Goal: Communication & Community: Answer question/provide support

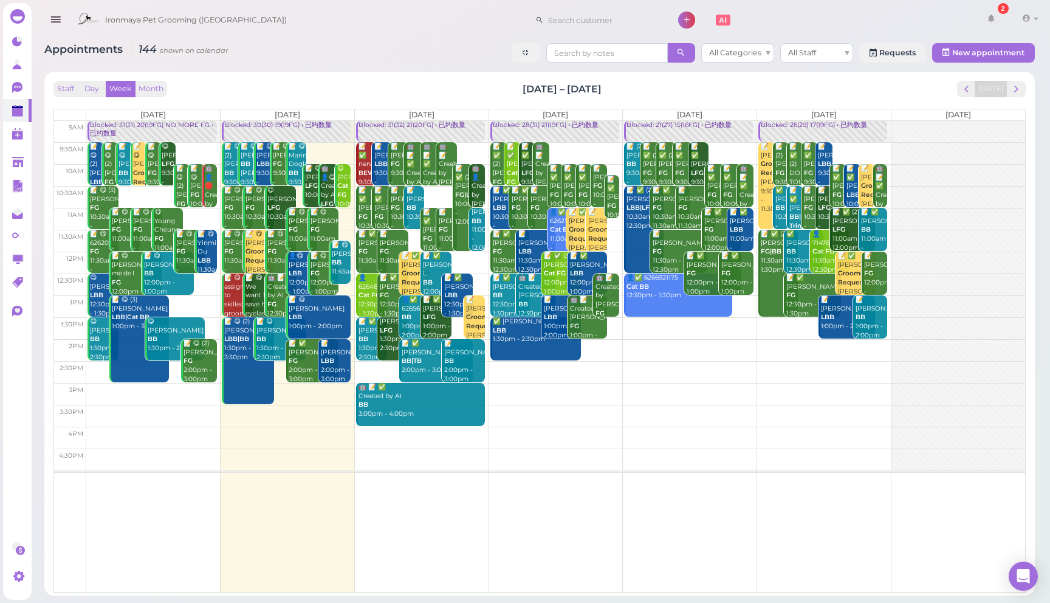
click at [169, 21] on span "Ironmaya Pet Grooming ([GEOGRAPHIC_DATA])" at bounding box center [196, 20] width 182 height 34
click at [273, 20] on div "Ironmaya Pet Grooming (Arcadia) 2 Account" at bounding box center [557, 20] width 972 height 35
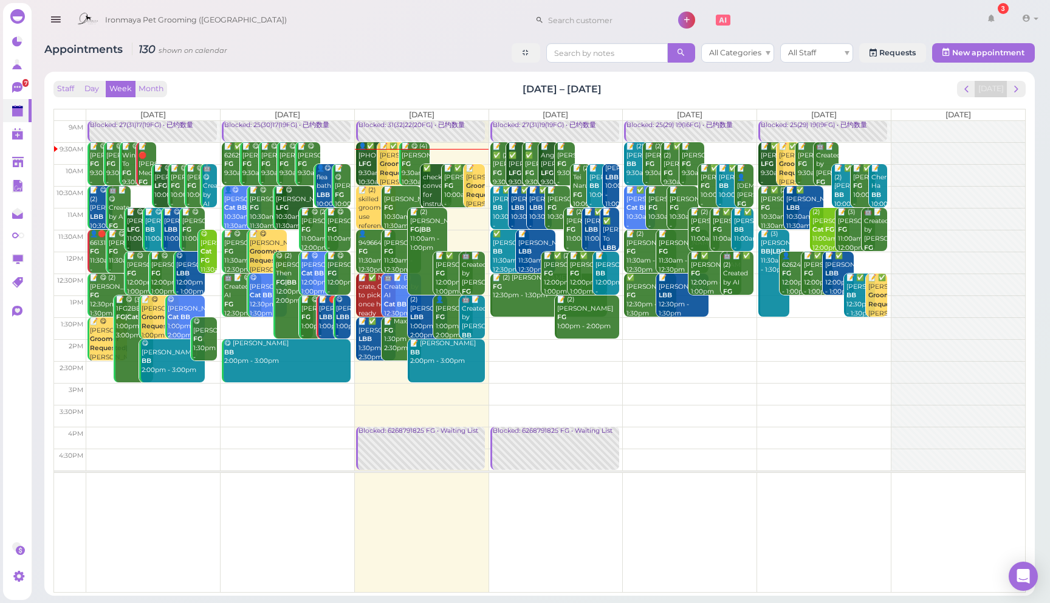
click at [50, 20] on icon "button" at bounding box center [55, 19] width 13 height 15
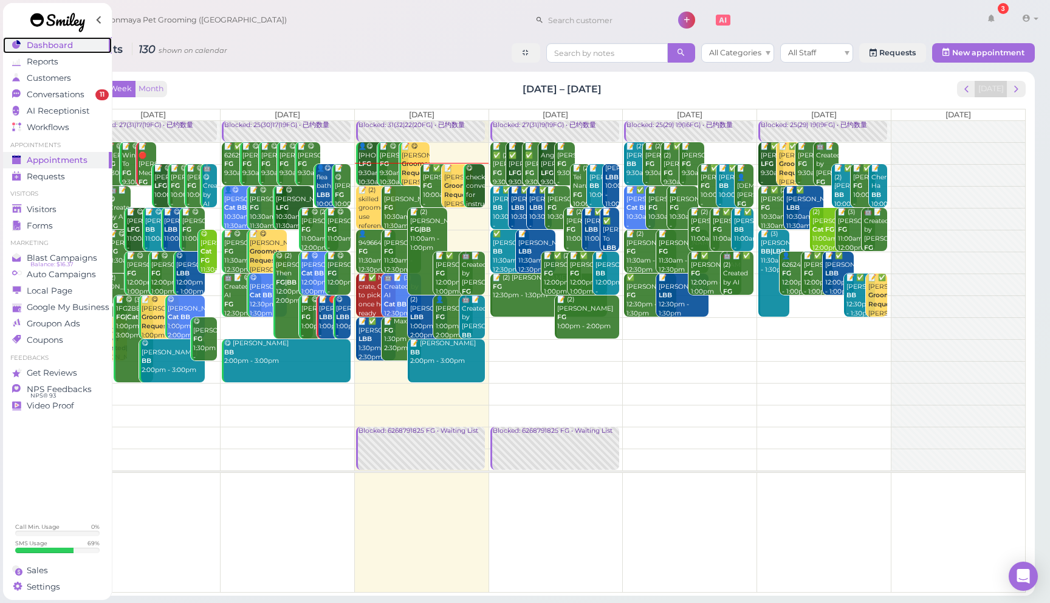
click at [65, 49] on span "Dashboard" at bounding box center [50, 45] width 46 height 10
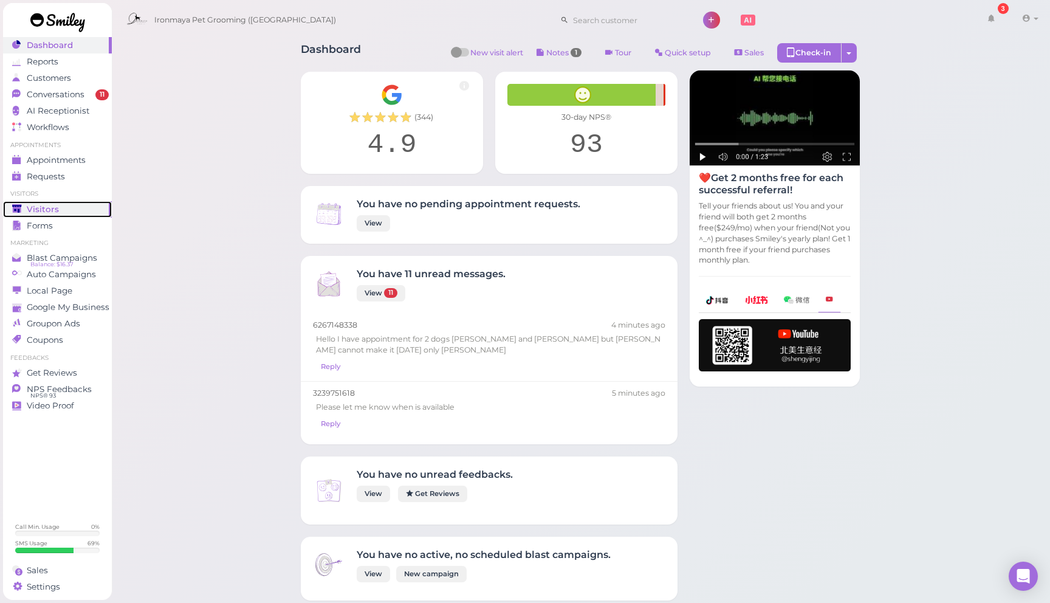
click at [74, 209] on div "Visitors" at bounding box center [55, 209] width 87 height 10
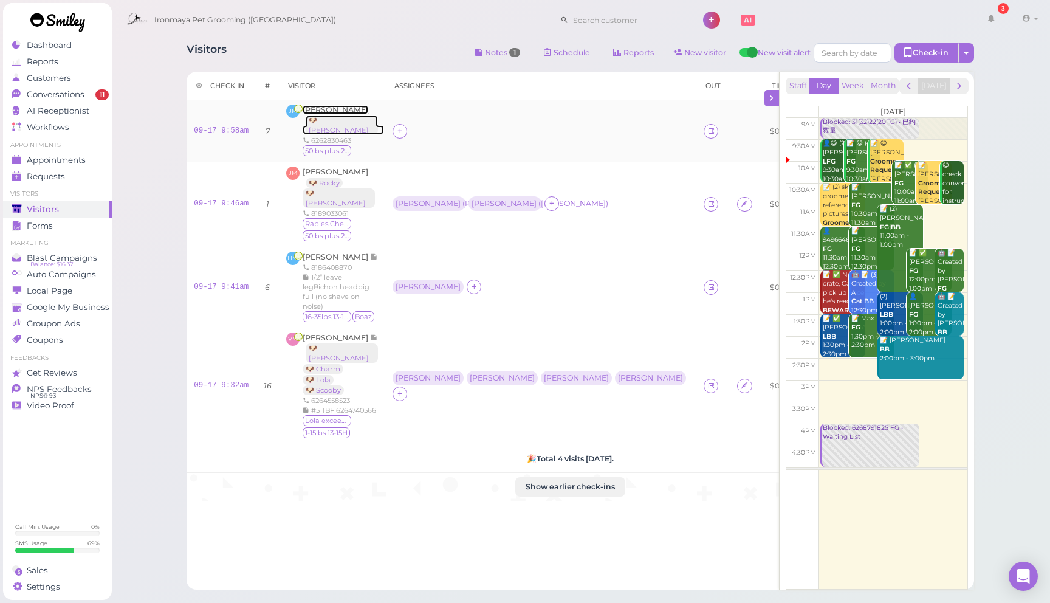
click at [327, 110] on span "[PERSON_NAME]" at bounding box center [336, 109] width 66 height 9
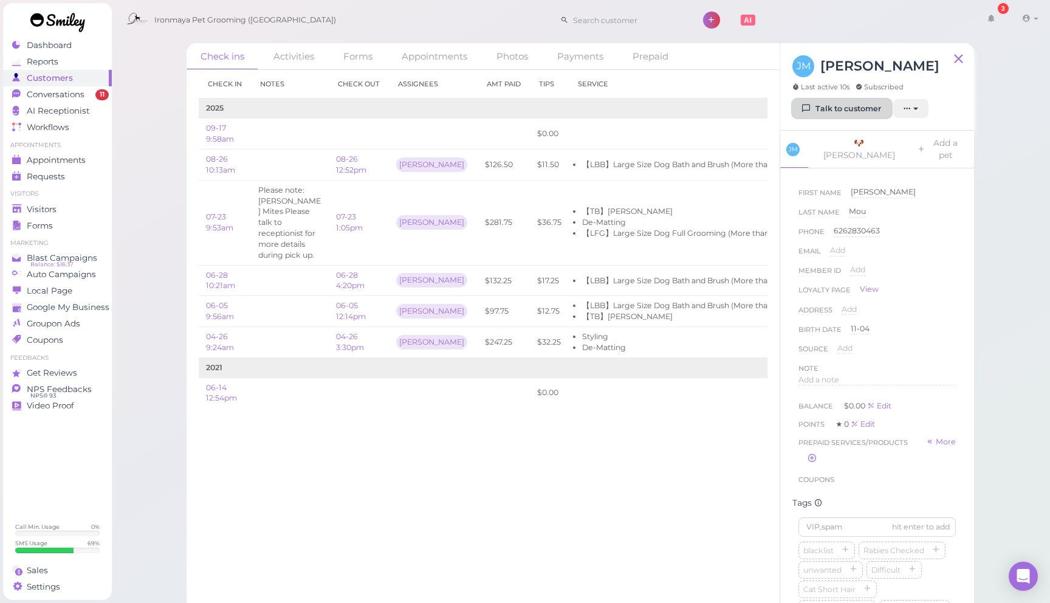
click at [846, 107] on link "Talk to customer" at bounding box center [841, 108] width 99 height 19
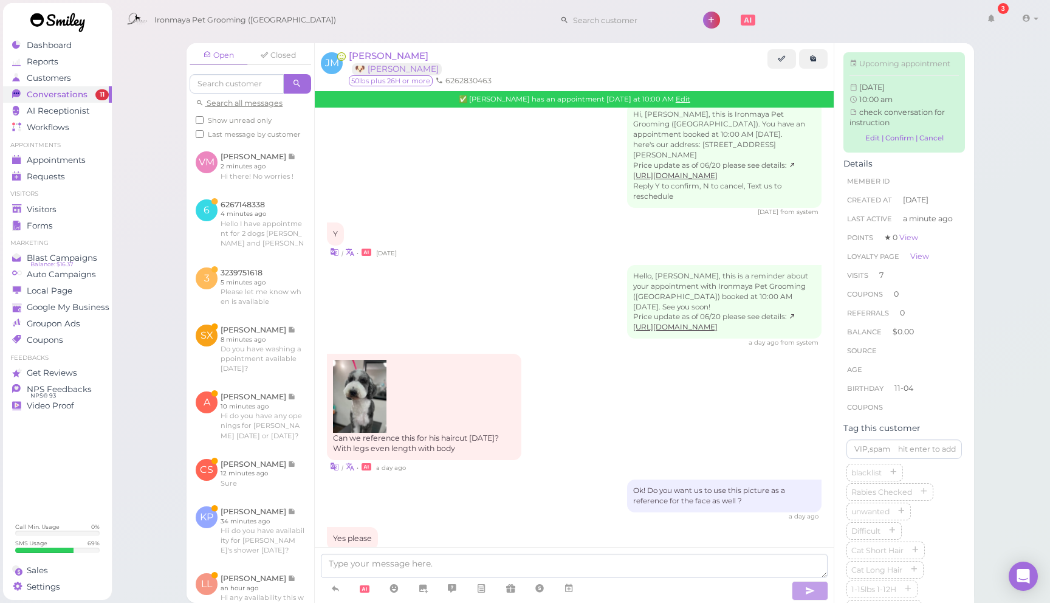
scroll to position [1581, 0]
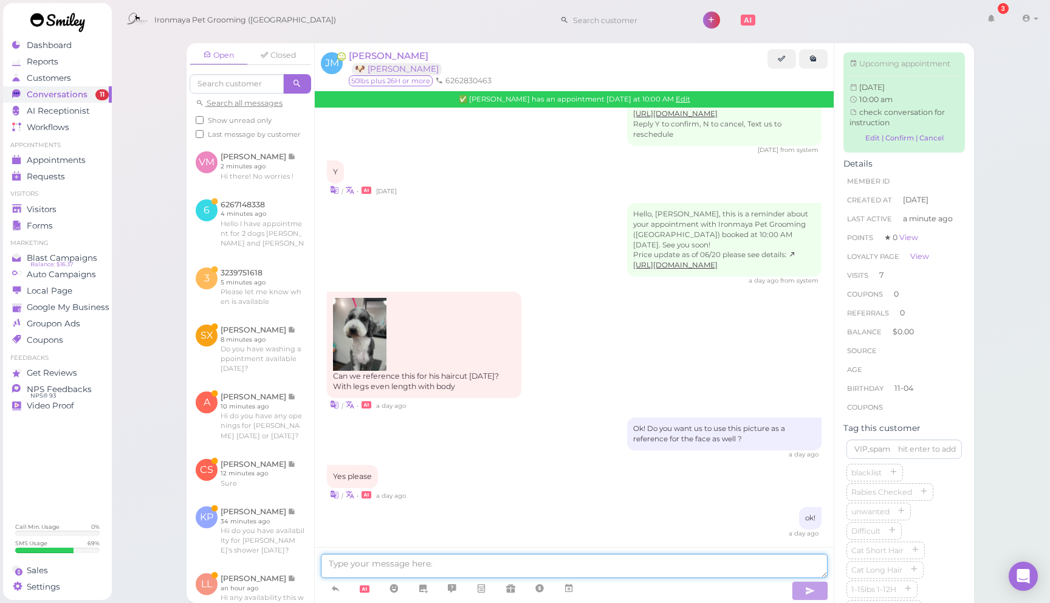
click at [481, 563] on textarea at bounding box center [574, 566] width 507 height 24
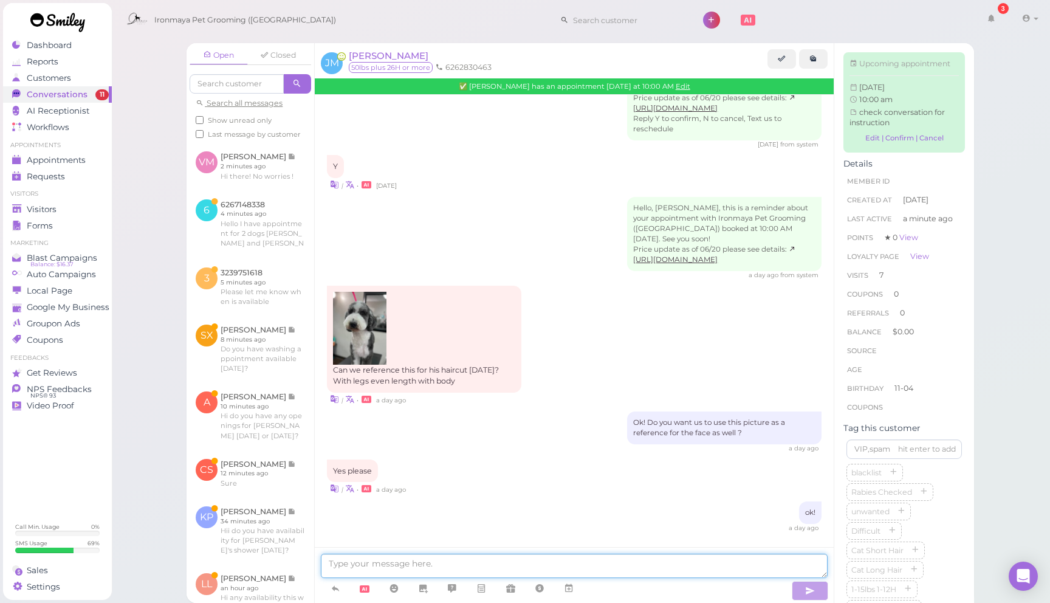
click at [546, 567] on textarea at bounding box center [574, 566] width 507 height 24
type textarea "h"
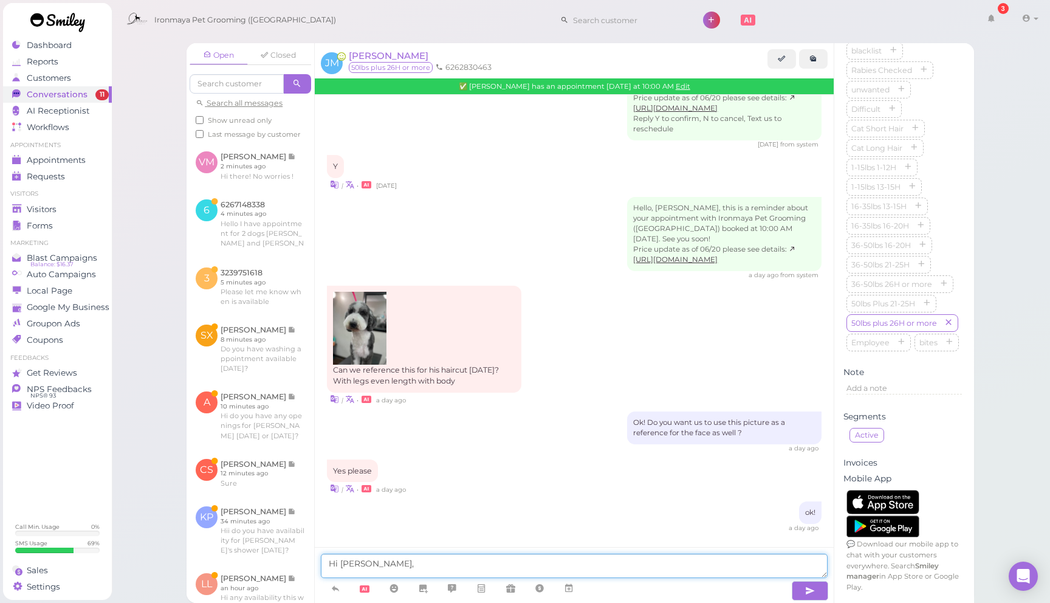
scroll to position [425, 0]
type textarea "Hi Jason, do you prefer the same type of haircut for Louie today?"
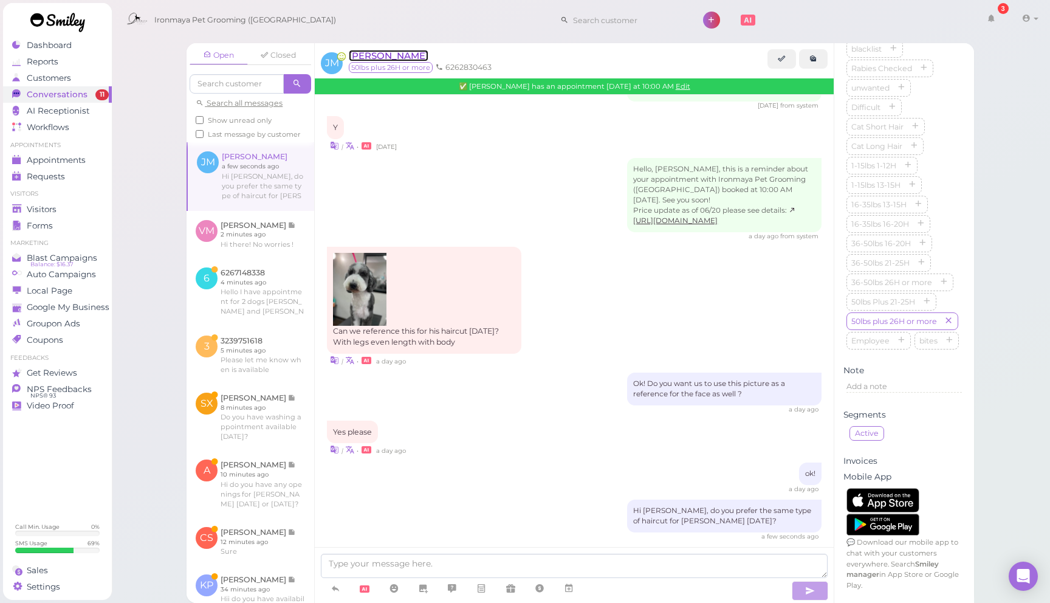
click at [386, 54] on span "[PERSON_NAME]" at bounding box center [389, 56] width 80 height 12
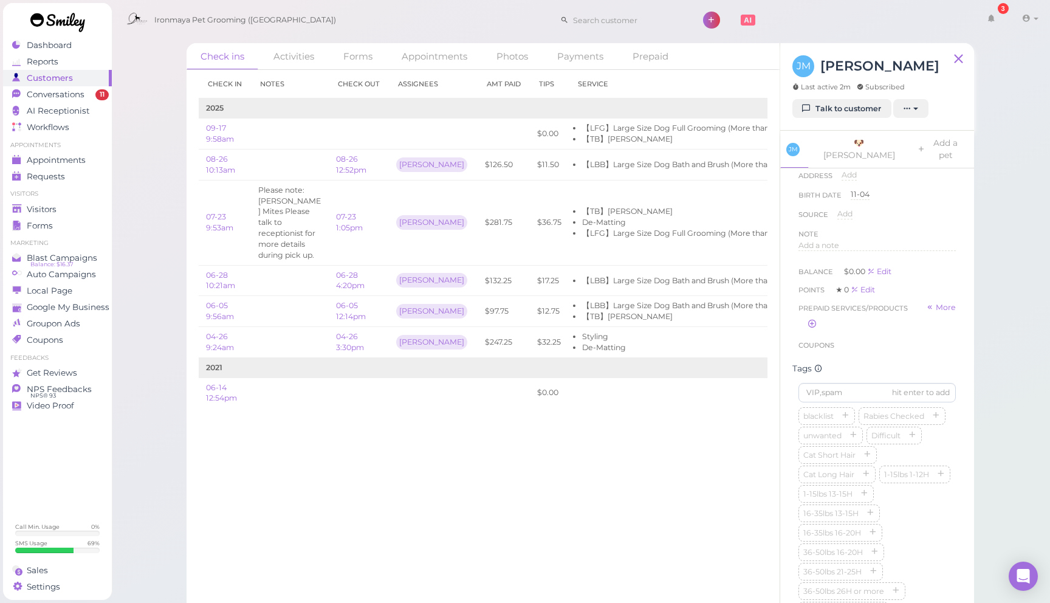
scroll to position [139, 0]
click at [843, 114] on link "Talk to customer" at bounding box center [841, 108] width 99 height 19
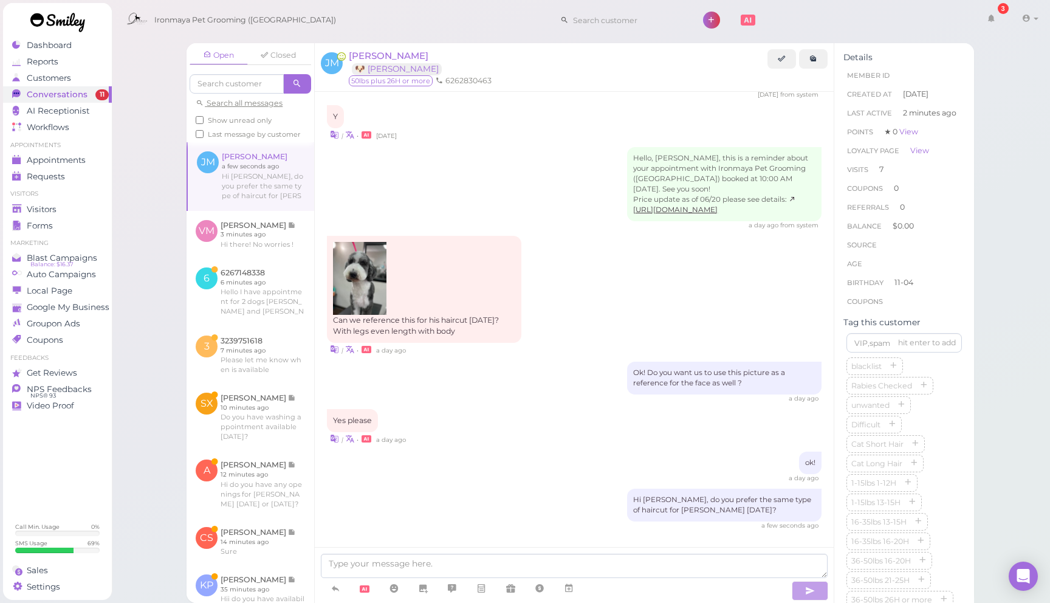
scroll to position [1622, 0]
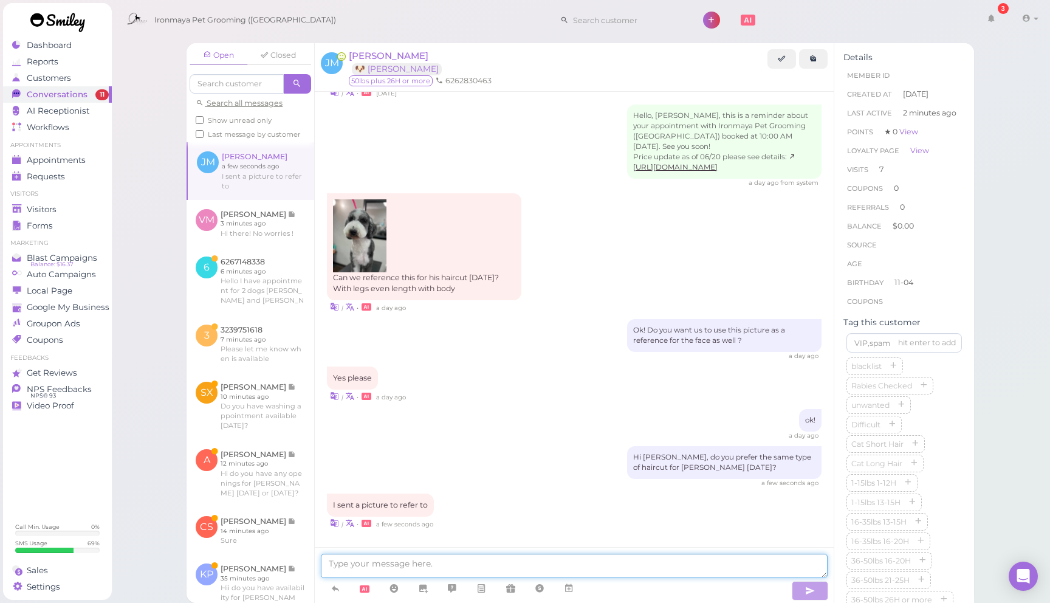
click at [530, 560] on textarea at bounding box center [574, 566] width 507 height 24
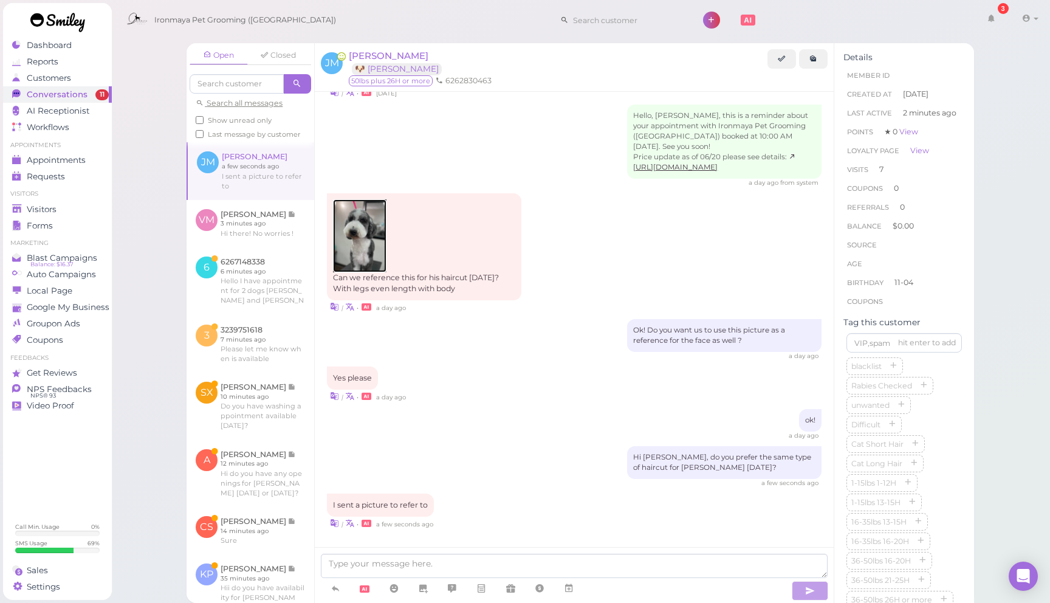
click at [352, 227] on img at bounding box center [359, 235] width 53 height 73
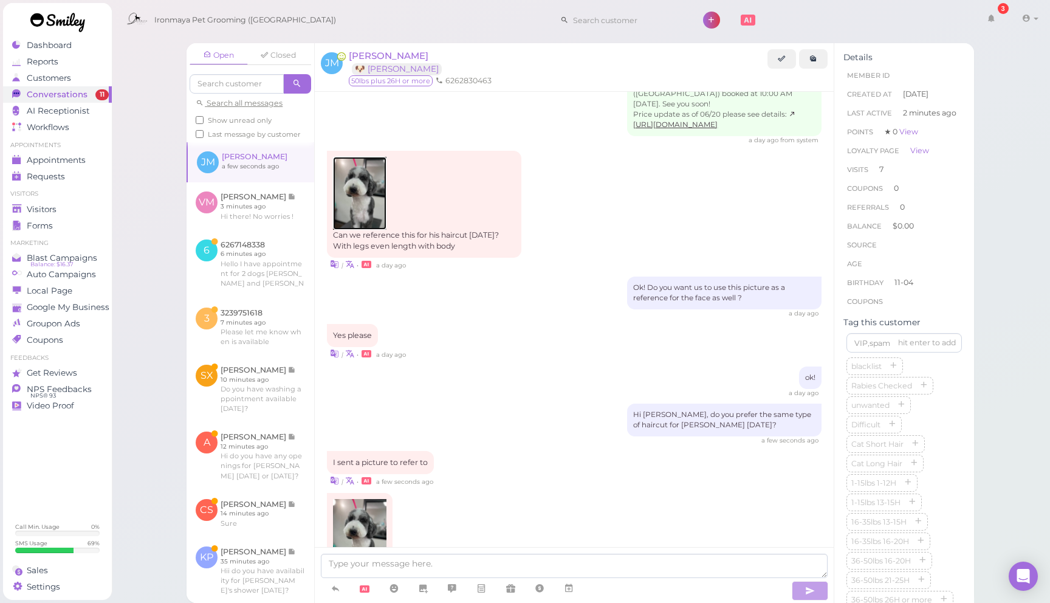
scroll to position [1726, 0]
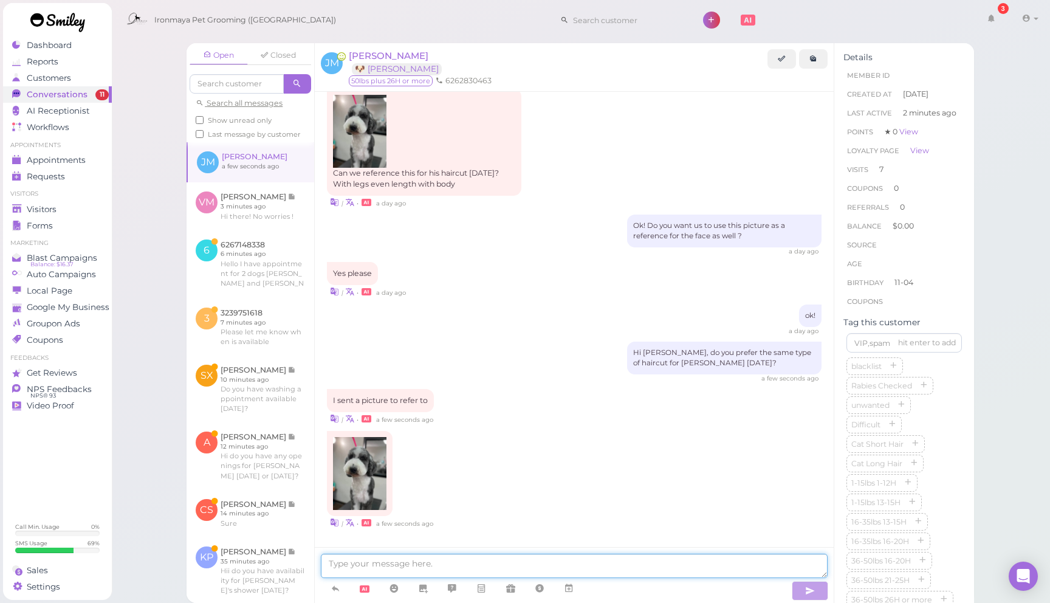
click at [491, 558] on textarea at bounding box center [574, 566] width 507 height 24
type textarea "g"
type textarea "f"
type textarea "g"
type textarea "f"
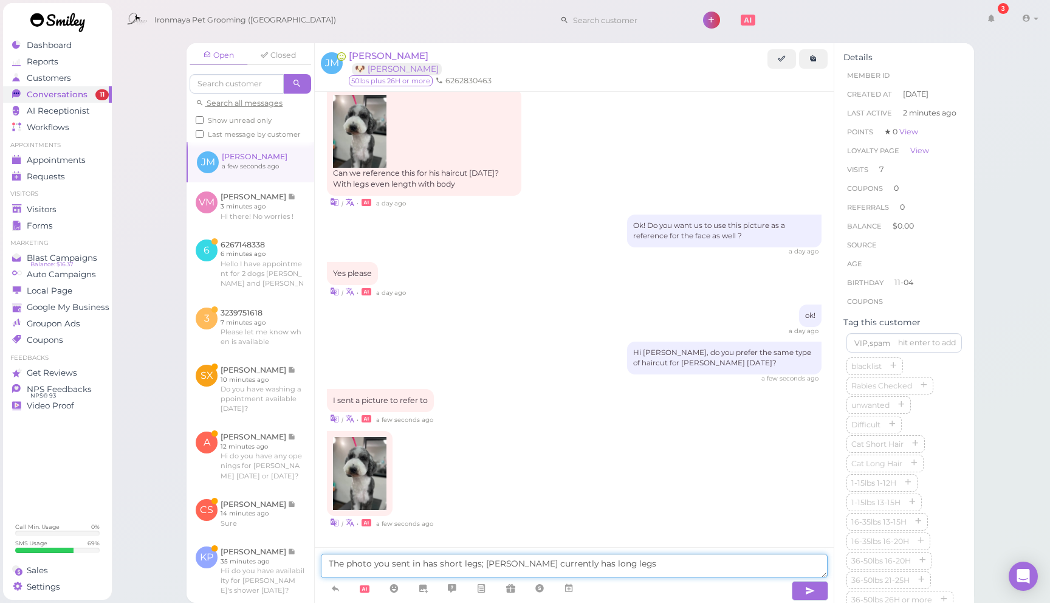
scroll to position [1780, 0]
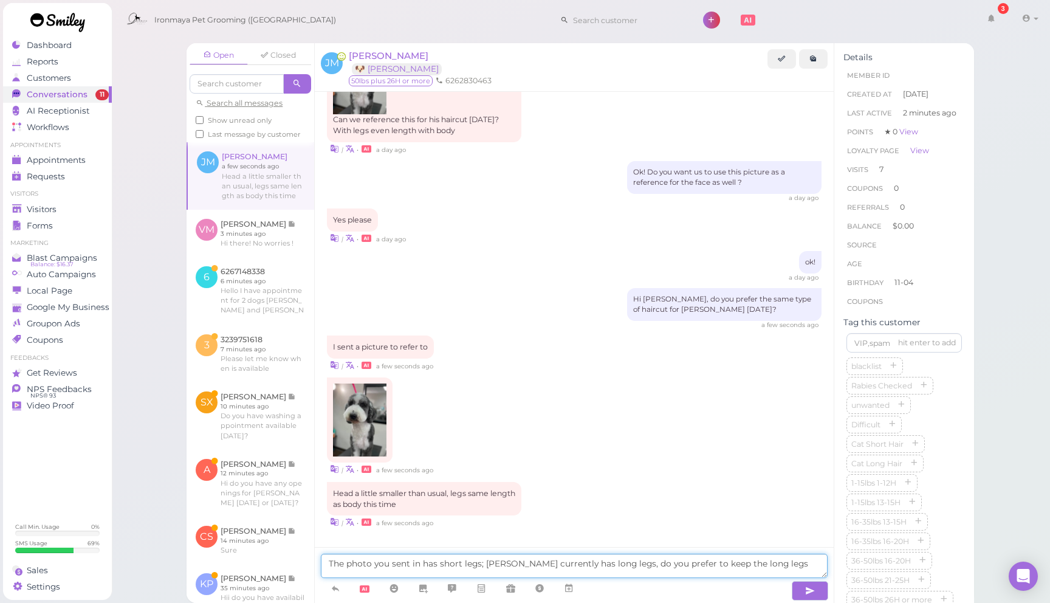
type textarea "The photo you sent in has short legs; Louis currently has long legs, do you pre…"
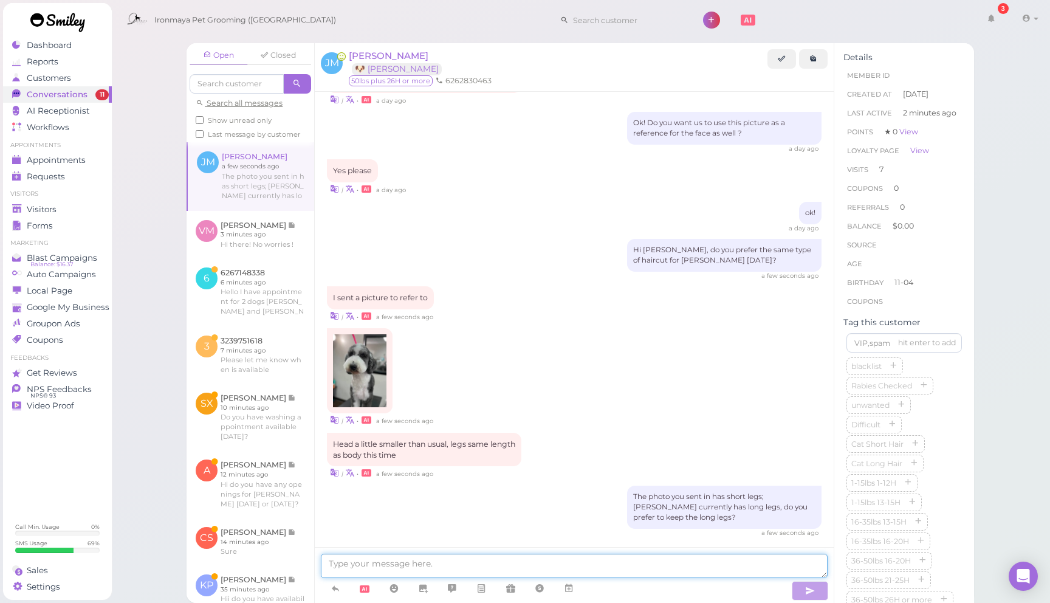
click at [519, 563] on textarea at bounding box center [574, 566] width 507 height 24
type textarea "got it"
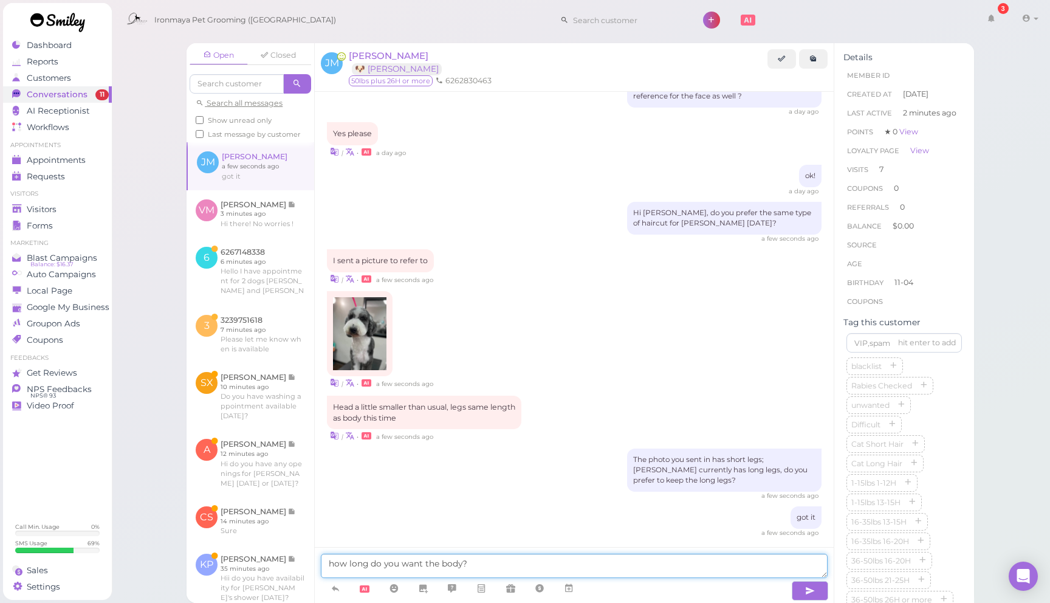
scroll to position [1917, 0]
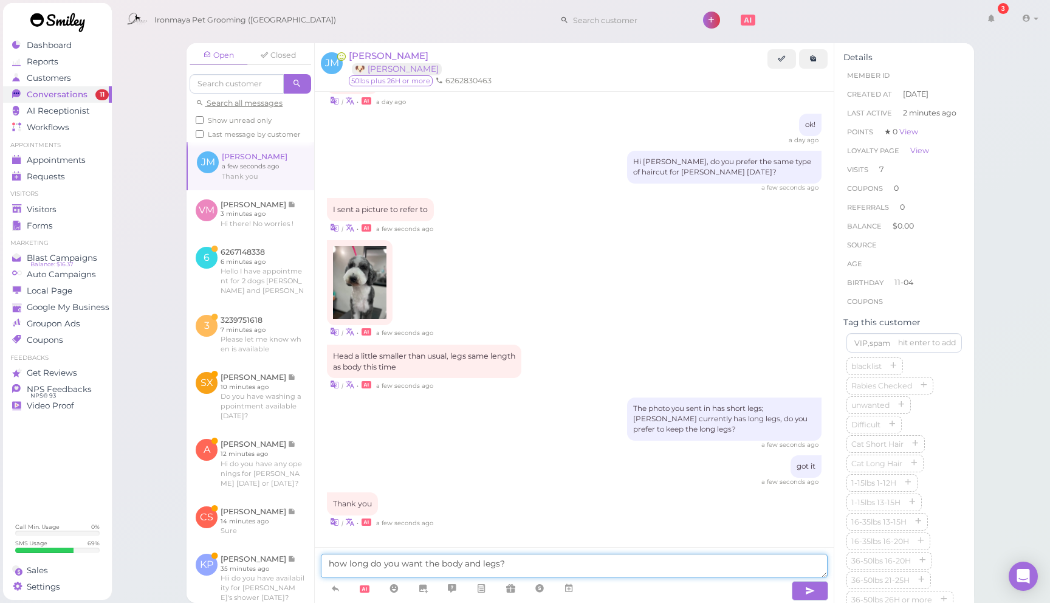
type textarea "how long do you want the body and legs?"
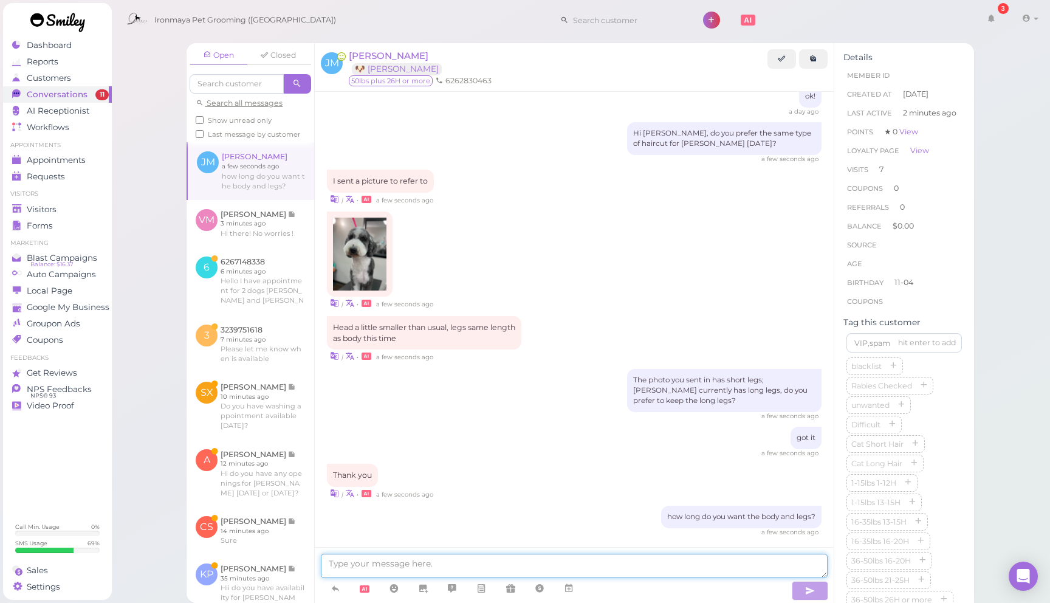
click at [509, 566] on textarea at bounding box center [574, 566] width 507 height 24
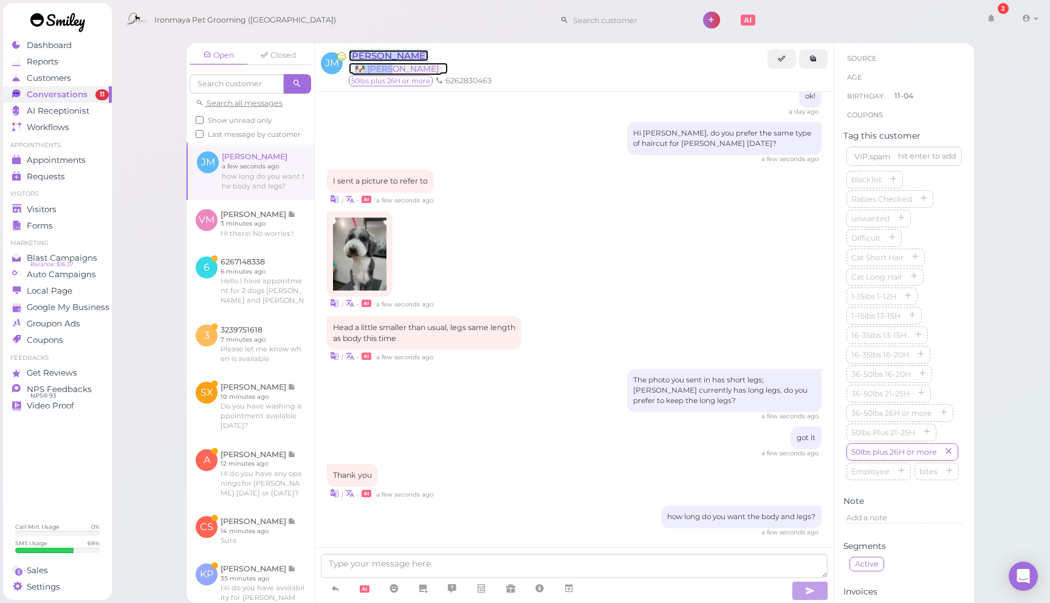
scroll to position [317, 0]
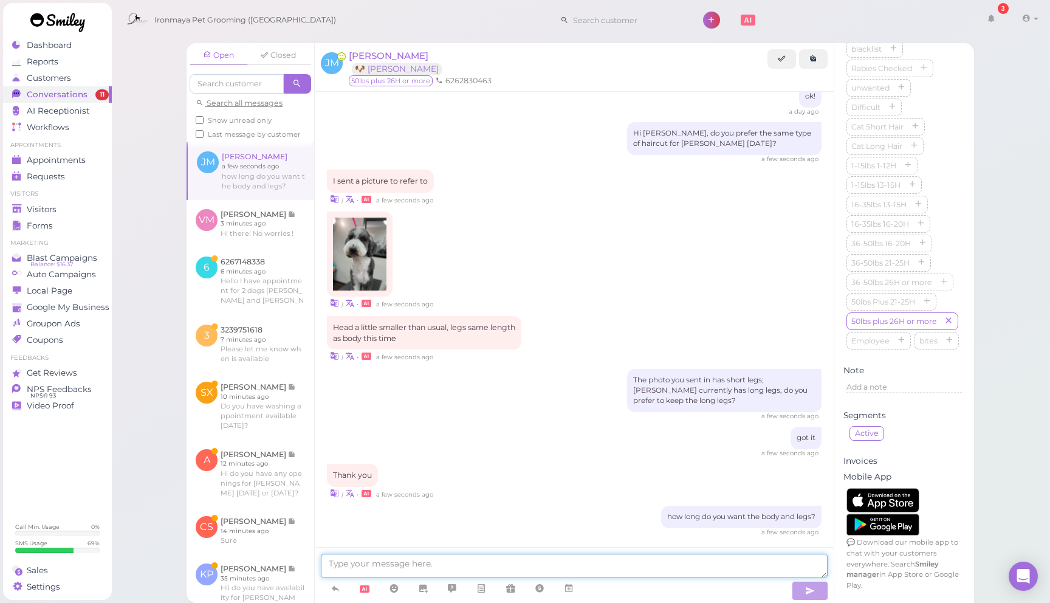
click at [647, 567] on textarea at bounding box center [574, 566] width 507 height 24
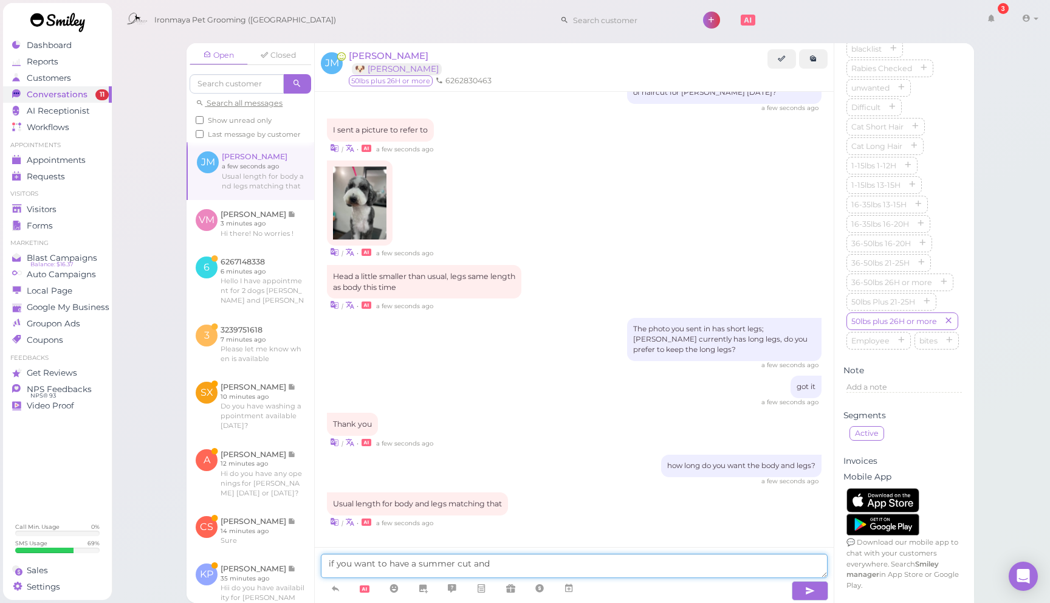
type textarea "if you want to have a summer cut and a"
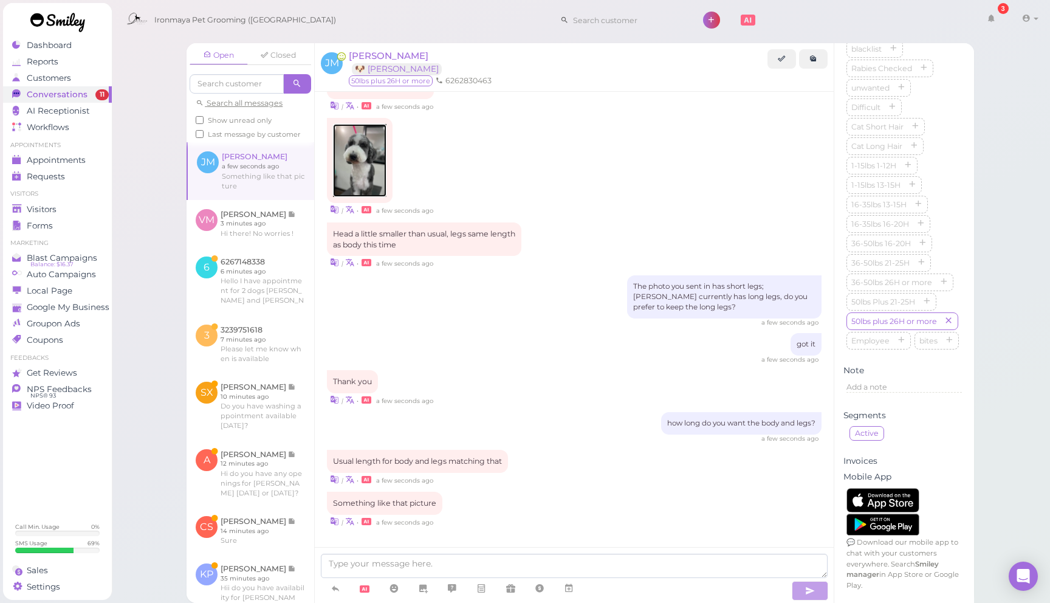
click at [356, 169] on img at bounding box center [359, 160] width 53 height 73
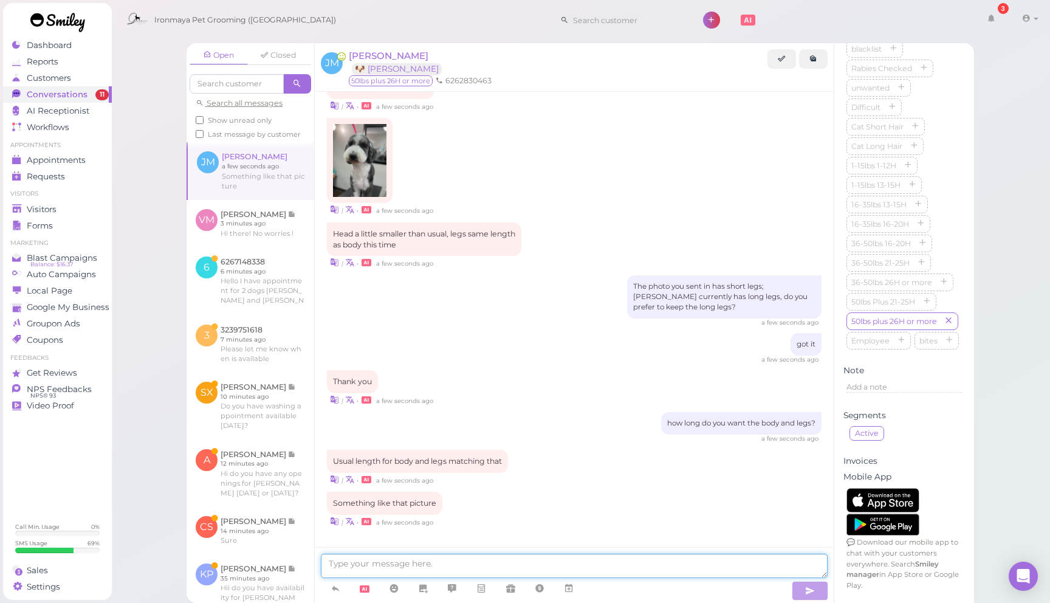
click at [539, 563] on textarea at bounding box center [574, 566] width 507 height 24
type textarea "d"
type textarea "P"
type textarea "it seems like 3/8 inch on the body (from the photo). should we go with that len…"
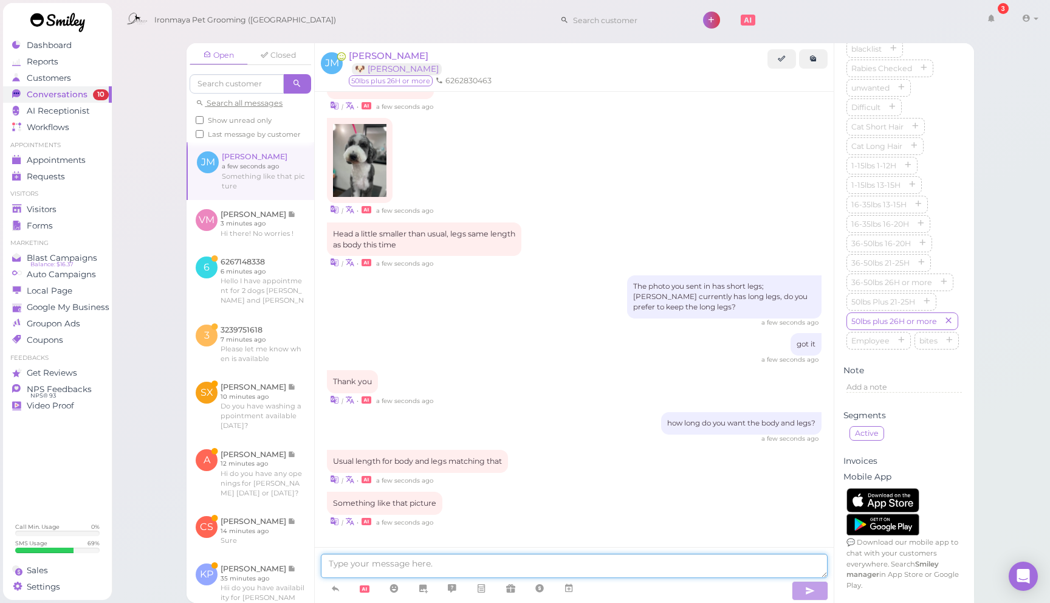
scroll to position [2078, 0]
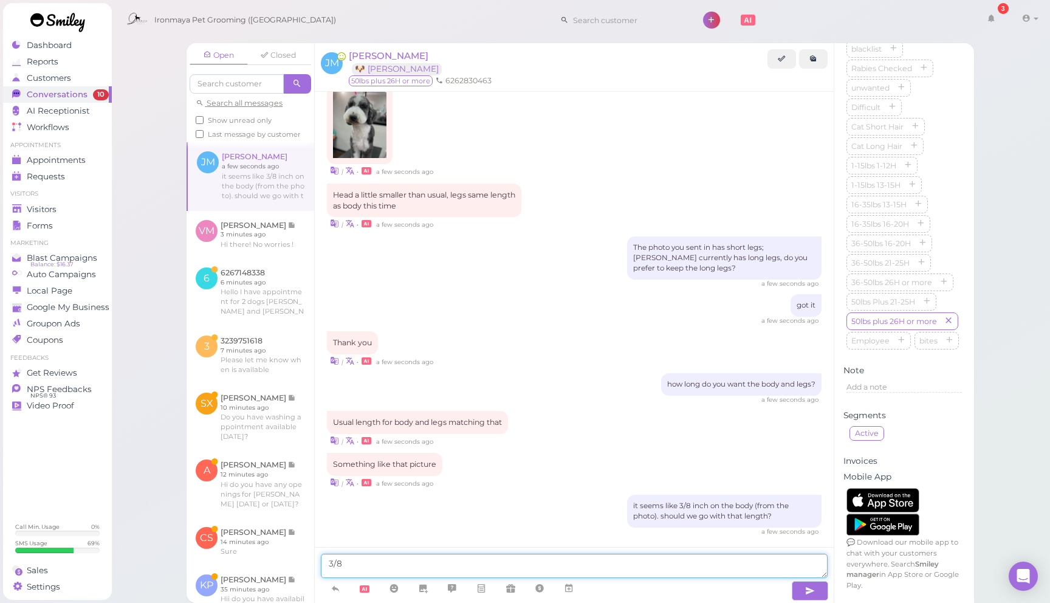
type textarea "3/8"
type textarea "3/8 inch is the length remaining on the body"
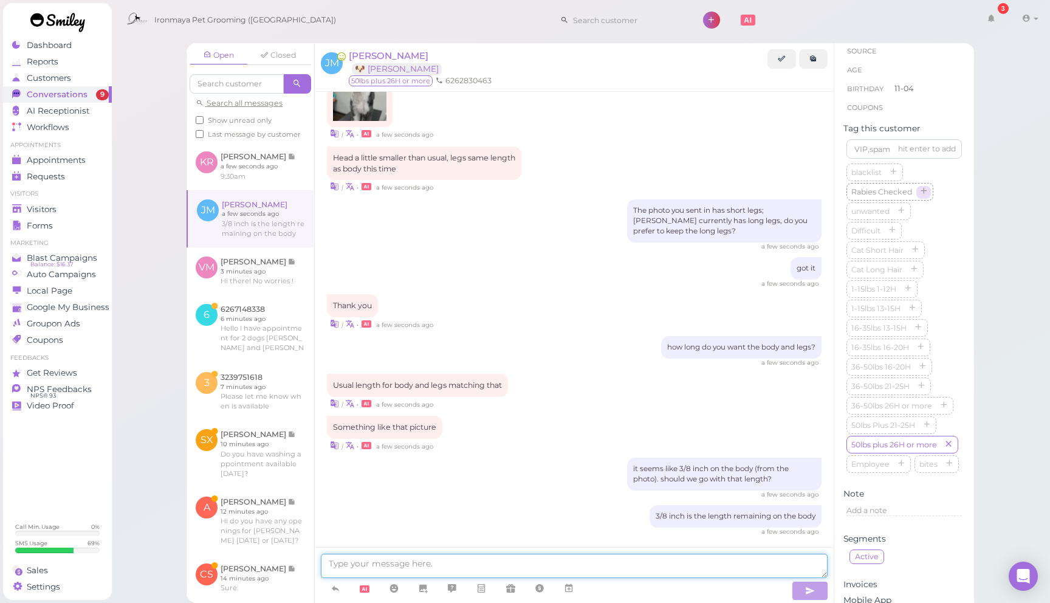
scroll to position [0, 0]
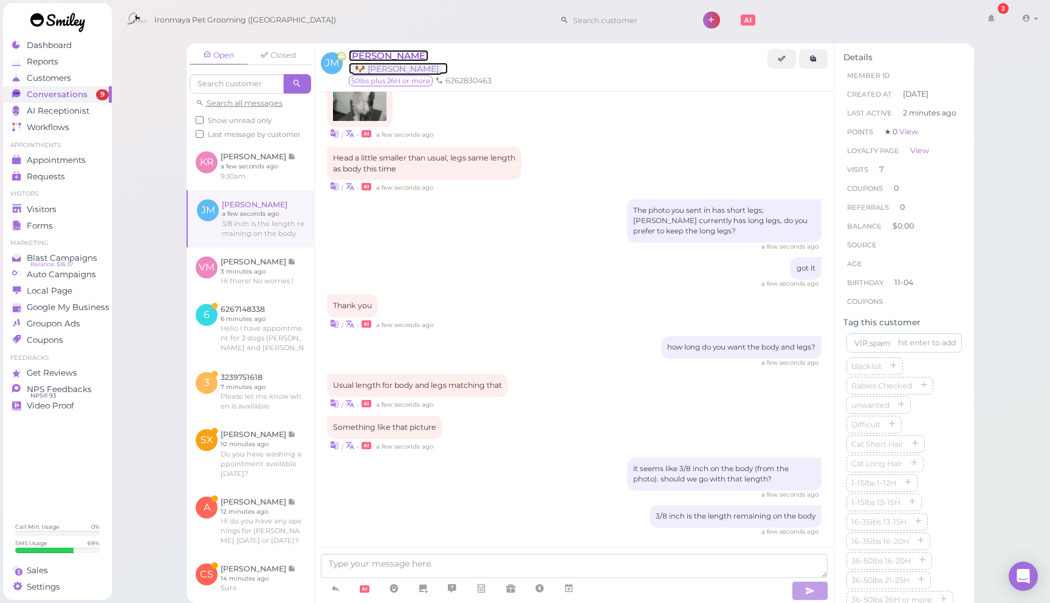
click at [388, 59] on span "[PERSON_NAME]" at bounding box center [389, 56] width 80 height 12
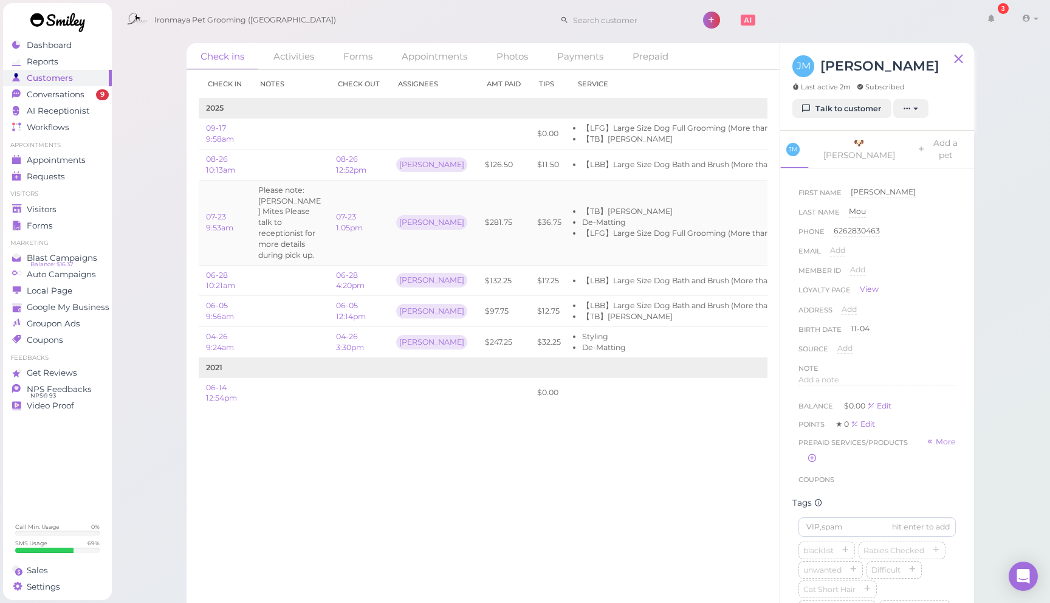
scroll to position [0, 102]
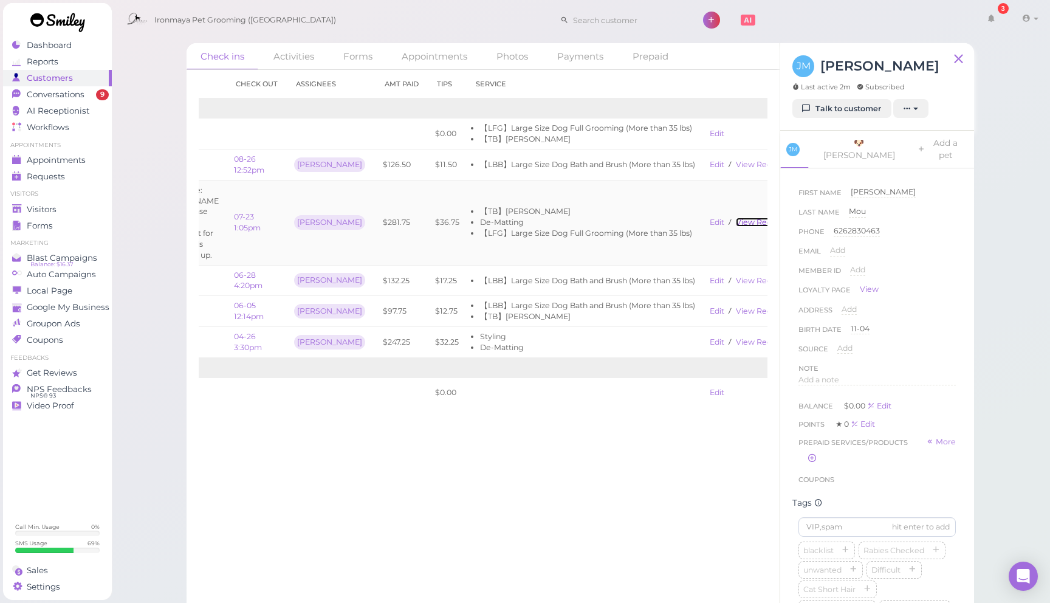
click at [753, 218] on link "View receipt" at bounding box center [761, 222] width 50 height 9
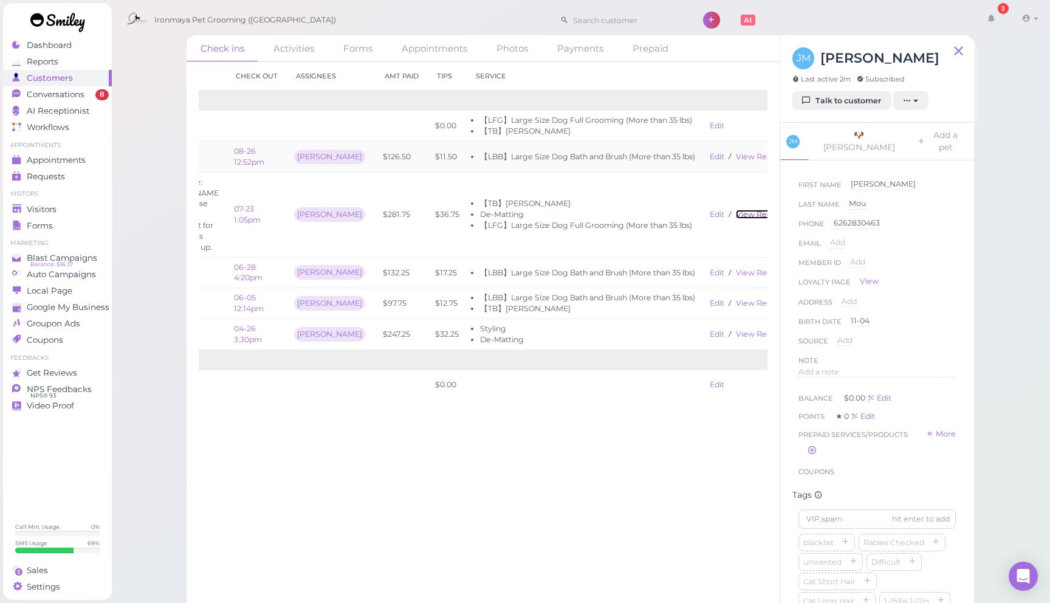
scroll to position [0, 0]
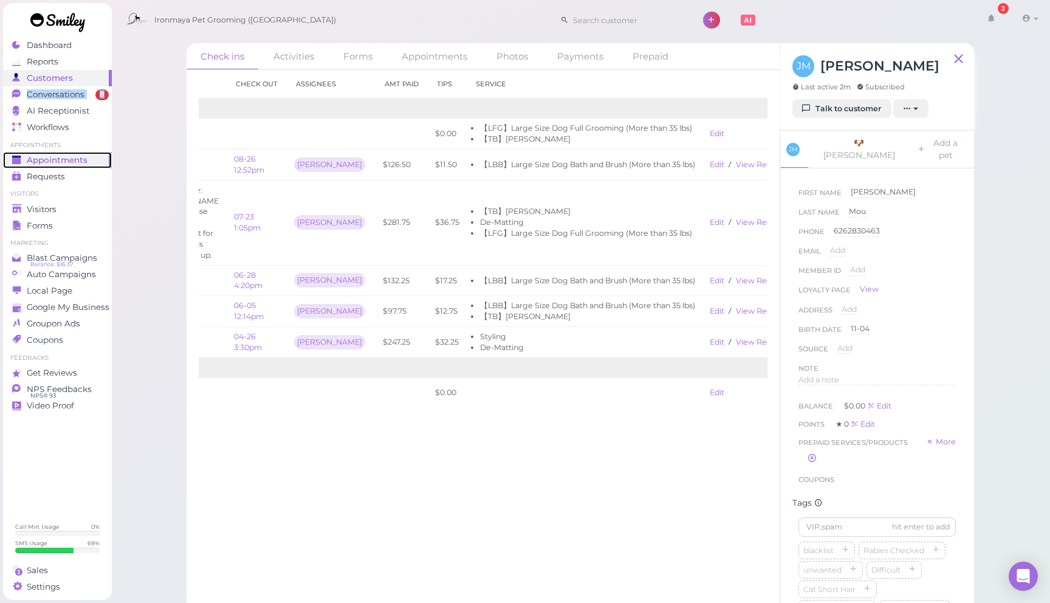
drag, startPoint x: 81, startPoint y: 162, endPoint x: 90, endPoint y: 159, distance: 9.3
click at [81, 162] on span "Appointments" at bounding box center [57, 160] width 61 height 10
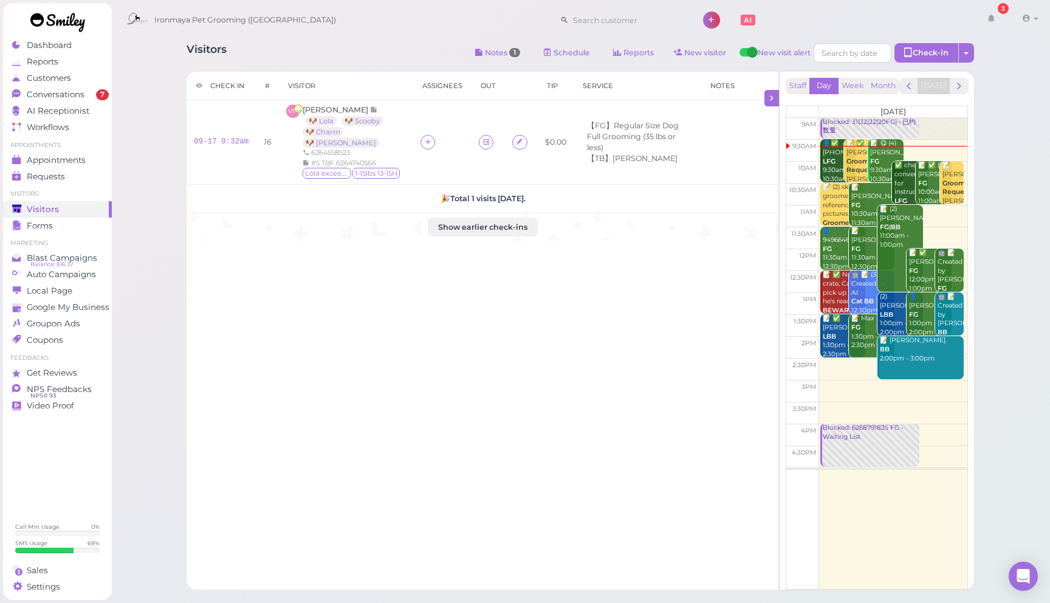
click at [342, 275] on div "Check in # Visitor Assignees Out Tip Service Notes 09-17 9:32am 16 VM [PERSON_N…" at bounding box center [483, 331] width 593 height 518
click at [282, 371] on div "Check in # Visitor Assignees Out Tip Service Notes 09-17 9:32am 16 VM Viridiana…" at bounding box center [483, 331] width 593 height 518
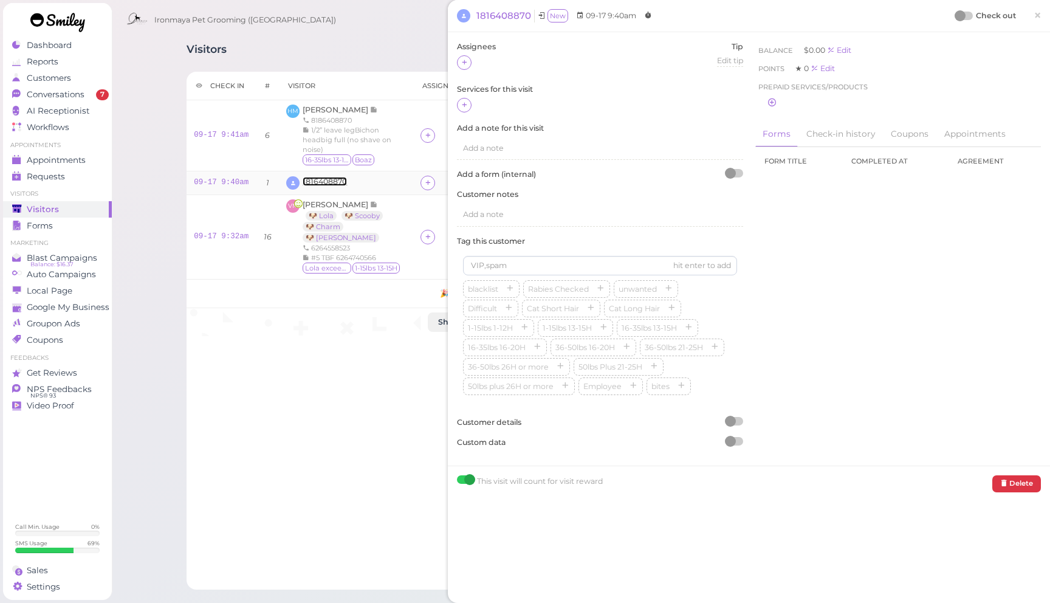
click at [319, 186] on span "1816408870" at bounding box center [325, 181] width 44 height 9
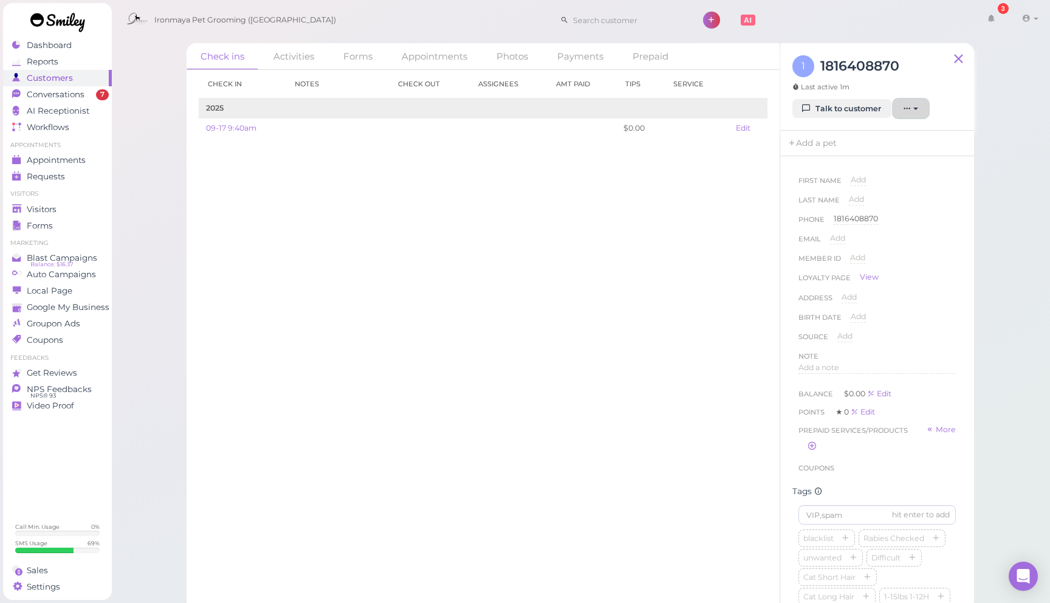
click at [909, 111] on icon "button" at bounding box center [907, 108] width 8 height 9
click at [863, 227] on span "Delete customer" at bounding box center [863, 226] width 74 height 9
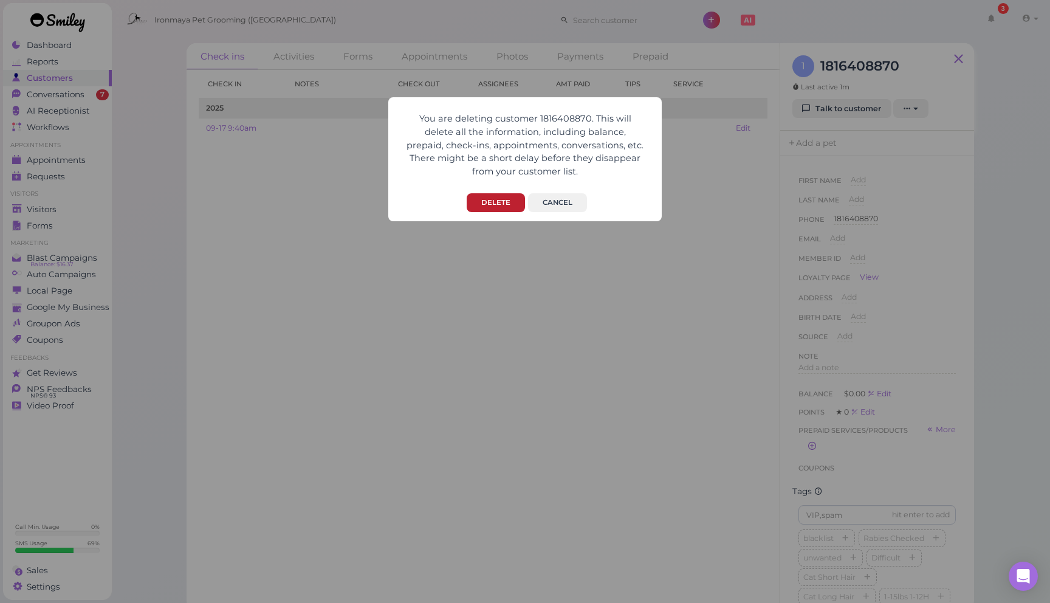
click at [492, 205] on button "Delete" at bounding box center [496, 202] width 58 height 19
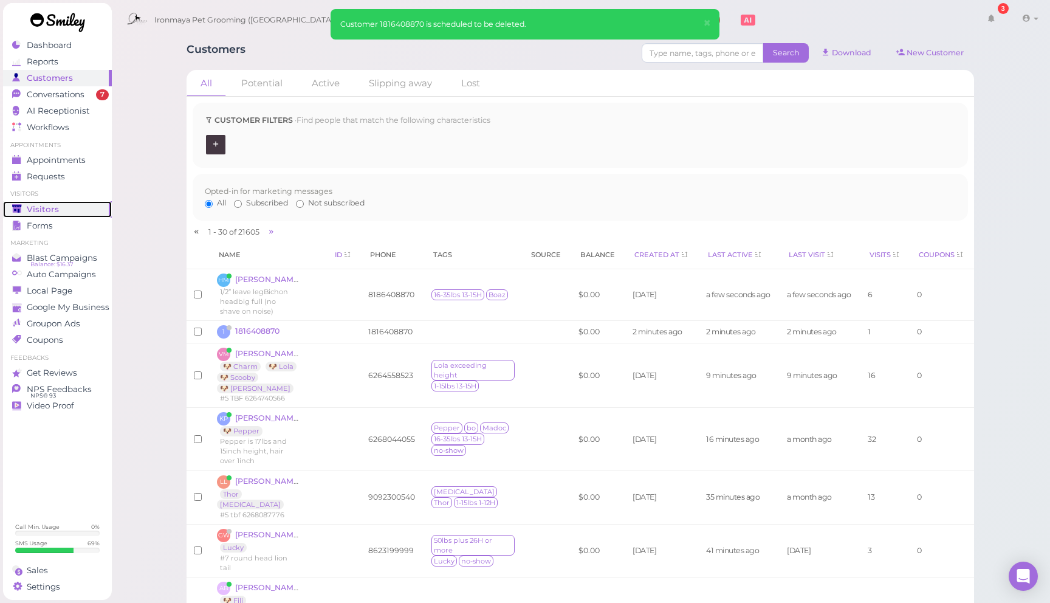
click at [70, 209] on div "Visitors" at bounding box center [55, 209] width 87 height 10
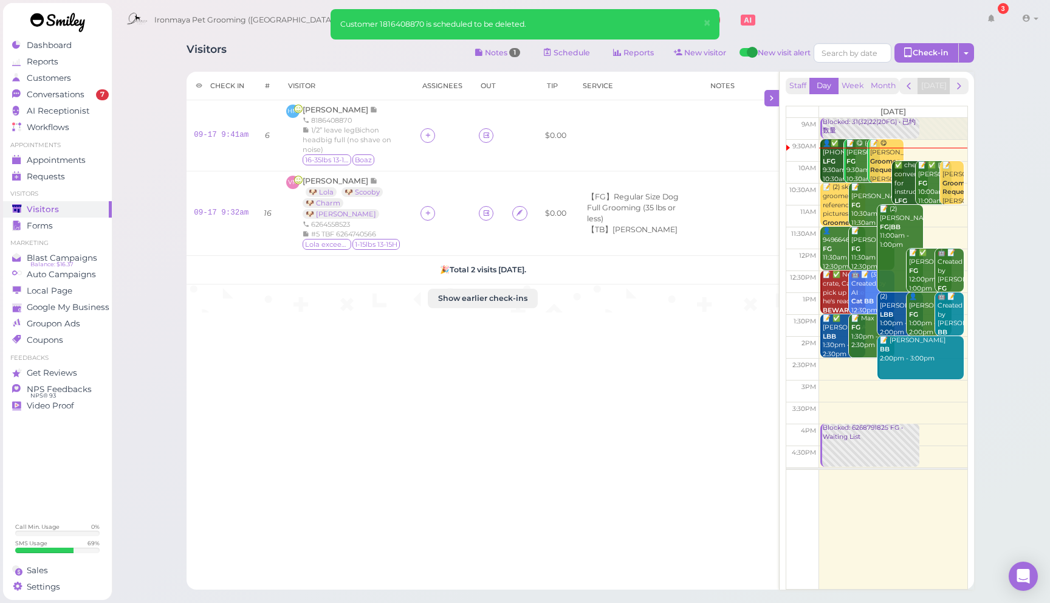
click at [668, 381] on div "Check in # Visitor Assignees Out Tip Service Notes 09-17 9:41am 6 HM Hilda Mara…" at bounding box center [483, 331] width 593 height 518
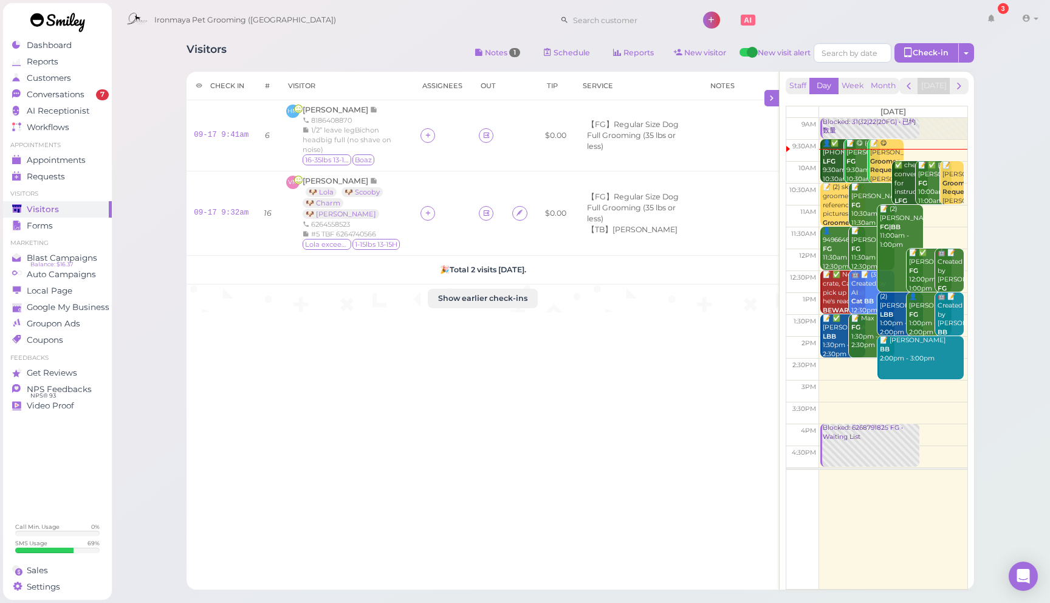
click at [292, 32] on div "Ironmaya Pet Grooming ([GEOGRAPHIC_DATA]) 3 Account" at bounding box center [581, 20] width 922 height 35
click at [403, 405] on div "Check in # Visitor Assignees Out Tip Service Notes 09-17 9:41am 6 HM [PERSON_NA…" at bounding box center [483, 331] width 593 height 518
click at [424, 215] on icon at bounding box center [428, 212] width 8 height 9
click at [442, 271] on div "[PERSON_NAME]" at bounding box center [502, 267] width 170 height 24
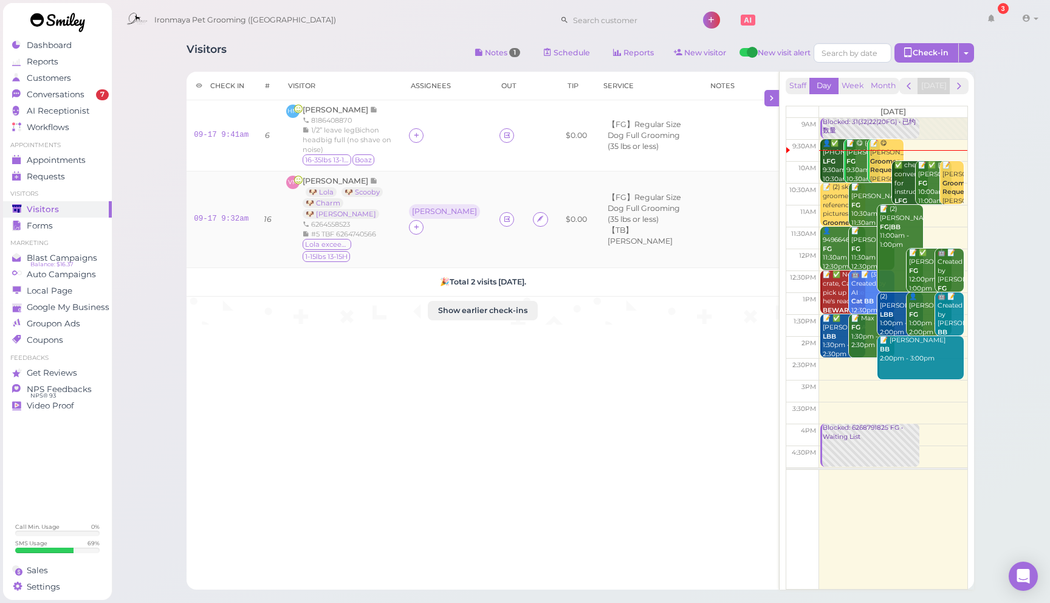
drag, startPoint x: 448, startPoint y: 216, endPoint x: 454, endPoint y: 221, distance: 7.3
click at [420, 222] on icon at bounding box center [417, 226] width 8 height 9
click at [470, 292] on div "[PERSON_NAME]" at bounding box center [529, 291] width 170 height 24
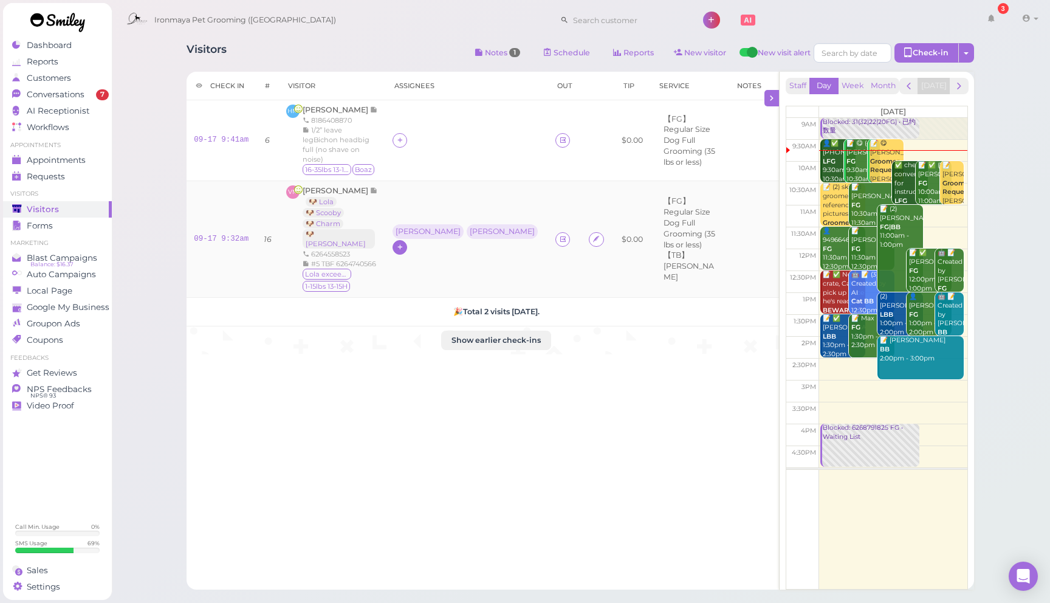
click at [404, 242] on icon at bounding box center [400, 246] width 8 height 9
click at [445, 326] on div "[PERSON_NAME]" at bounding box center [497, 322] width 170 height 24
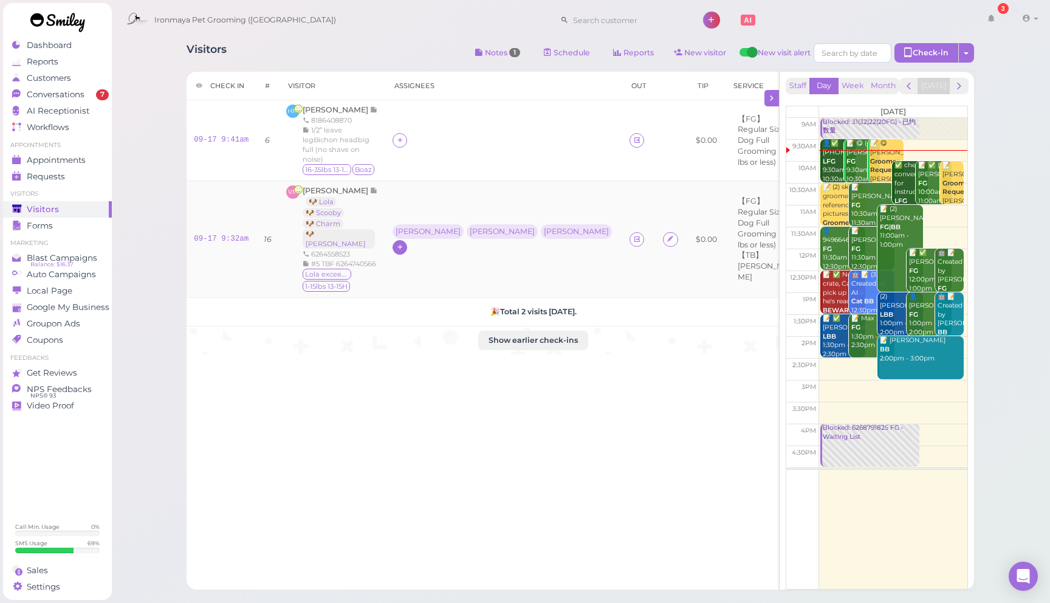
click at [404, 242] on icon at bounding box center [400, 246] width 8 height 9
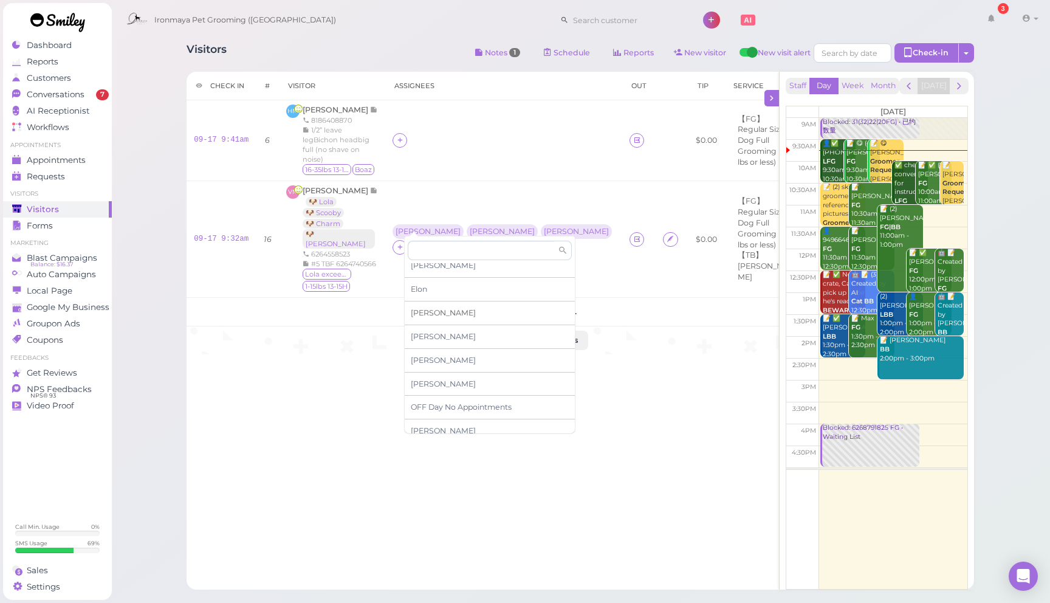
scroll to position [153, 0]
click at [436, 309] on div "[PERSON_NAME]" at bounding box center [490, 312] width 170 height 24
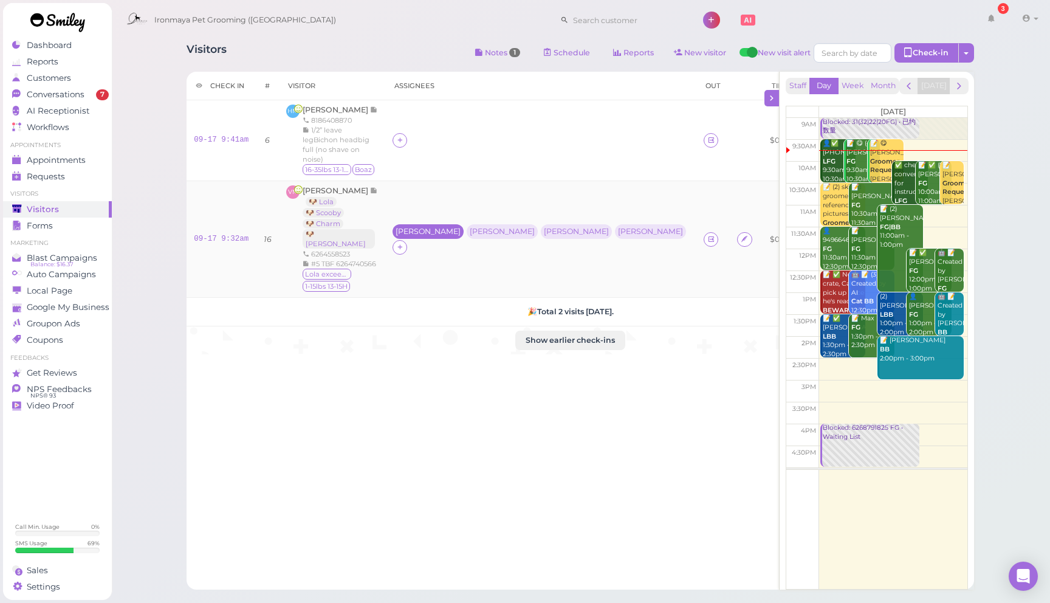
click at [411, 230] on div "[PERSON_NAME]" at bounding box center [428, 231] width 65 height 9
click at [364, 38] on div "Visitors Notes 1 Schedule Reports New visitor New visit alert Check-in Customer…" at bounding box center [580, 311] width 818 height 555
drag, startPoint x: 394, startPoint y: 50, endPoint x: 416, endPoint y: 128, distance: 81.0
click at [392, 59] on div "Visitors Notes 1 Schedule Reports New visitor New visit alert Check-in Customer…" at bounding box center [580, 54] width 787 height 22
click at [405, 142] on div at bounding box center [399, 140] width 15 height 15
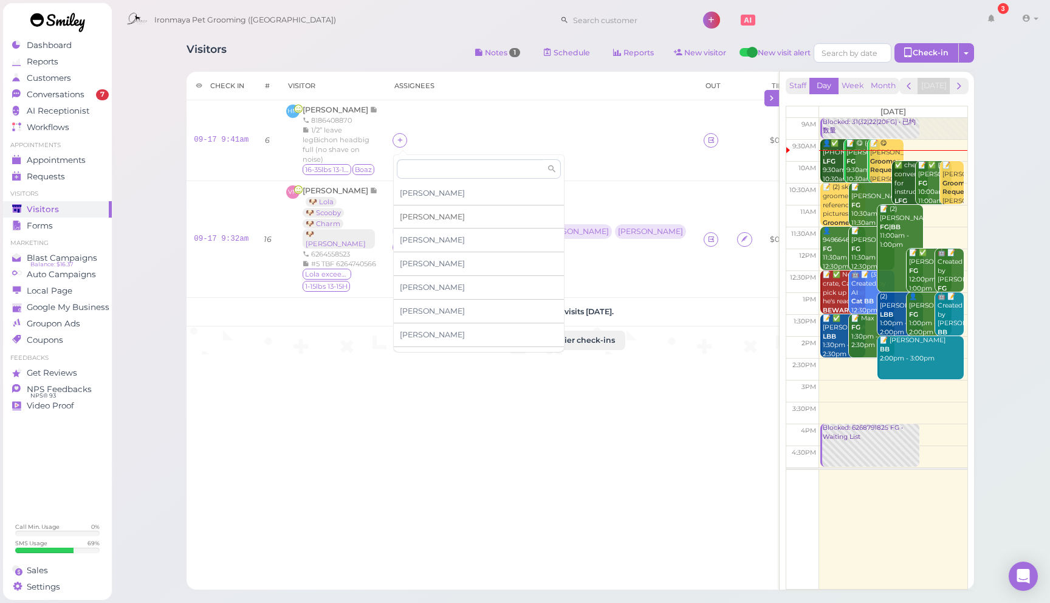
drag, startPoint x: 426, startPoint y: 218, endPoint x: 432, endPoint y: 227, distance: 11.0
click at [426, 218] on div "[PERSON_NAME]" at bounding box center [479, 217] width 170 height 24
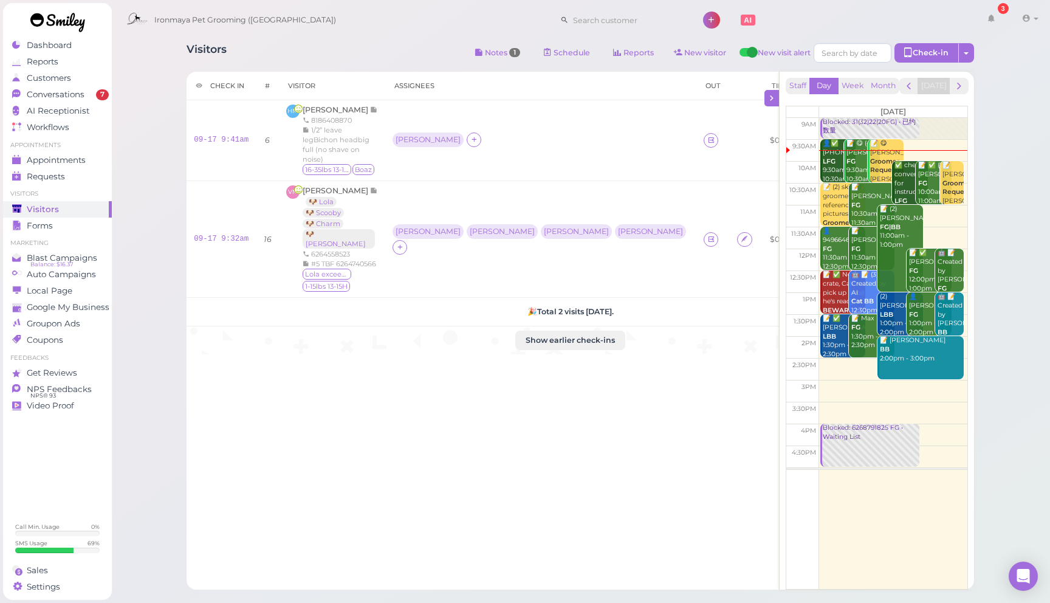
click at [379, 35] on div "Ironmaya Pet Grooming ([GEOGRAPHIC_DATA]) 3 Account" at bounding box center [581, 20] width 922 height 35
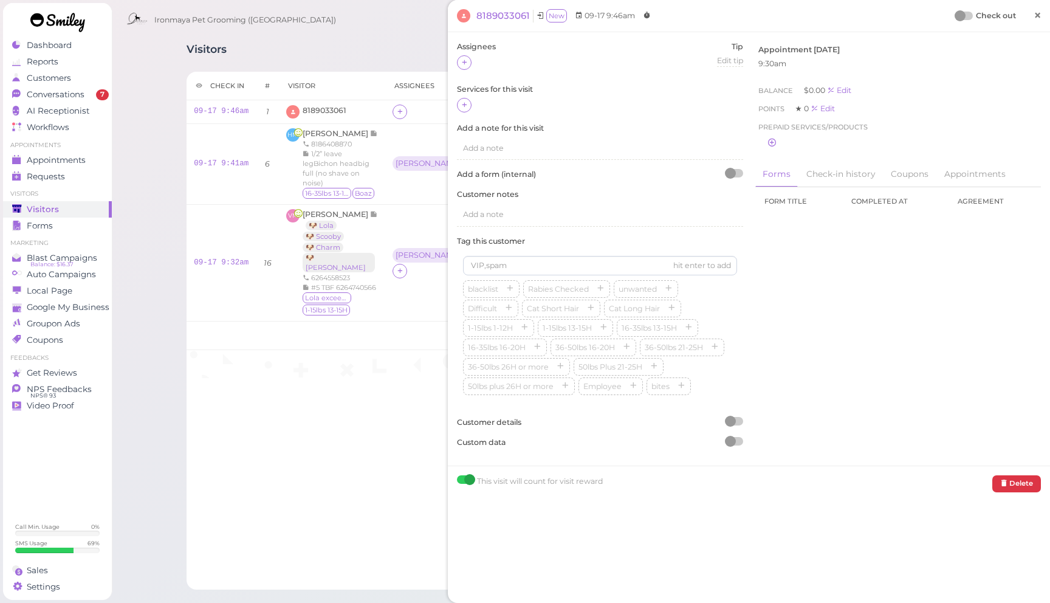
click at [1040, 19] on span "×" at bounding box center [1037, 15] width 8 height 17
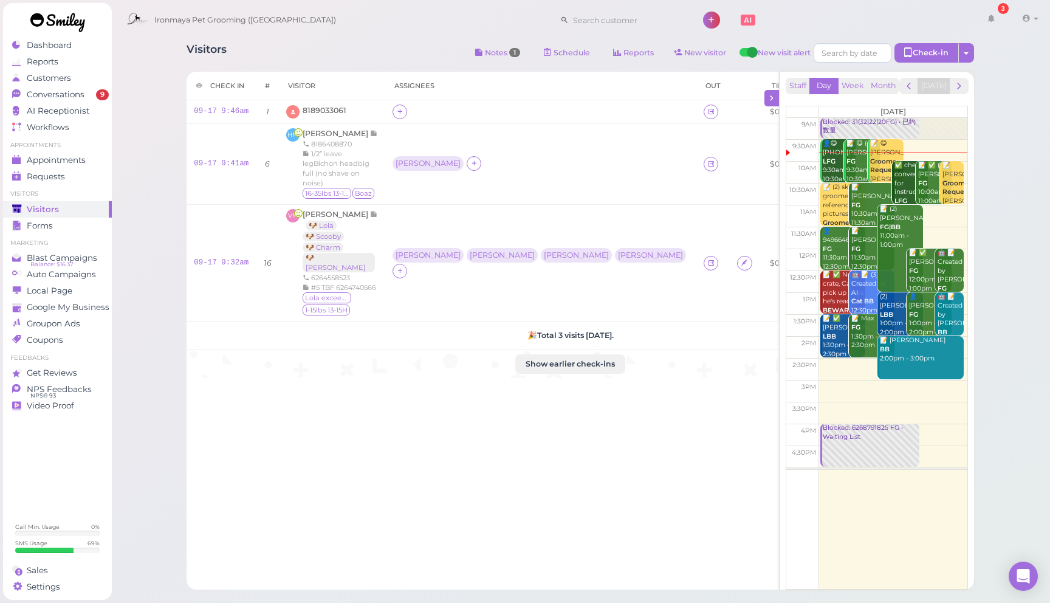
click at [377, 47] on div "Visitors Notes 1 Schedule Reports New visitor New visit alert Check-in Customer…" at bounding box center [580, 54] width 787 height 22
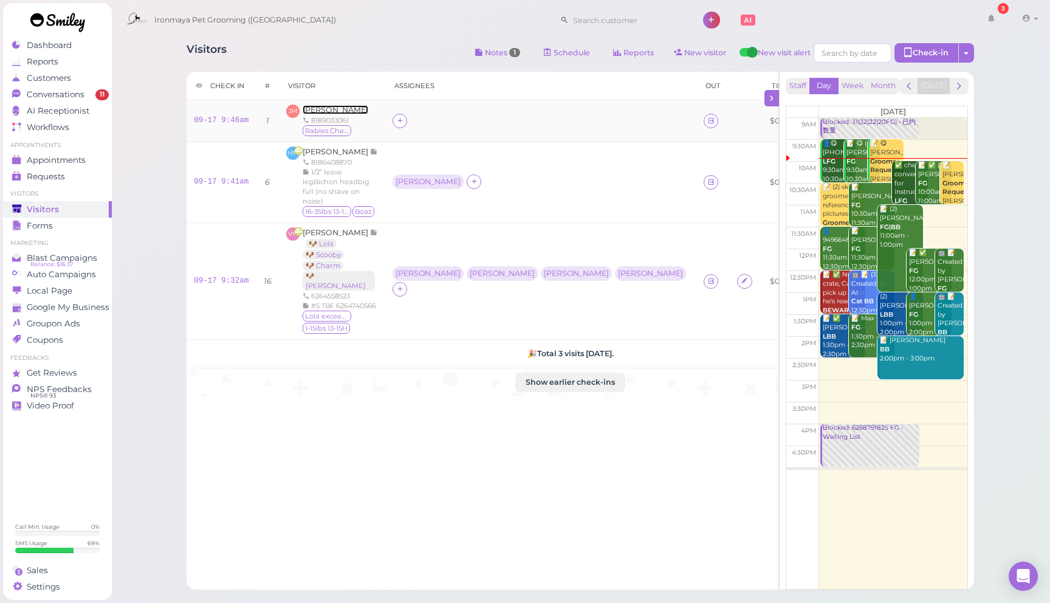
click at [320, 111] on span "[PERSON_NAME]" at bounding box center [336, 109] width 66 height 9
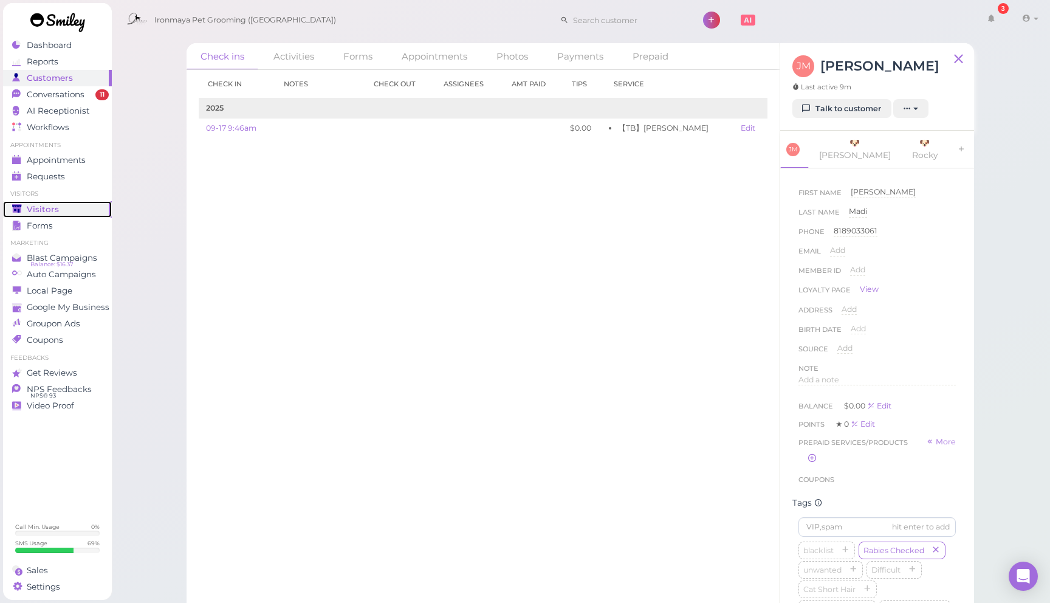
click at [50, 211] on span "Visitors" at bounding box center [43, 209] width 32 height 10
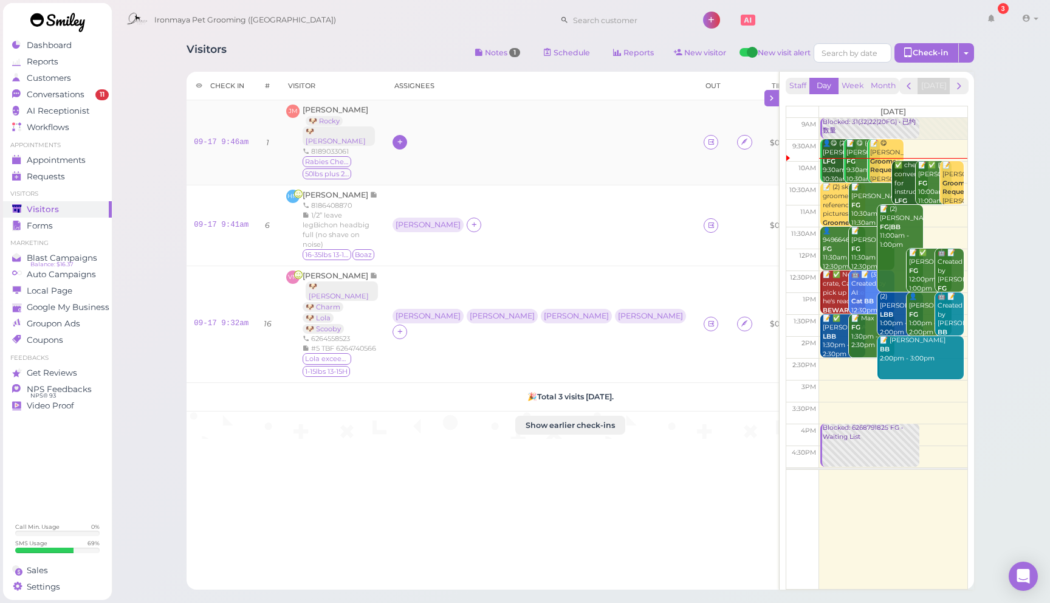
click at [396, 137] on div at bounding box center [399, 142] width 15 height 15
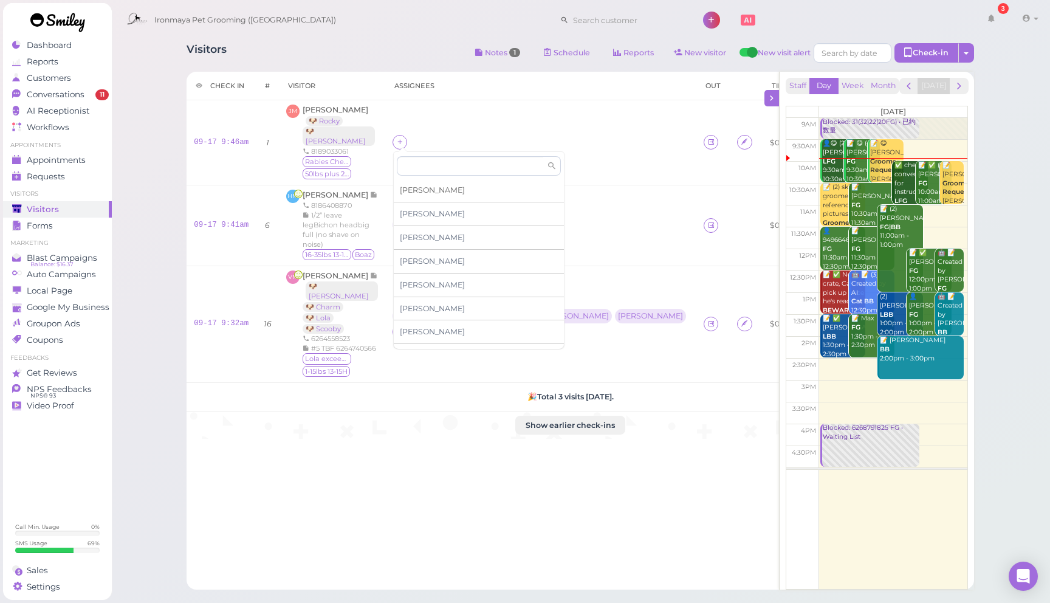
click at [428, 190] on div "[PERSON_NAME]" at bounding box center [479, 191] width 170 height 24
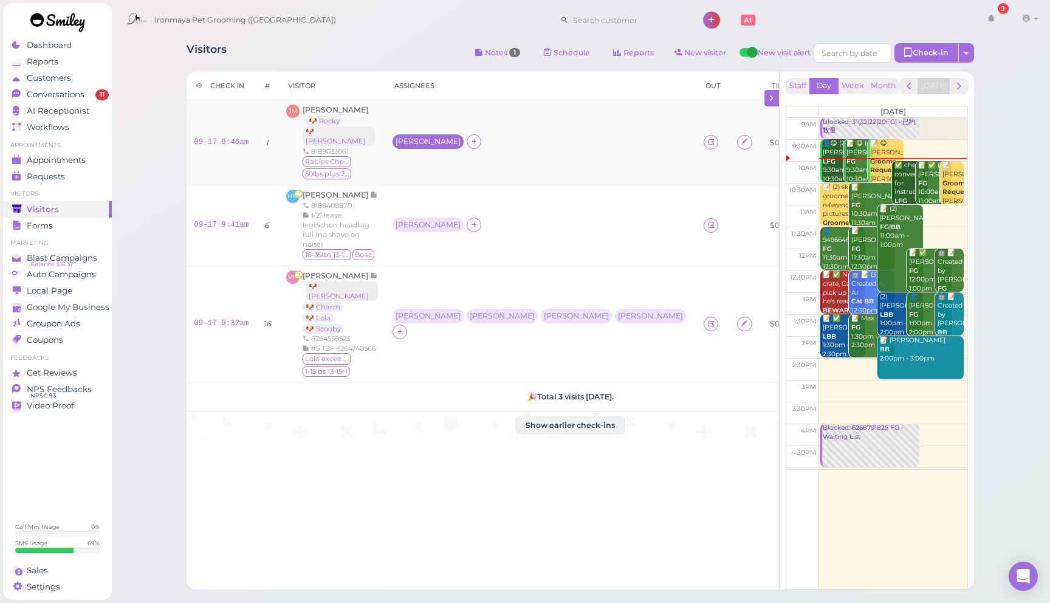
click at [406, 140] on div "[PERSON_NAME]" at bounding box center [428, 141] width 65 height 9
click at [428, 173] on span "Select services" at bounding box center [430, 177] width 56 height 13
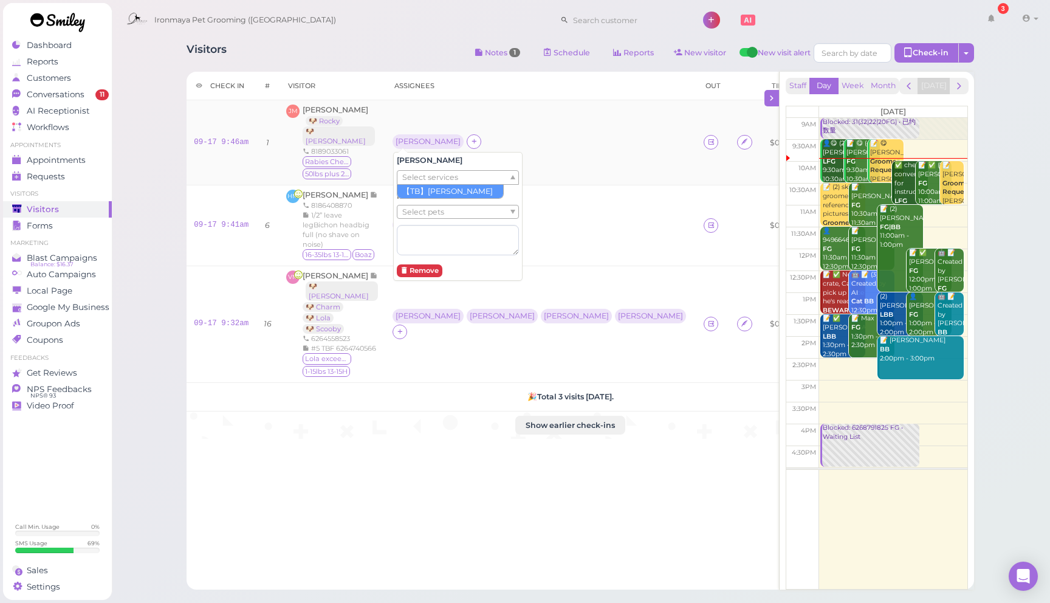
drag, startPoint x: 458, startPoint y: 122, endPoint x: 452, endPoint y: 137, distance: 15.8
click at [458, 122] on td "[PERSON_NAME]" at bounding box center [540, 142] width 311 height 85
drag, startPoint x: 406, startPoint y: 140, endPoint x: 409, endPoint y: 145, distance: 6.3
click at [406, 140] on div "[PERSON_NAME]" at bounding box center [428, 141] width 65 height 9
click at [423, 208] on span "Select pets" at bounding box center [423, 211] width 42 height 13
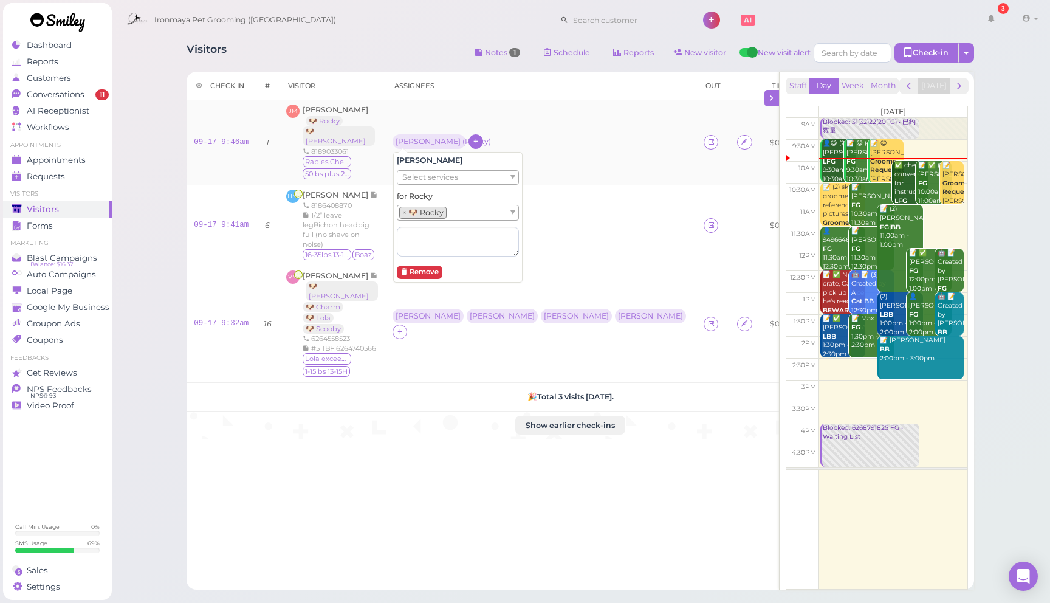
click at [468, 139] on div at bounding box center [475, 141] width 15 height 15
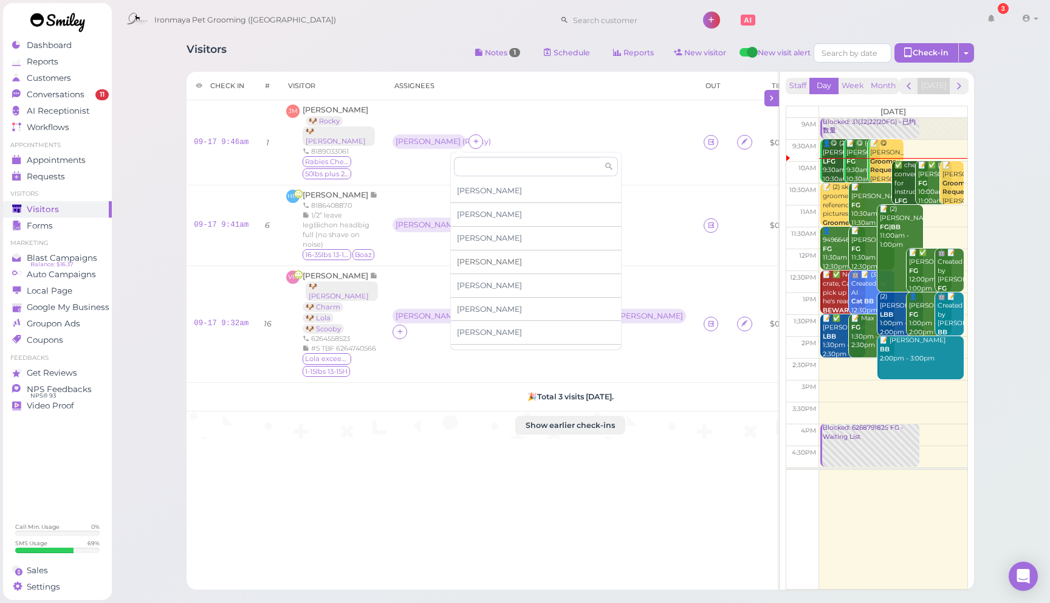
click at [482, 266] on div "[PERSON_NAME]" at bounding box center [536, 262] width 170 height 24
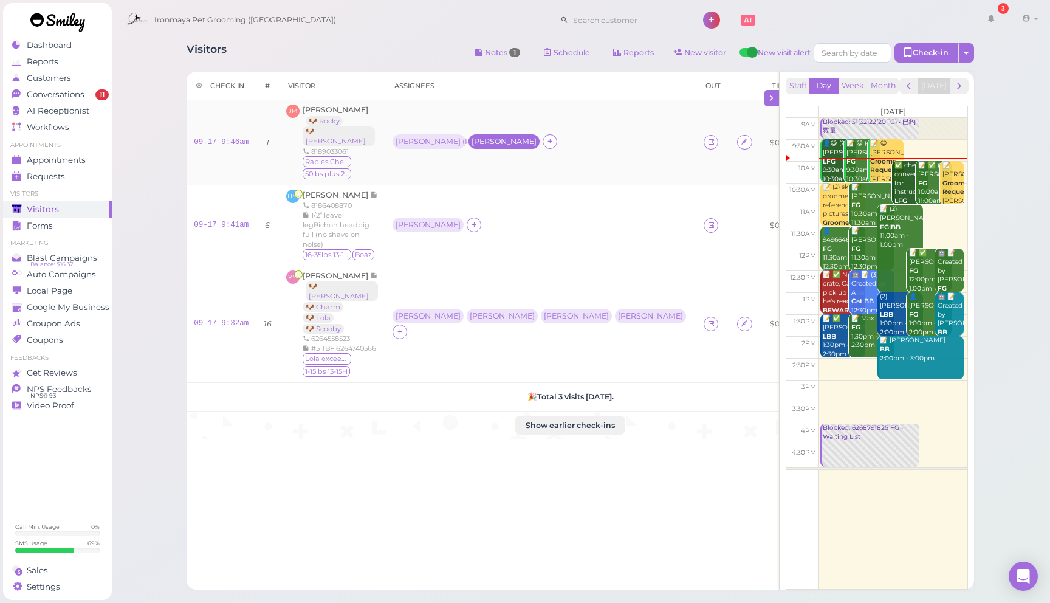
click at [471, 140] on div "[PERSON_NAME]" at bounding box center [503, 141] width 65 height 9
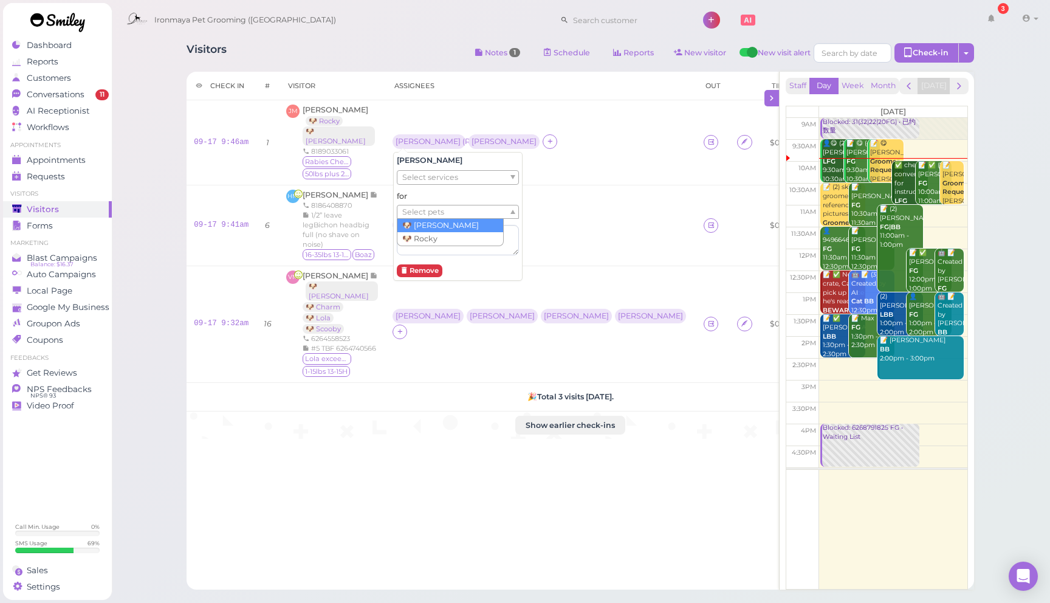
drag, startPoint x: 468, startPoint y: 213, endPoint x: 464, endPoint y: 224, distance: 11.2
click at [467, 213] on ul "Select pets" at bounding box center [452, 211] width 111 height 13
click at [462, 98] on th "Assignees" at bounding box center [540, 86] width 311 height 29
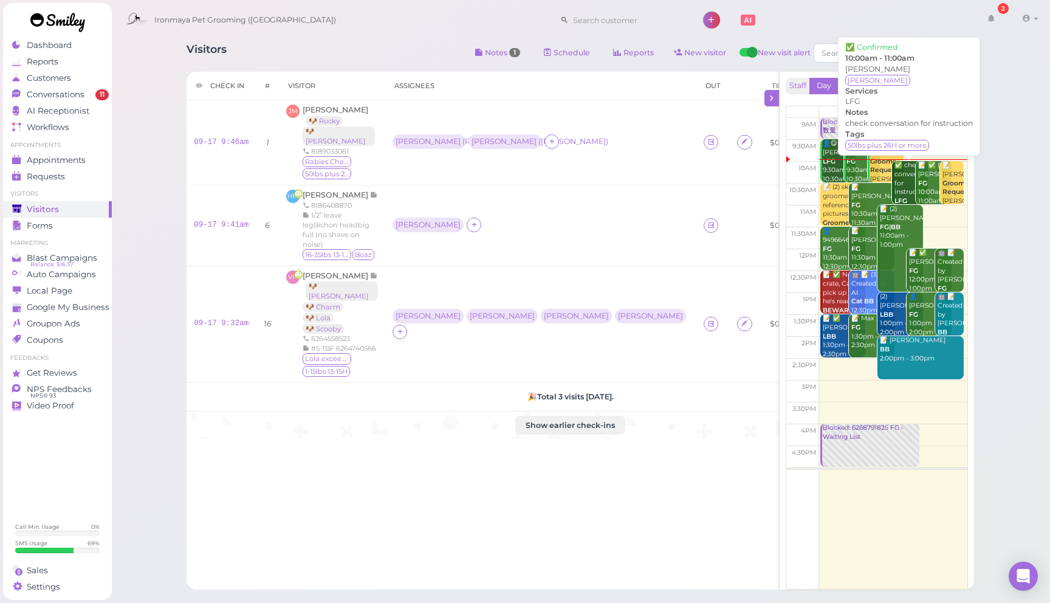
click at [906, 183] on div "✅ check conversation for instruction LFG 10:00am - 11:00am" at bounding box center [911, 192] width 34 height 63
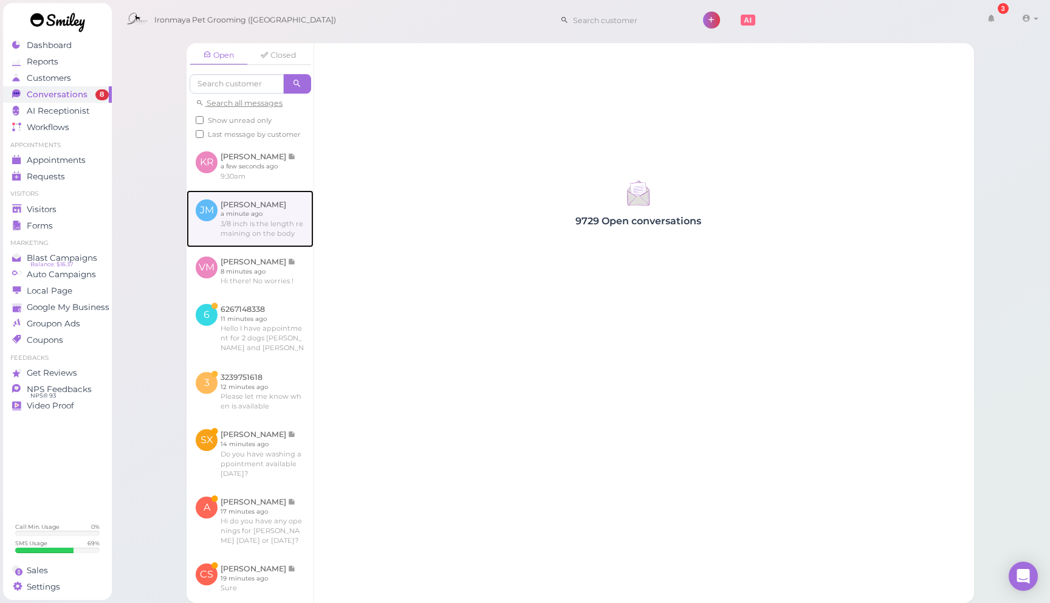
click at [290, 236] on link at bounding box center [250, 218] width 127 height 57
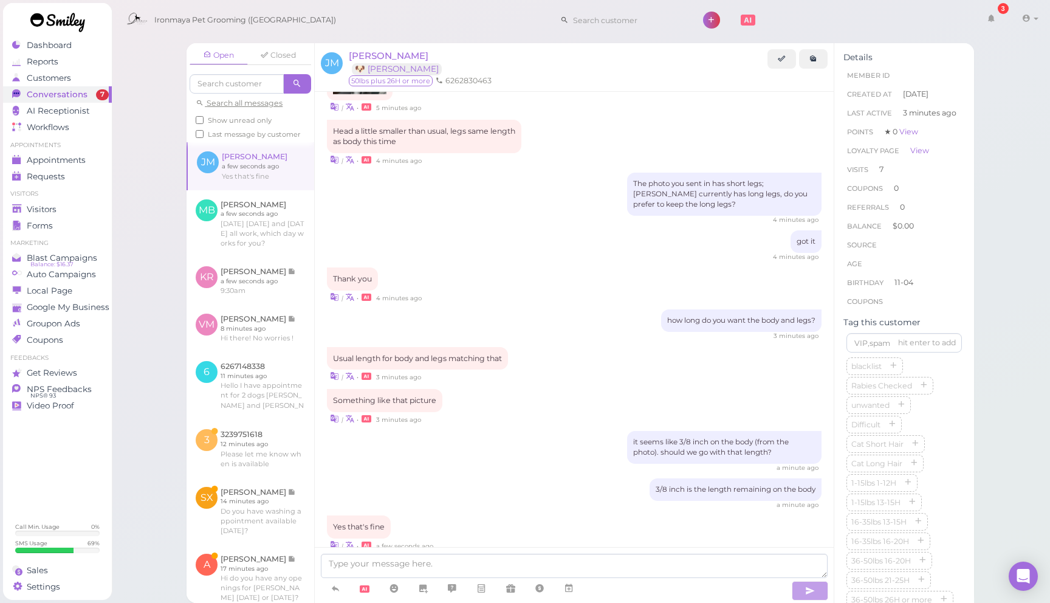
scroll to position [1330, 0]
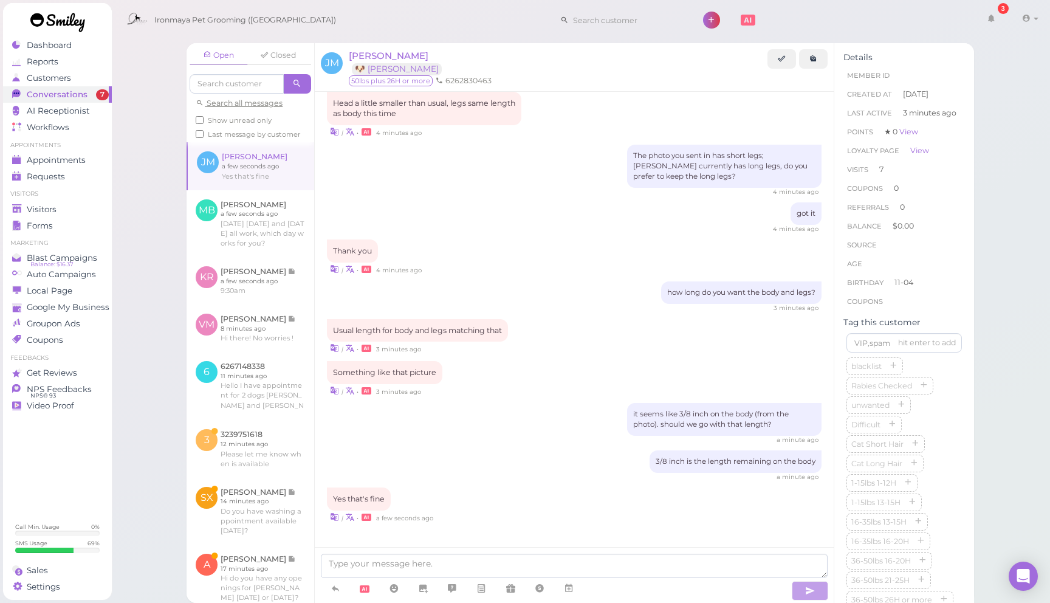
click at [434, 549] on div at bounding box center [574, 575] width 519 height 56
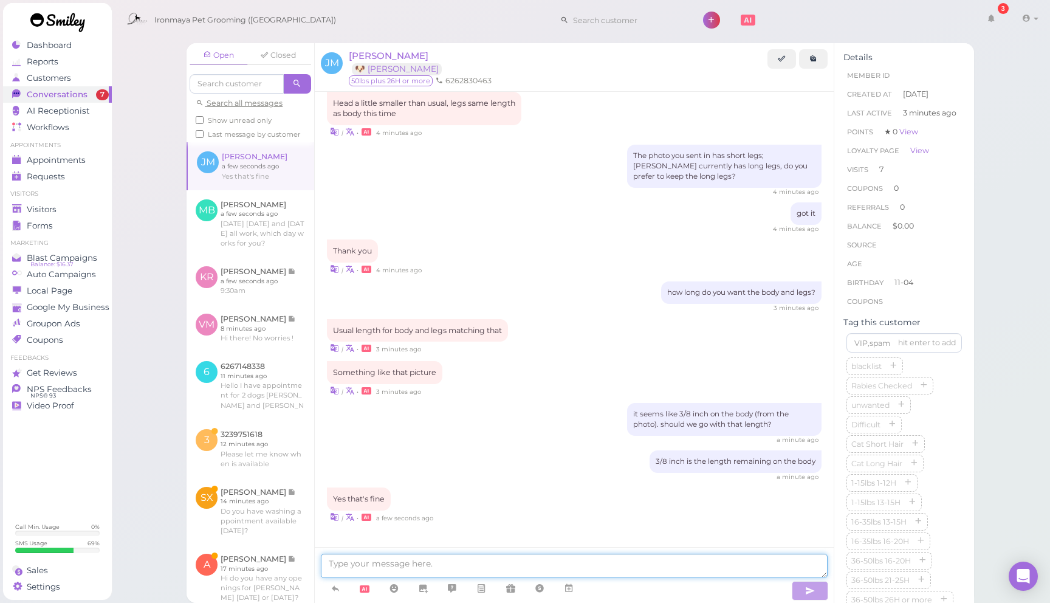
click at [425, 564] on textarea at bounding box center [574, 566] width 507 height 24
type textarea "thank you we'll let the groomer know"
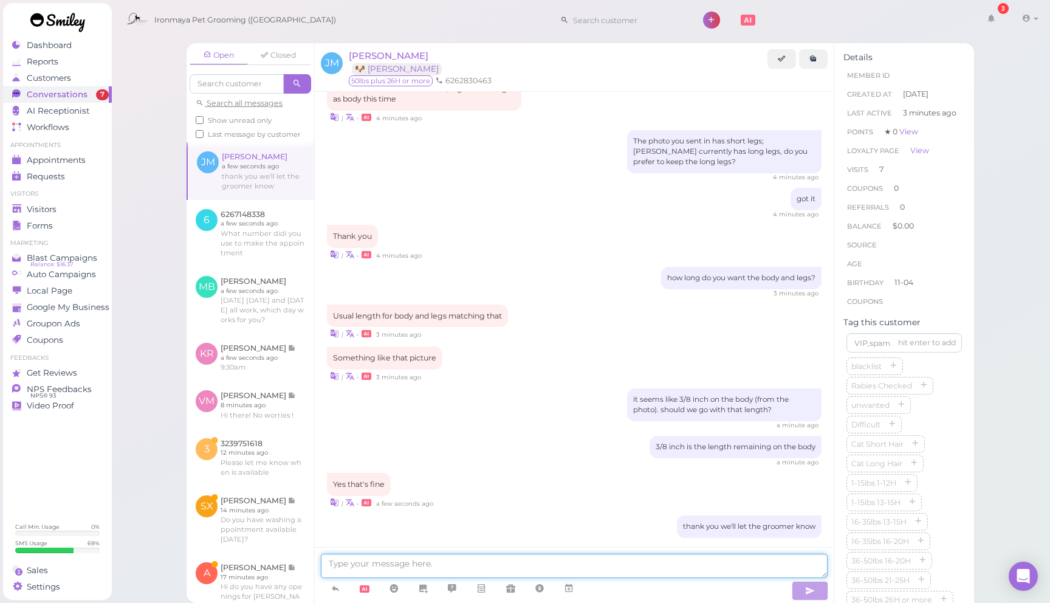
scroll to position [1359, 0]
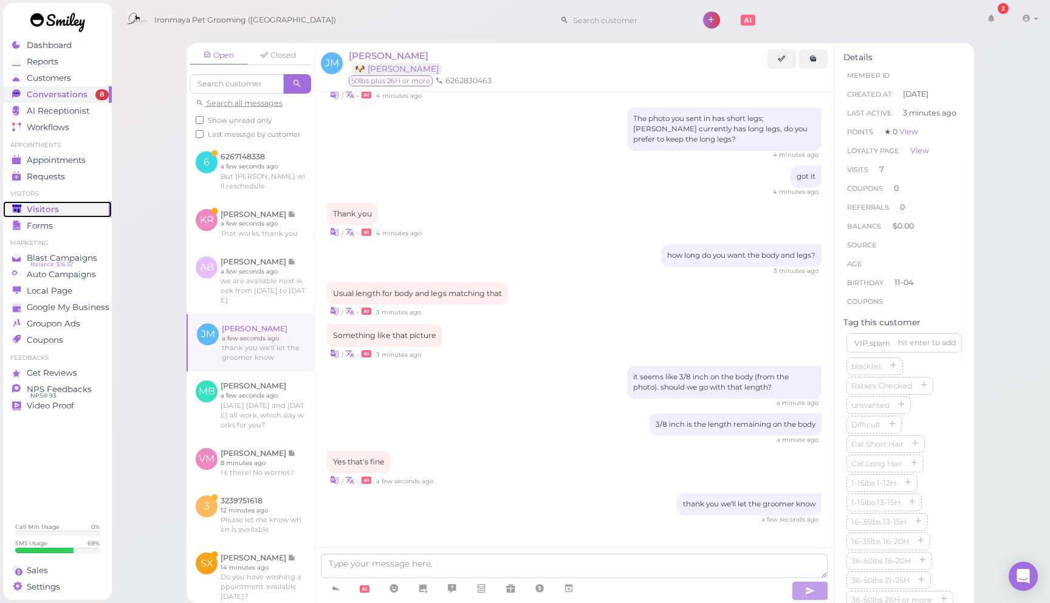
click at [64, 207] on div "Visitors" at bounding box center [55, 209] width 87 height 10
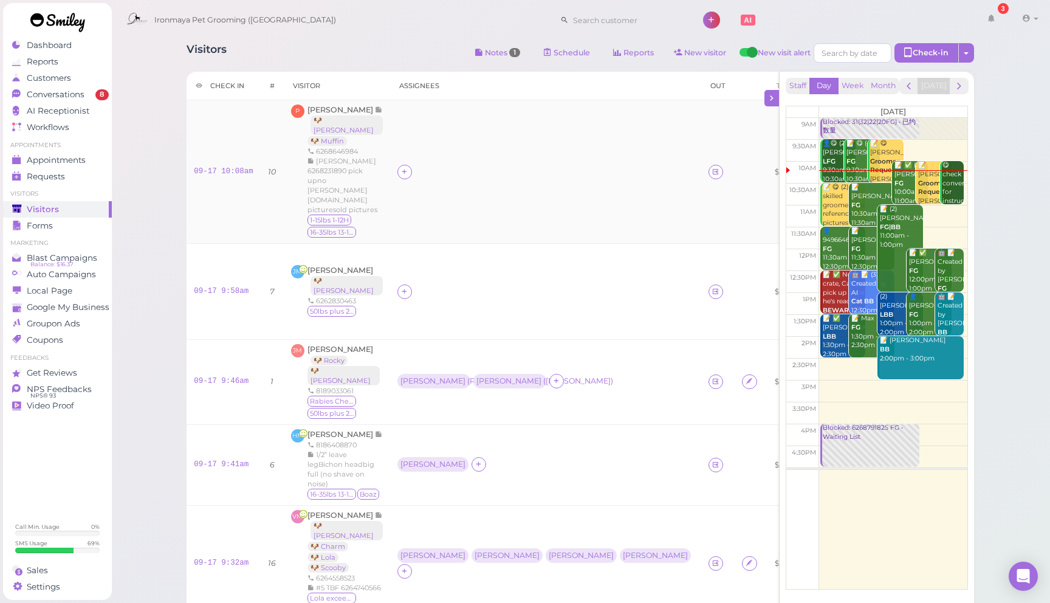
click at [467, 184] on td at bounding box center [545, 171] width 311 height 143
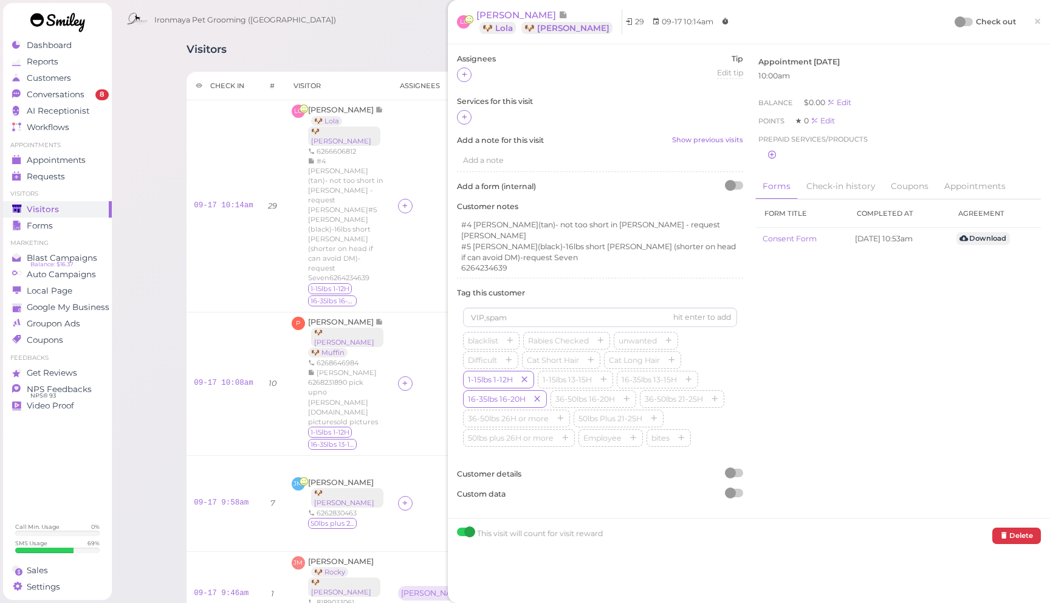
click at [385, 66] on div "Visitors Notes 1 Schedule Reports New visitor New visit alert Check-in Customer…" at bounding box center [580, 467] width 818 height 866
click at [1039, 21] on span "×" at bounding box center [1037, 21] width 8 height 17
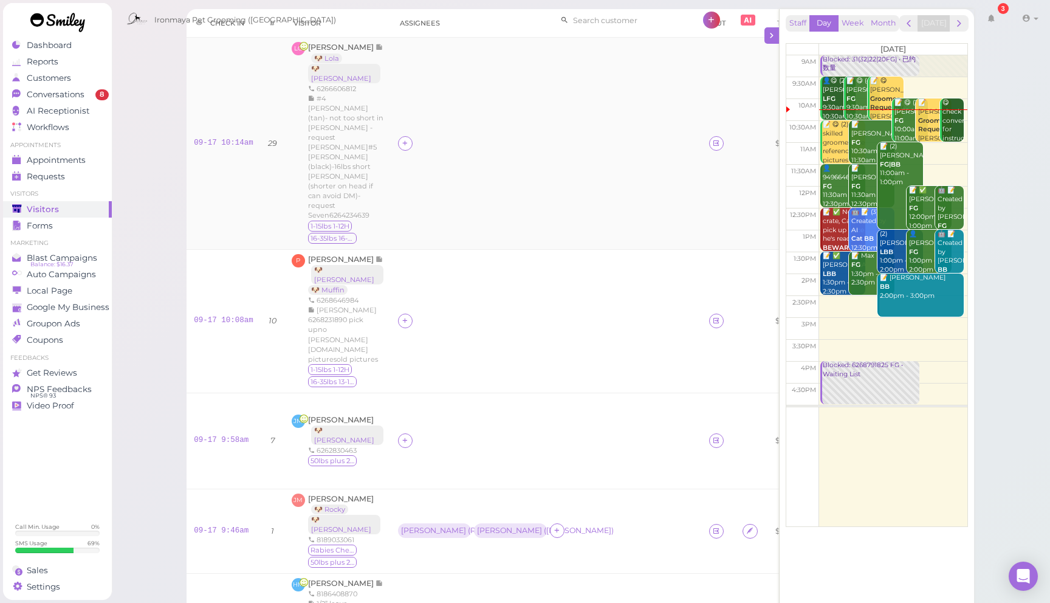
scroll to position [69, 0]
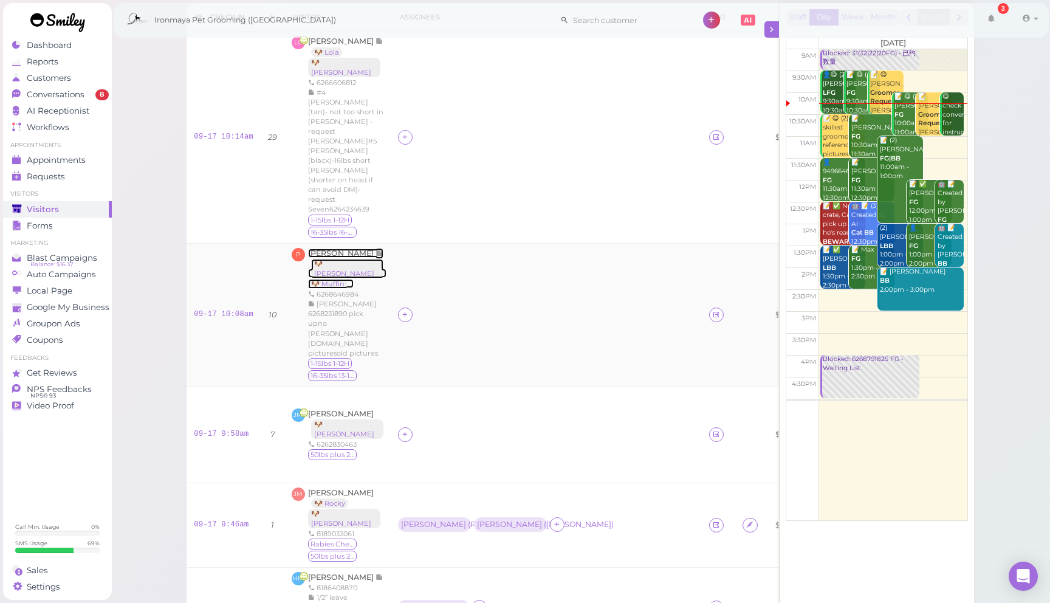
click at [330, 248] on span "[PERSON_NAME]" at bounding box center [341, 252] width 67 height 9
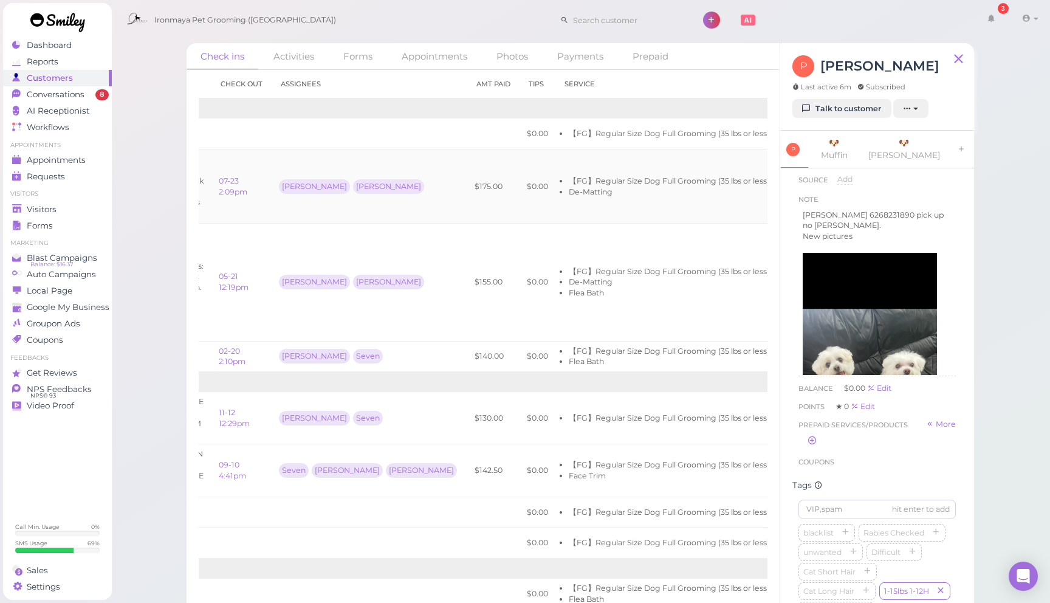
scroll to position [0, 131]
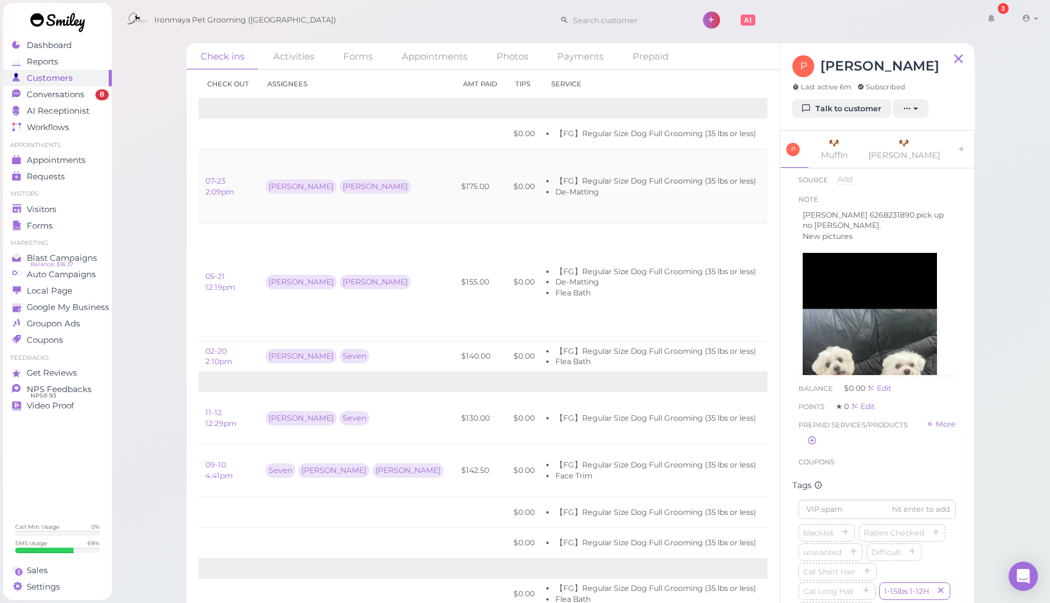
click at [797, 188] on link "View receipt" at bounding box center [822, 186] width 50 height 9
click at [797, 191] on link "View receipt" at bounding box center [822, 186] width 50 height 9
click at [902, 144] on link "🐶 Bailey" at bounding box center [904, 149] width 89 height 37
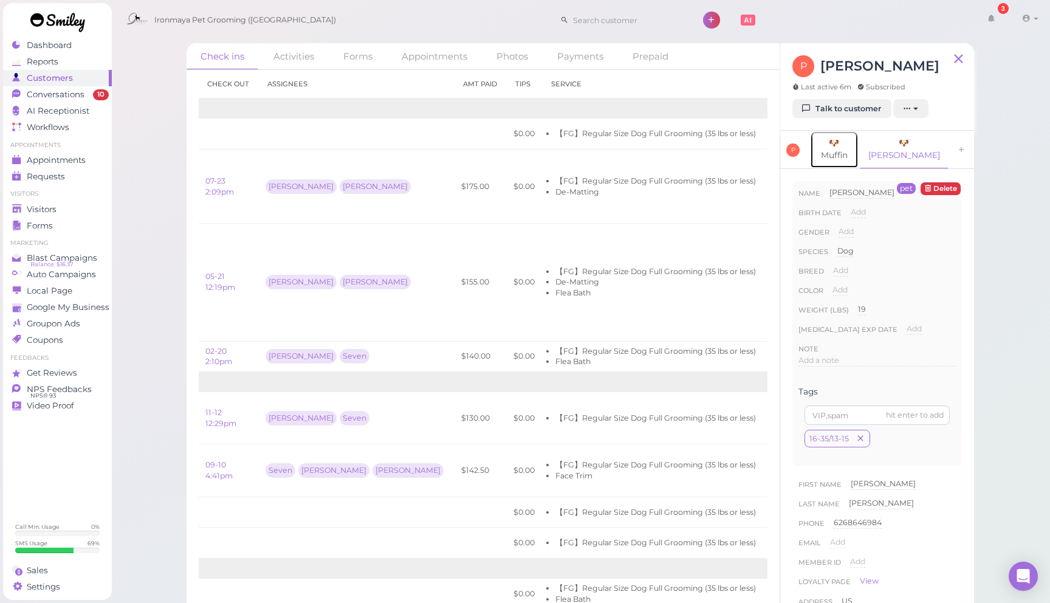
click at [847, 142] on link "🐶 Muffin" at bounding box center [834, 149] width 49 height 37
click at [896, 145] on link "🐶 Bailey" at bounding box center [904, 149] width 89 height 37
click at [841, 147] on link "🐶 Muffin" at bounding box center [834, 149] width 49 height 37
click at [880, 145] on link "🐶 Bailey" at bounding box center [904, 149] width 89 height 37
click at [86, 89] on div "Conversations" at bounding box center [55, 94] width 87 height 10
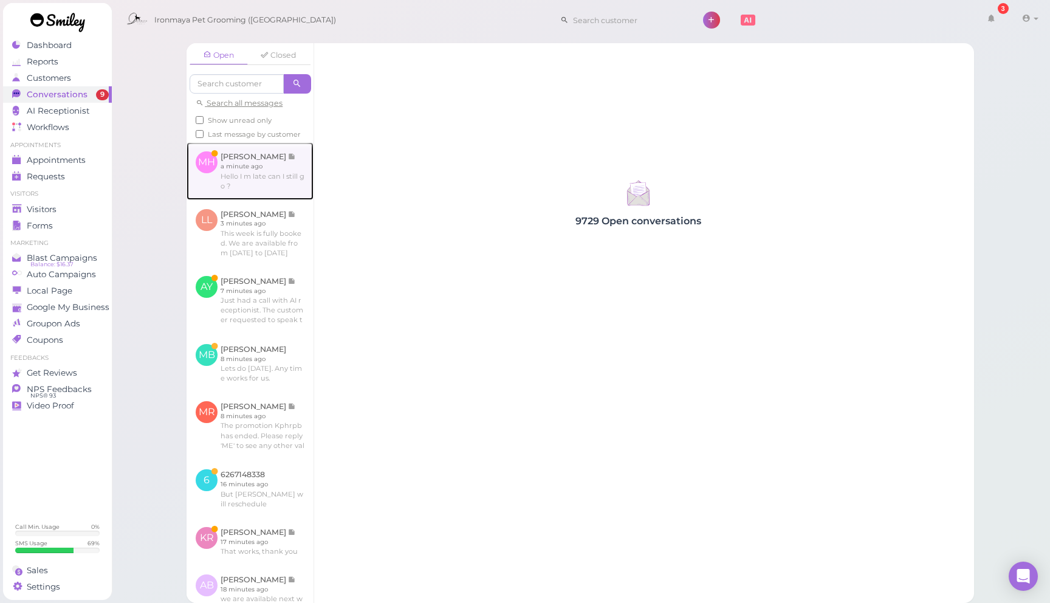
click at [272, 166] on link at bounding box center [250, 170] width 127 height 57
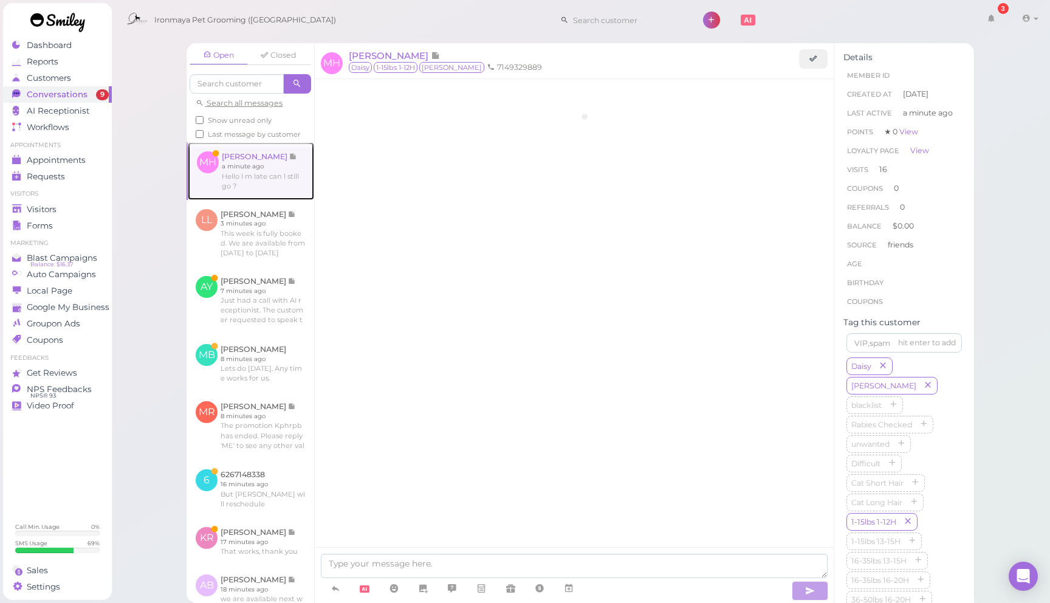
scroll to position [1364, 0]
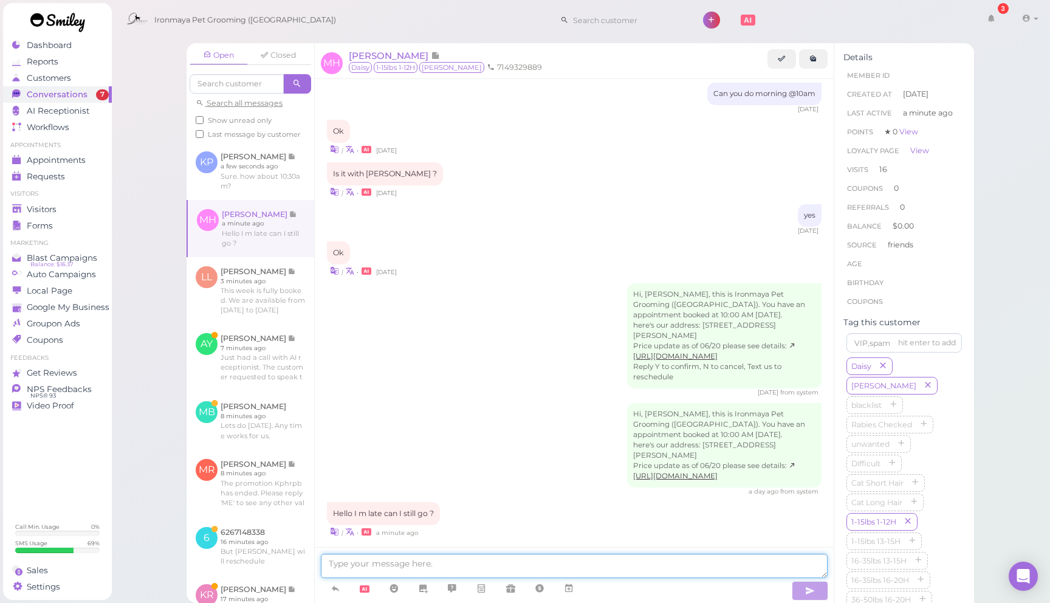
click at [402, 561] on textarea at bounding box center [574, 566] width 507 height 24
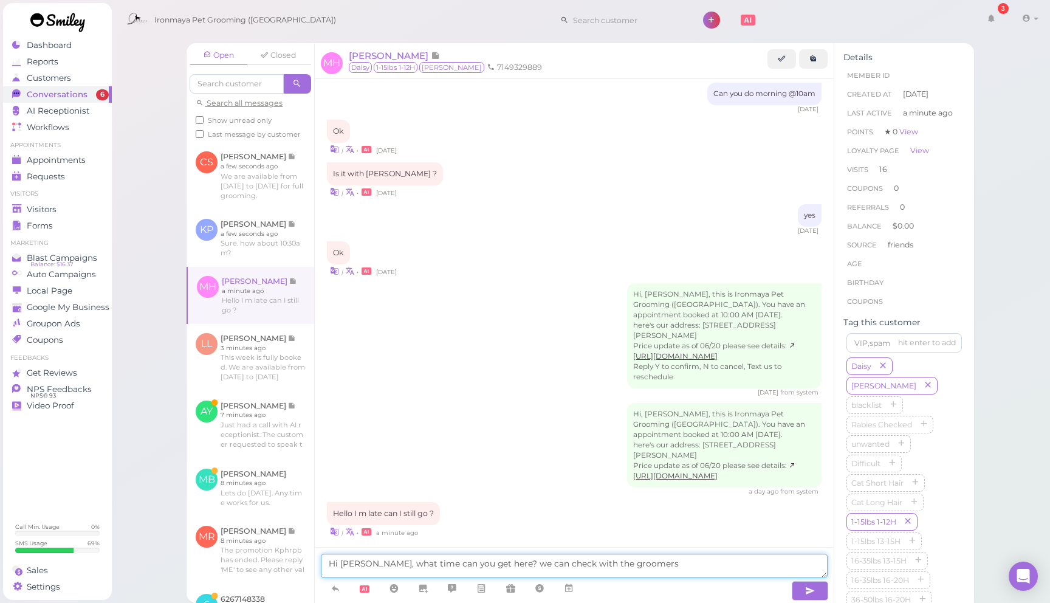
type textarea "Hi Mary, what time can you get here? we can check with the groomers."
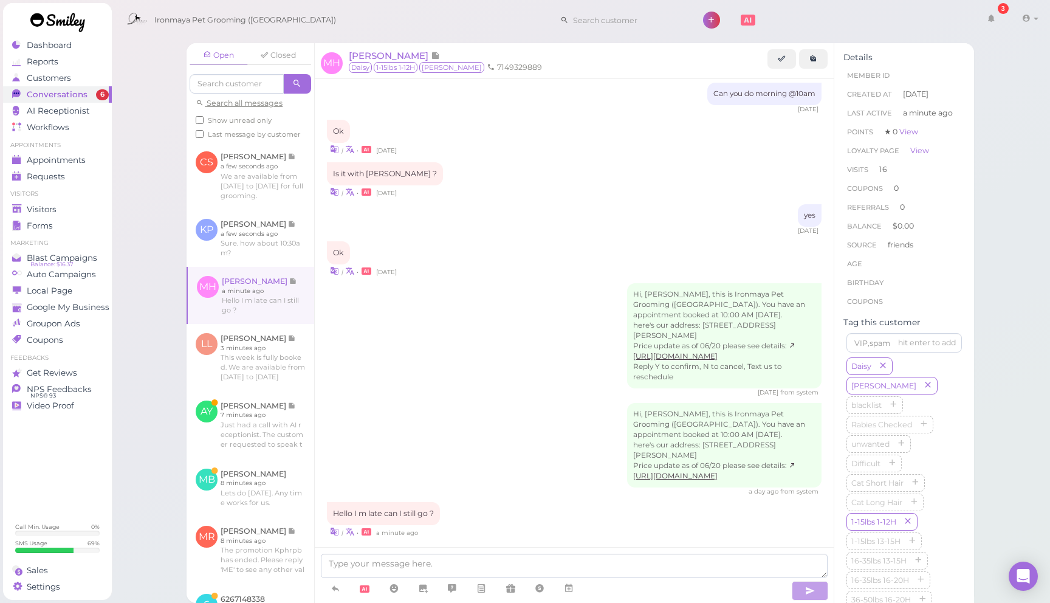
click at [421, 454] on div "Hi, Mary, this is Ironmaya Pet Grooming (Arcadia). You have an appointment book…" at bounding box center [574, 449] width 495 height 93
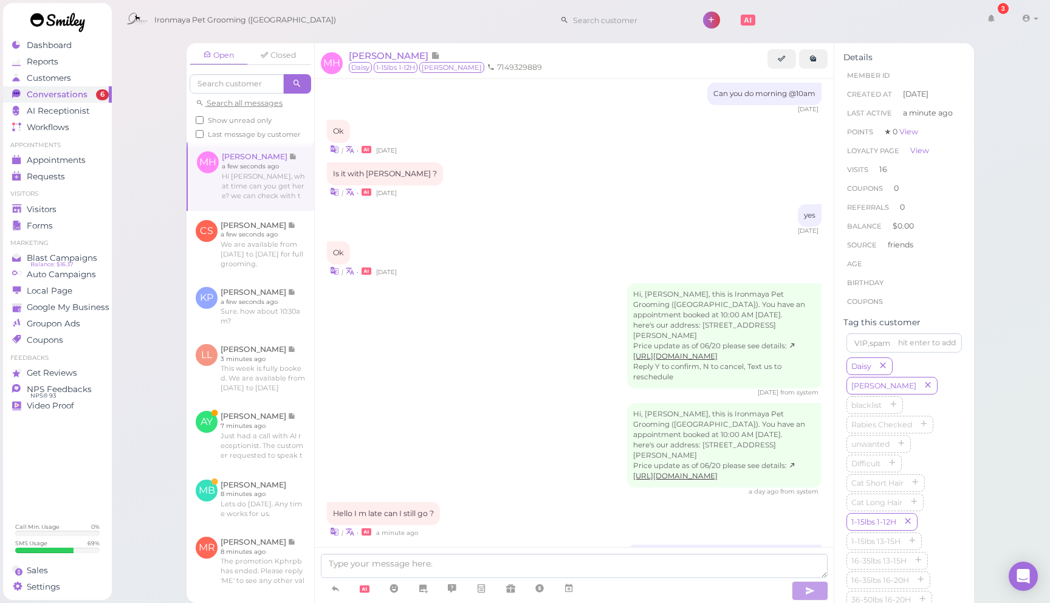
scroll to position [1403, 0]
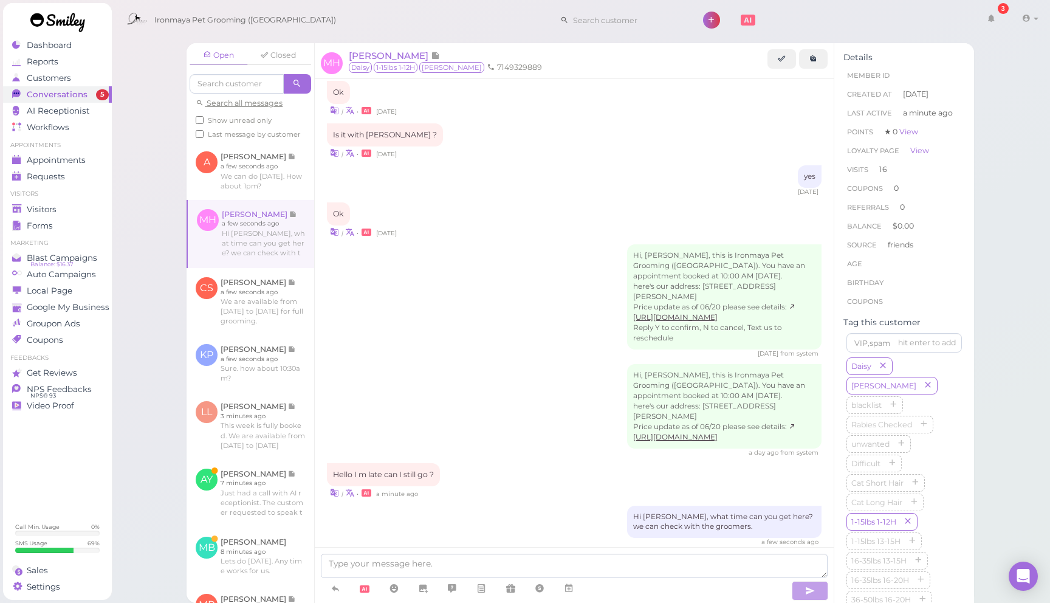
click at [137, 225] on div "Open Closed Search all messages Show unread only Last message by customer A Ant…" at bounding box center [580, 301] width 939 height 603
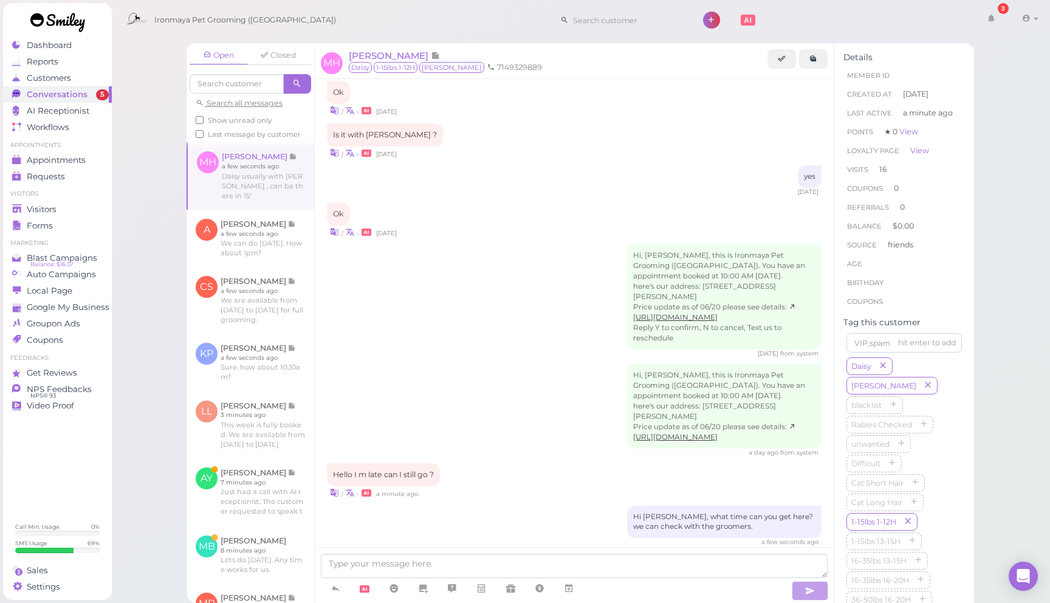
scroll to position [1454, 0]
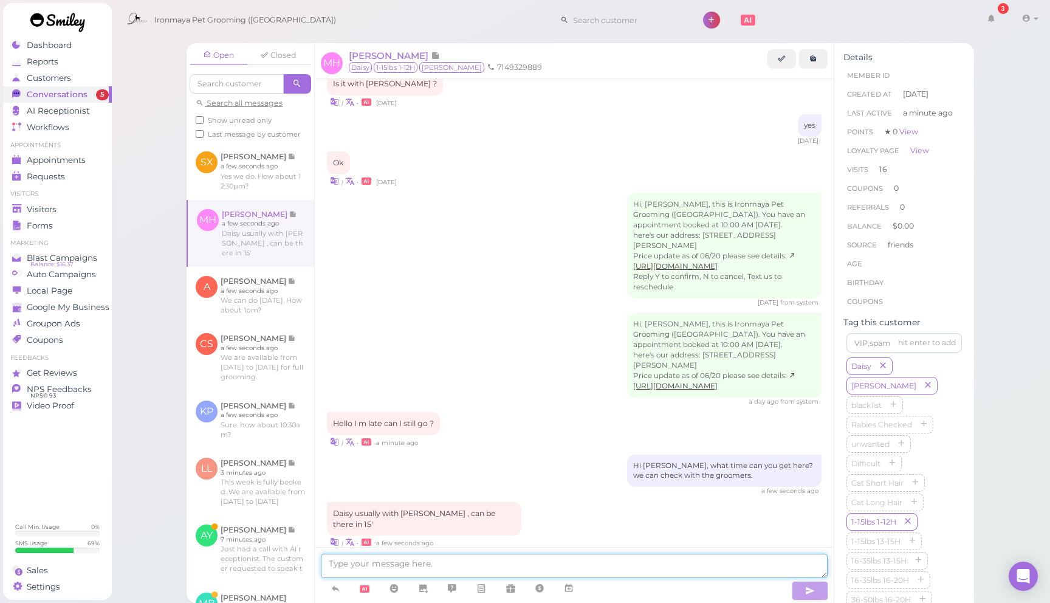
click at [521, 563] on textarea at bounding box center [574, 566] width 507 height 24
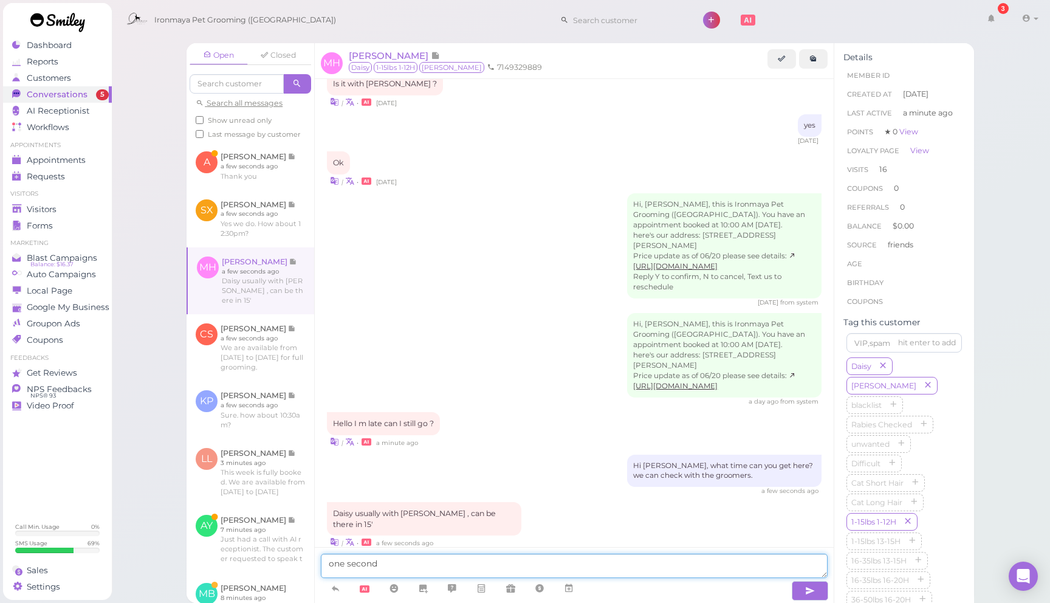
type textarea "one second"
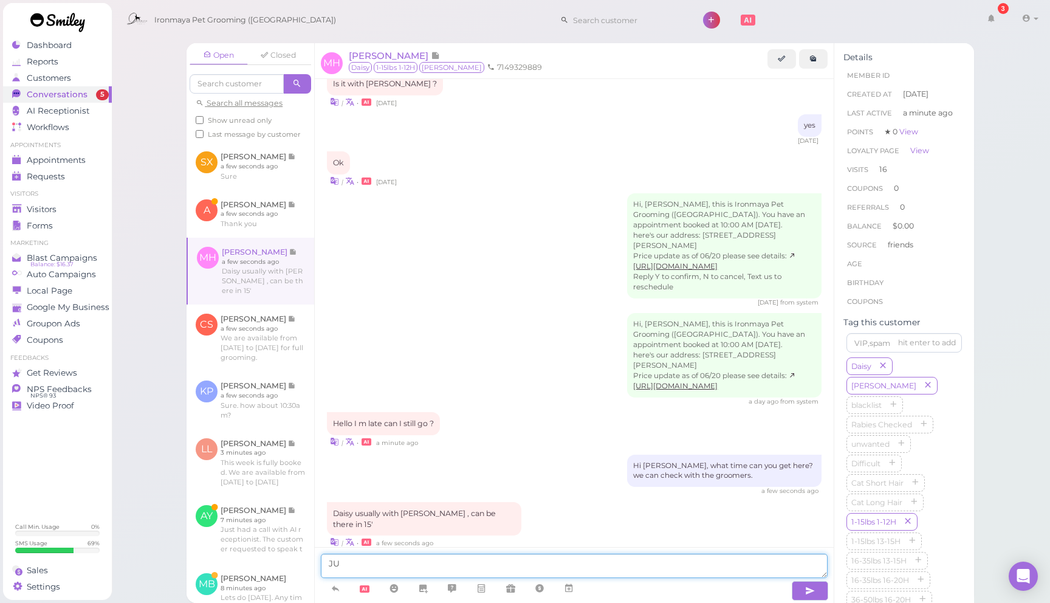
type textarea "J"
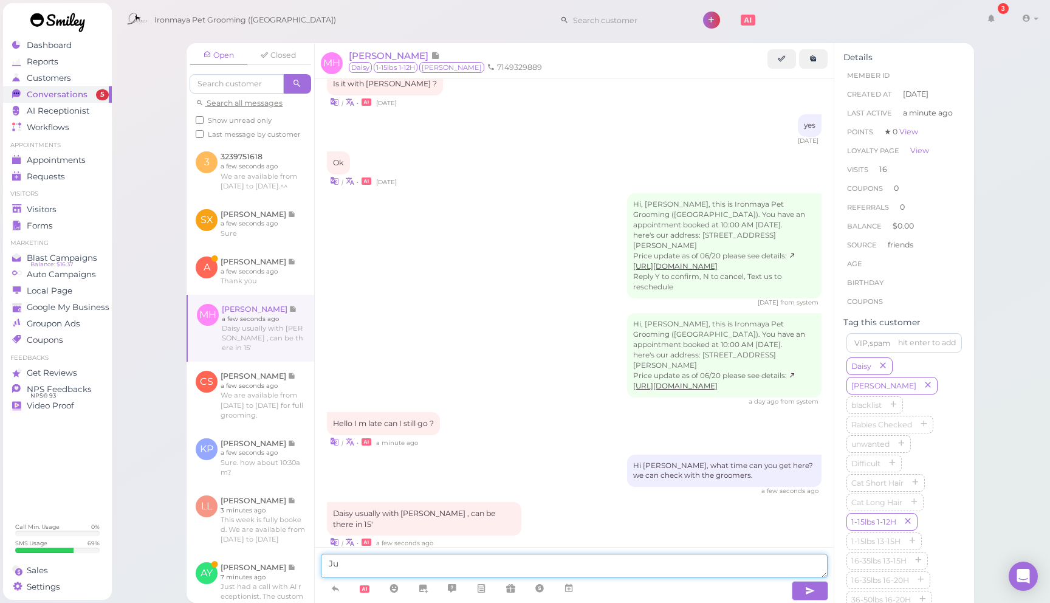
type textarea "J"
type textarea "d"
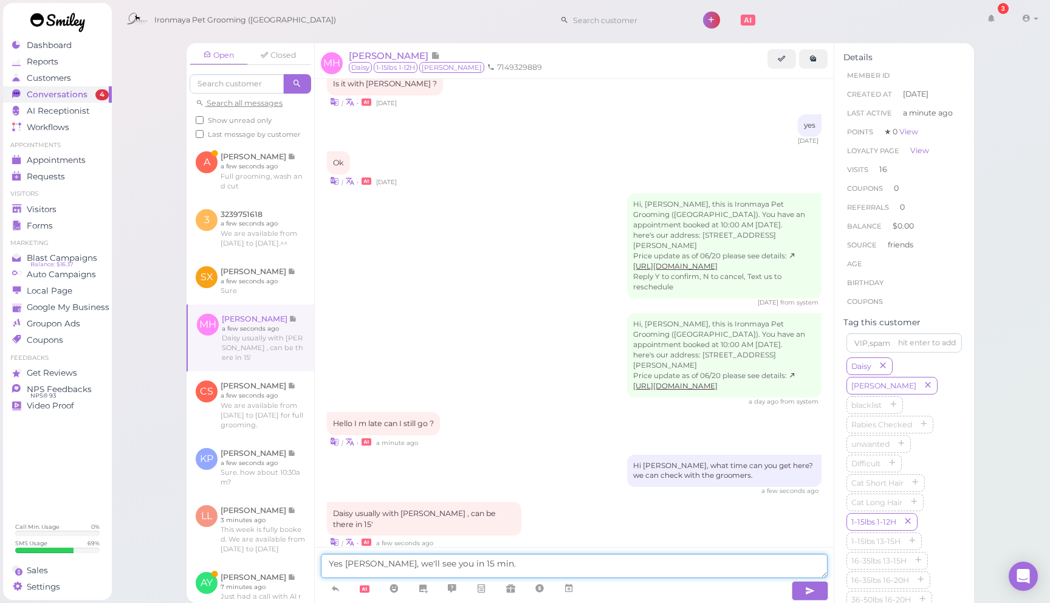
type textarea "Yes Mary, we'll see you in 15 min."
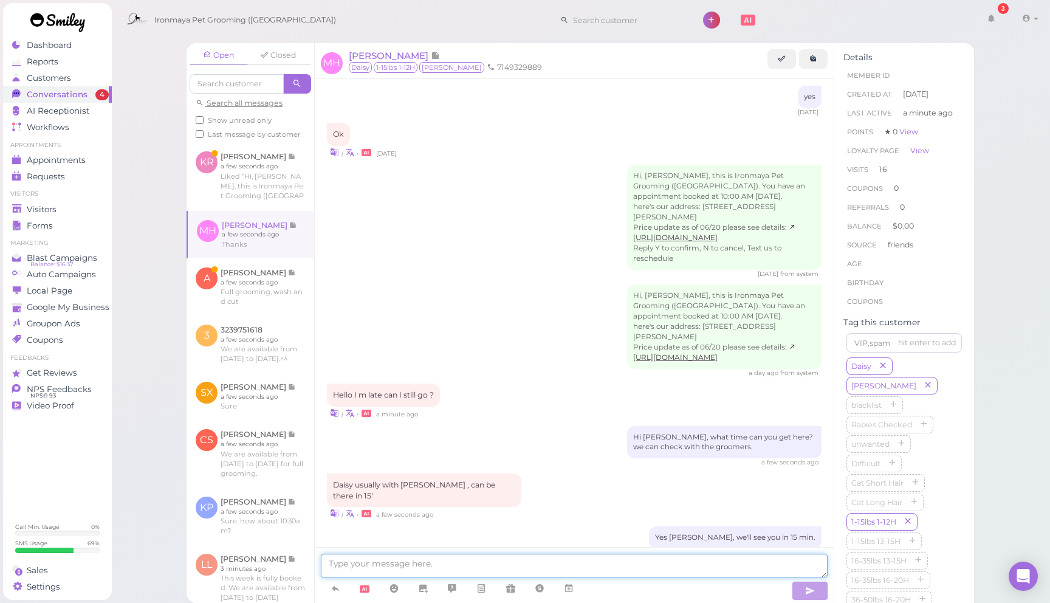
scroll to position [1534, 0]
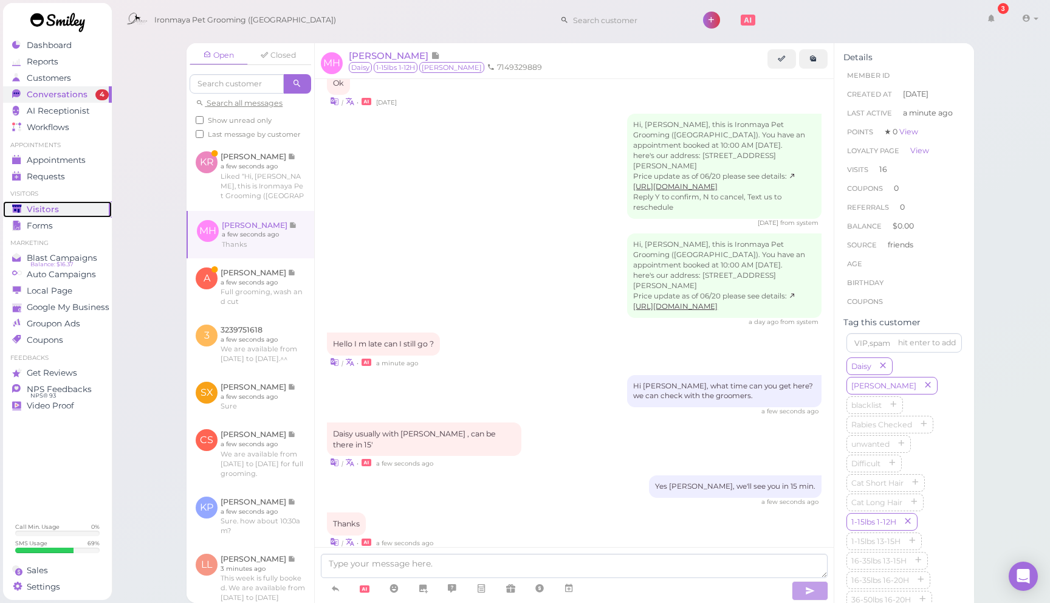
click at [75, 206] on div "Visitors" at bounding box center [55, 209] width 87 height 10
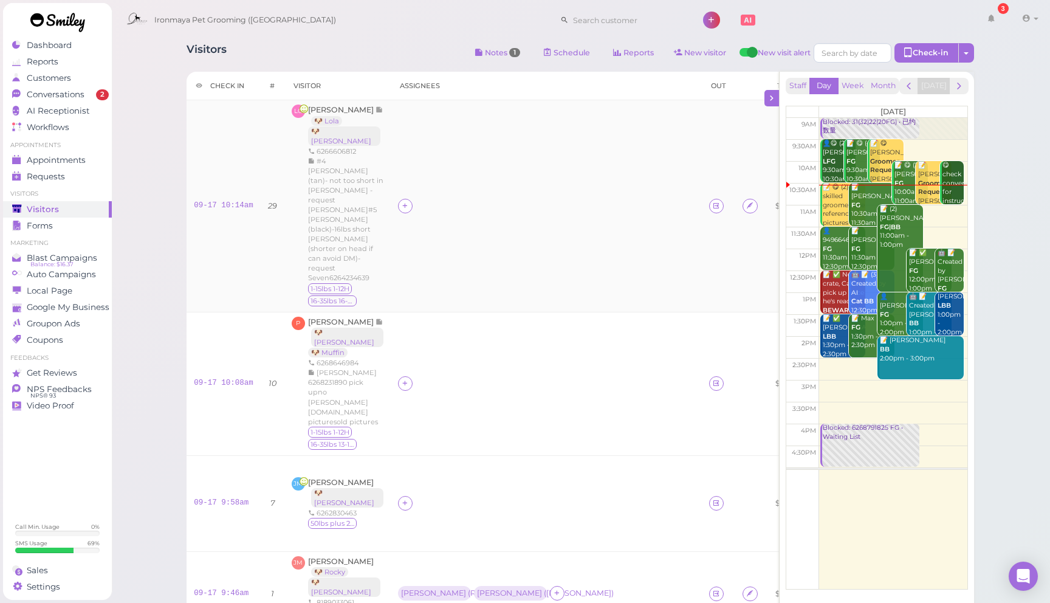
click at [499, 199] on div at bounding box center [546, 206] width 296 height 15
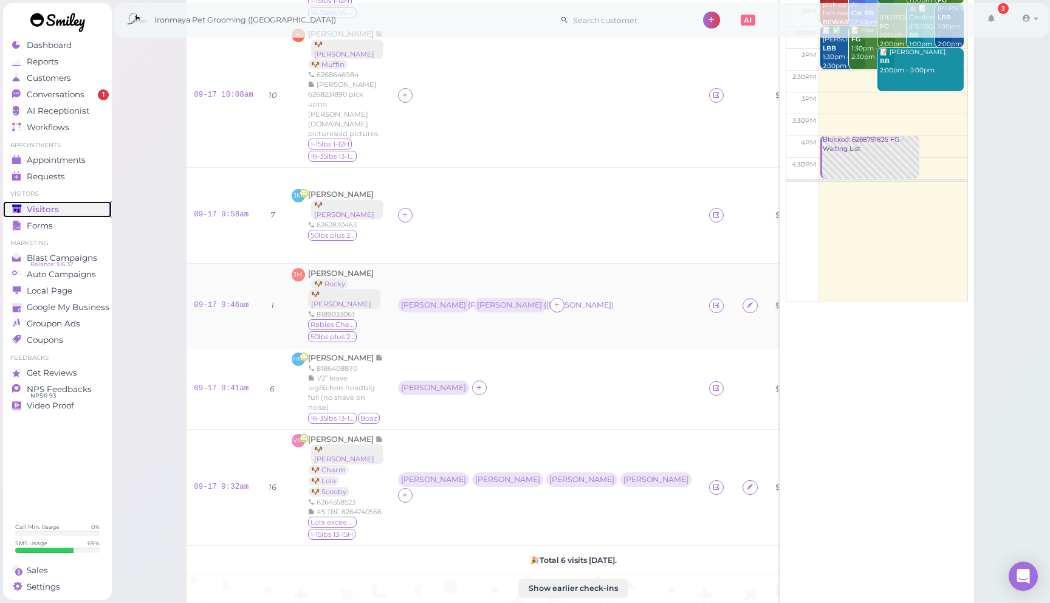
scroll to position [289, 0]
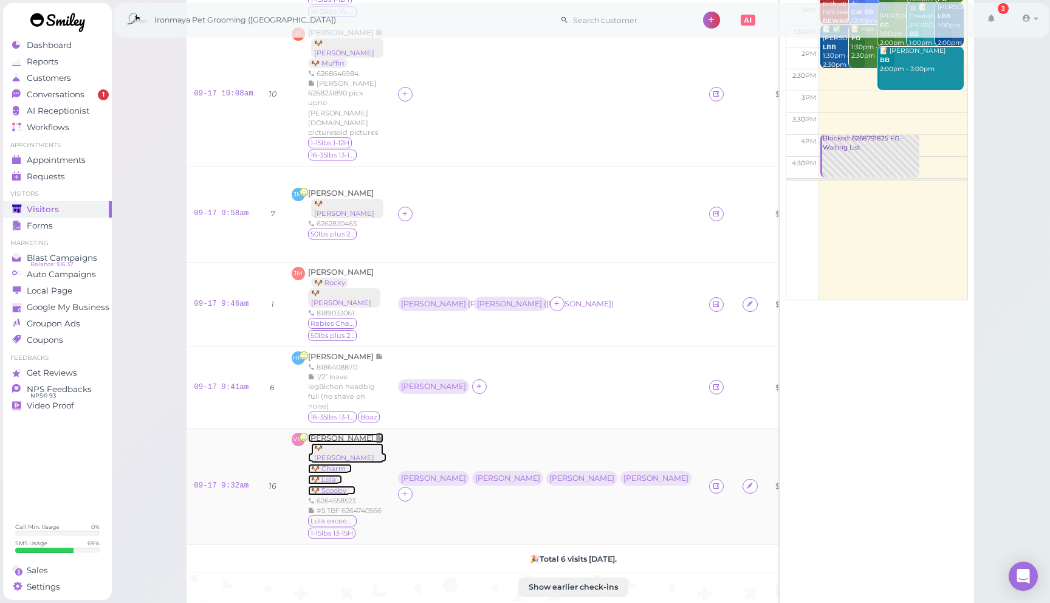
click at [334, 433] on span "[PERSON_NAME]" at bounding box center [341, 437] width 67 height 9
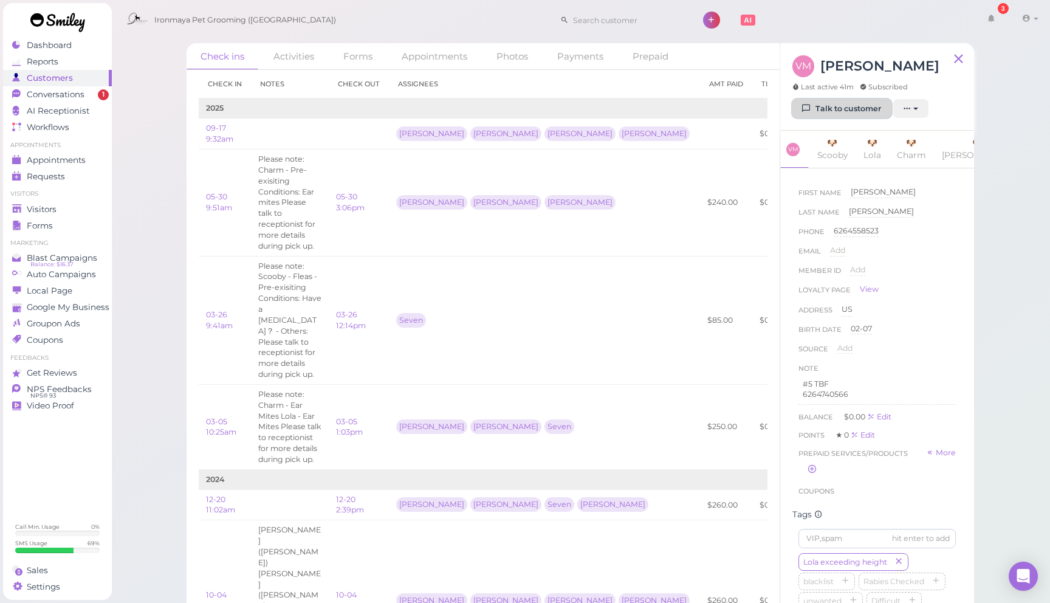
click at [843, 105] on link "Talk to customer" at bounding box center [841, 108] width 99 height 19
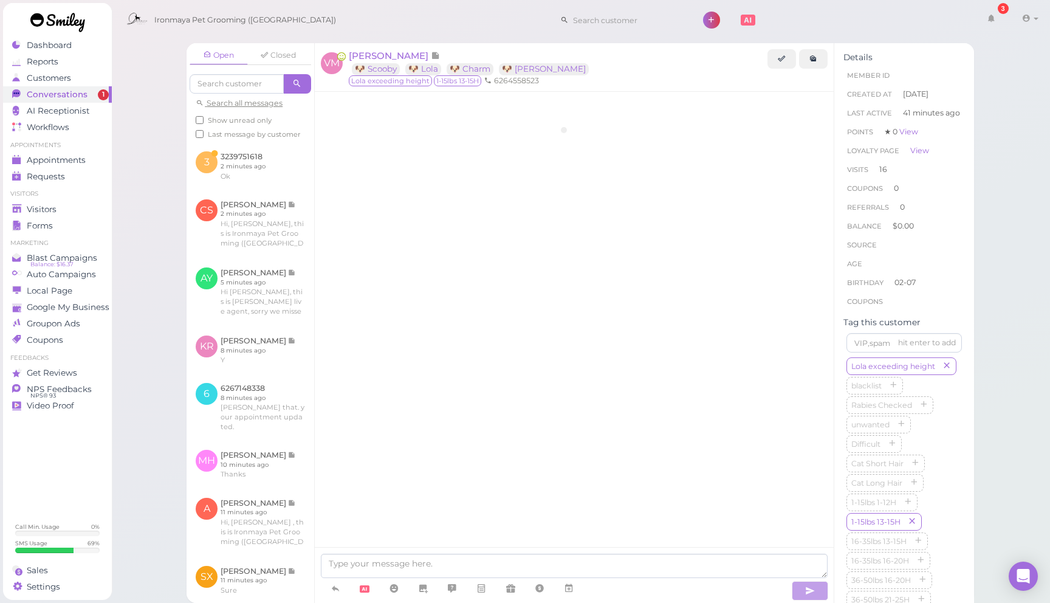
scroll to position [1928, 0]
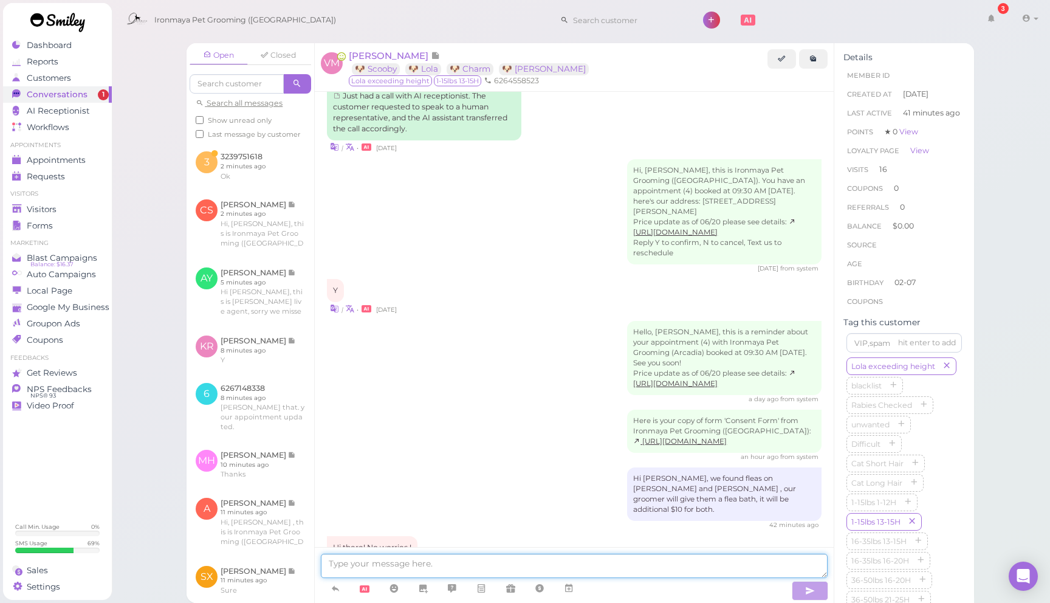
click at [518, 553] on div at bounding box center [574, 575] width 519 height 56
type textarea "f"
type textarea "h"
type textarea "f"
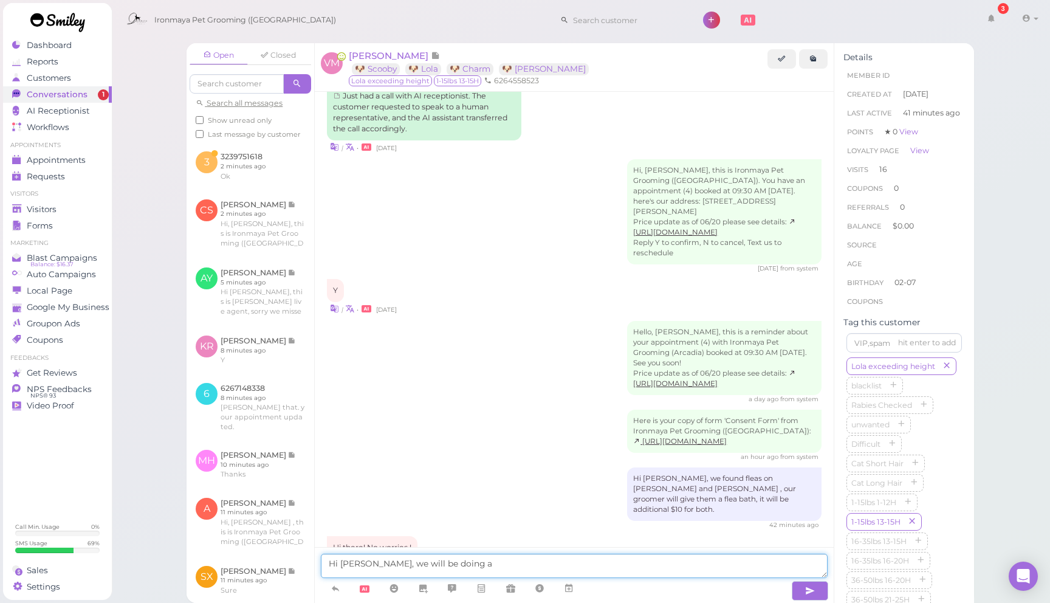
drag, startPoint x: 473, startPoint y: 562, endPoint x: 379, endPoint y: 566, distance: 93.6
click at [379, 566] on textarea "Hi [PERSON_NAME], we will be doing a" at bounding box center [574, 566] width 507 height 24
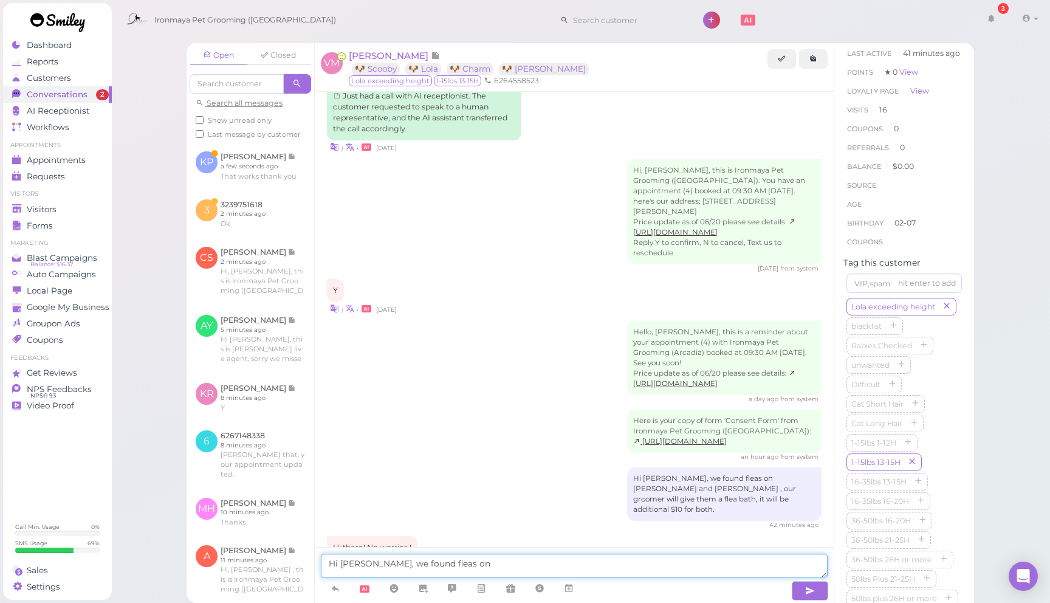
scroll to position [0, 0]
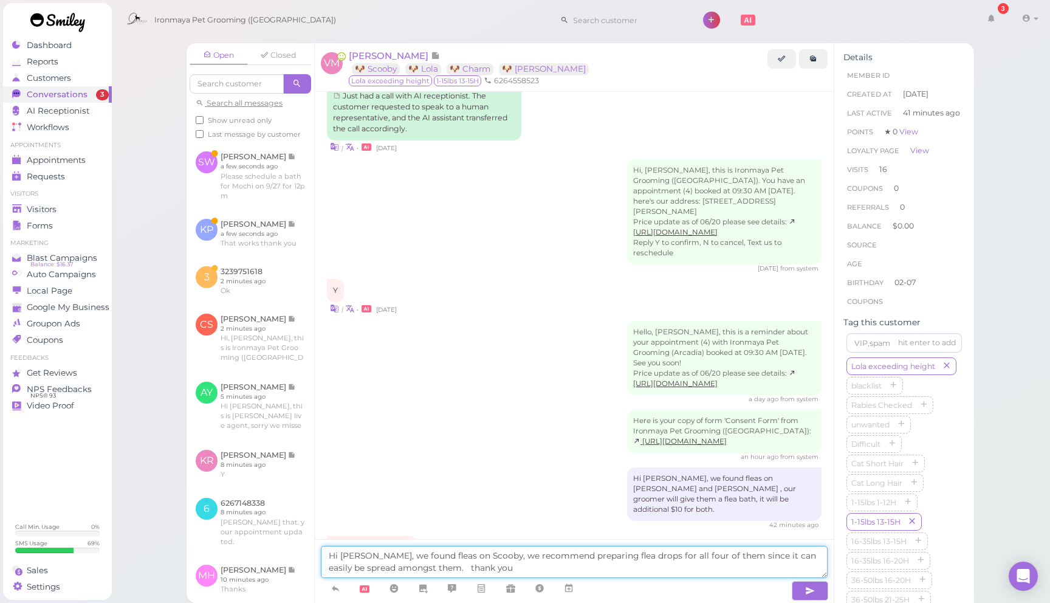
type textarea "Hi [PERSON_NAME], we found fleas on Scooby, we recommend preparing flea drops f…"
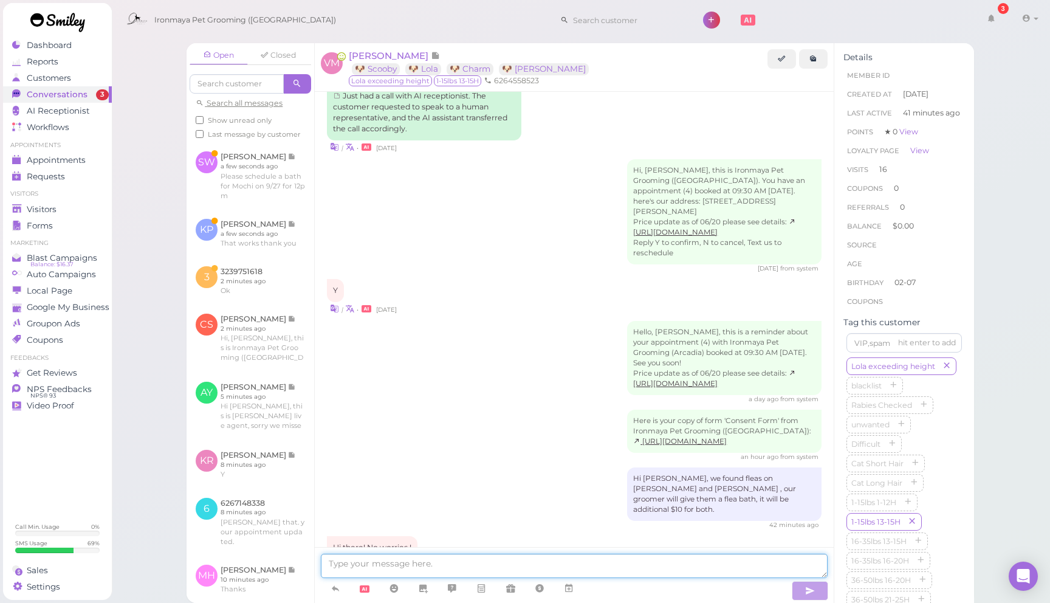
click at [377, 558] on textarea at bounding box center [574, 566] width 507 height 24
paste textarea "Hi [PERSON_NAME], We discovered that [PERSON_NAME] has fleas. To prevent them f…"
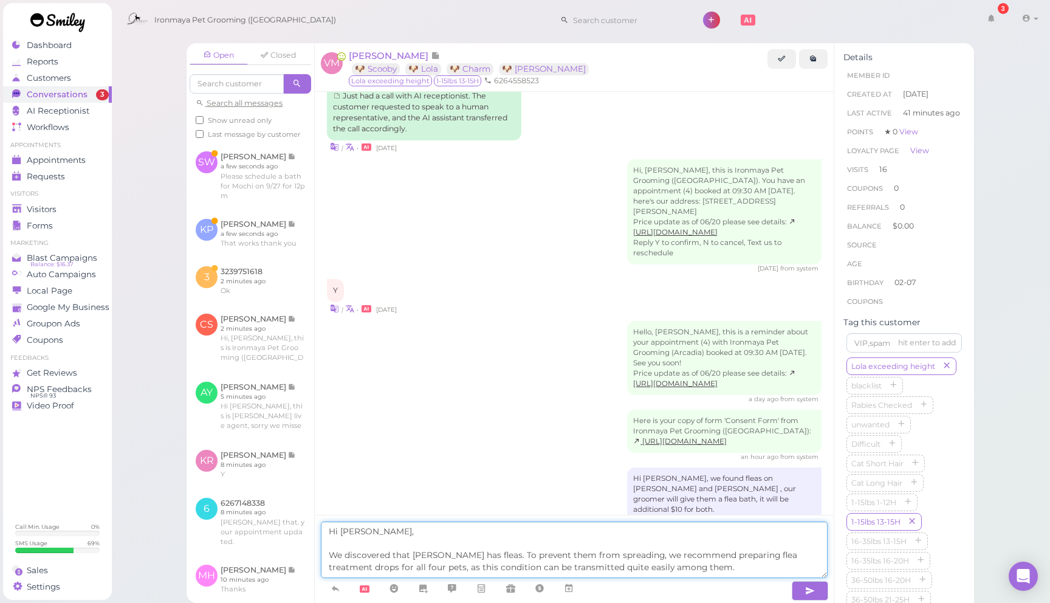
click at [337, 544] on textarea "Hi [PERSON_NAME], We discovered that [PERSON_NAME] has fleas. To prevent them f…" at bounding box center [574, 549] width 507 height 57
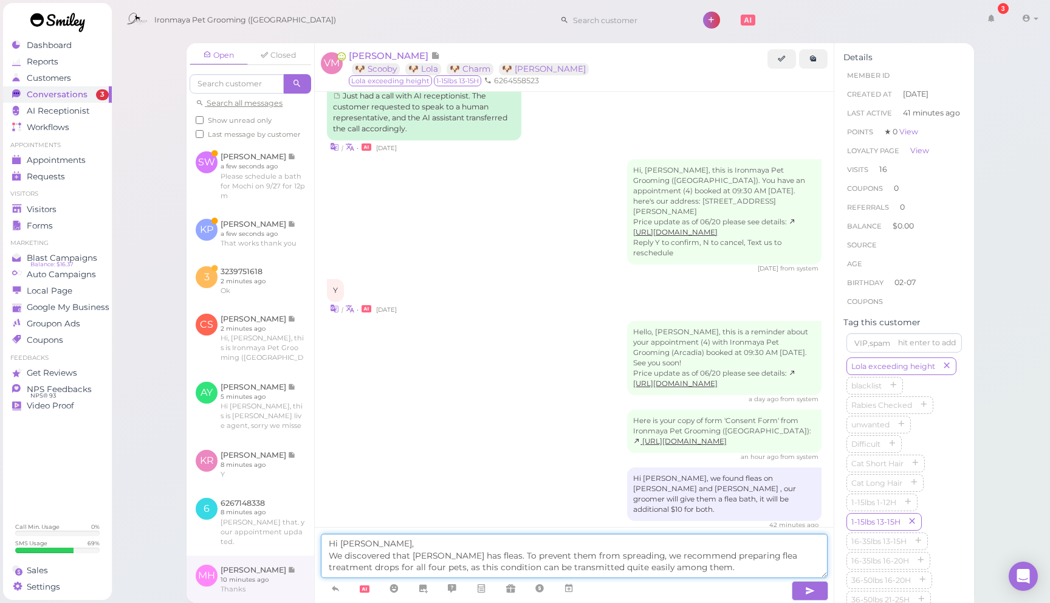
drag, startPoint x: 478, startPoint y: 555, endPoint x: 303, endPoint y: 554, distance: 174.4
click at [303, 554] on div "Open Closed Search all messages Show unread only Last message by customer SW [P…" at bounding box center [580, 323] width 787 height 560
click at [685, 571] on textarea "Hi [PERSON_NAME], We found leas on Scooby. To prevent them from spreading, we r…" at bounding box center [574, 555] width 507 height 44
click at [365, 566] on textarea "Hi [PERSON_NAME], We found leas on Scooby. To prevent them from spreading, we r…" at bounding box center [574, 555] width 507 height 44
type textarea "Hi [PERSON_NAME], We found leas on Scooby. To prevent them from spreading, we r…"
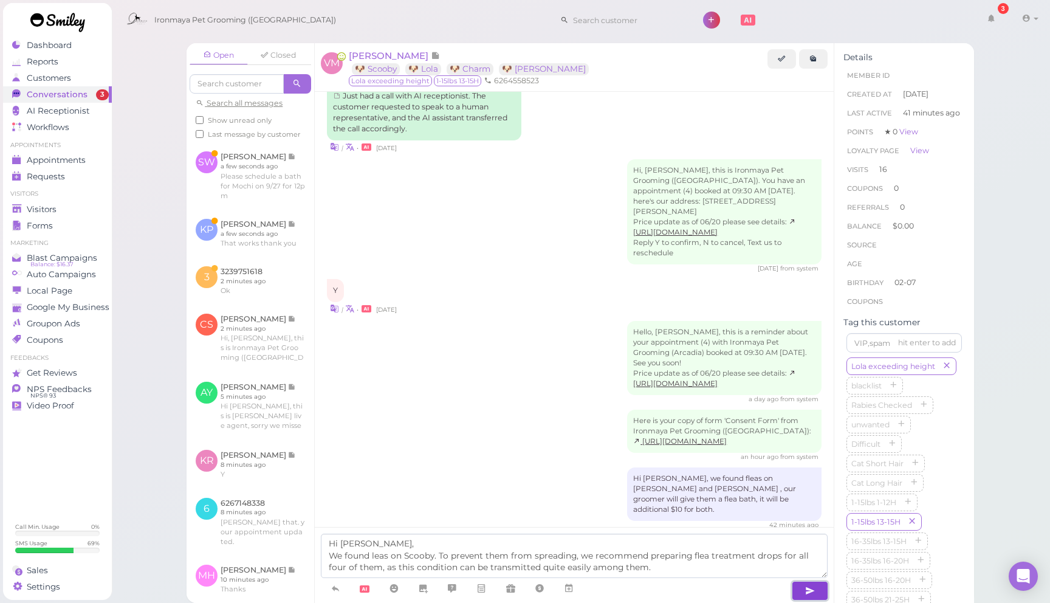
click at [814, 594] on icon "button" at bounding box center [810, 590] width 10 height 12
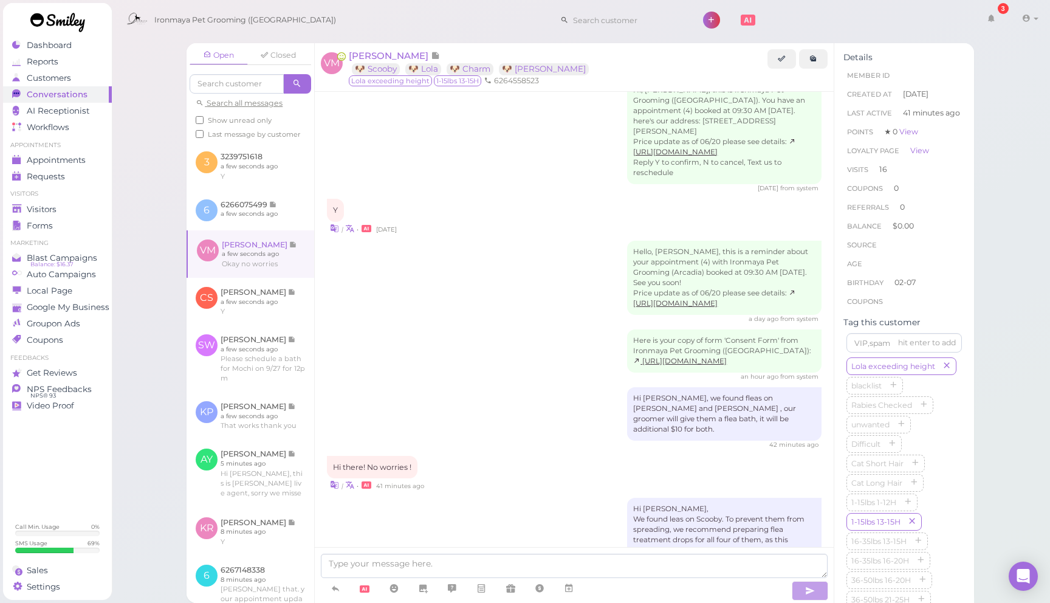
scroll to position [2060, 0]
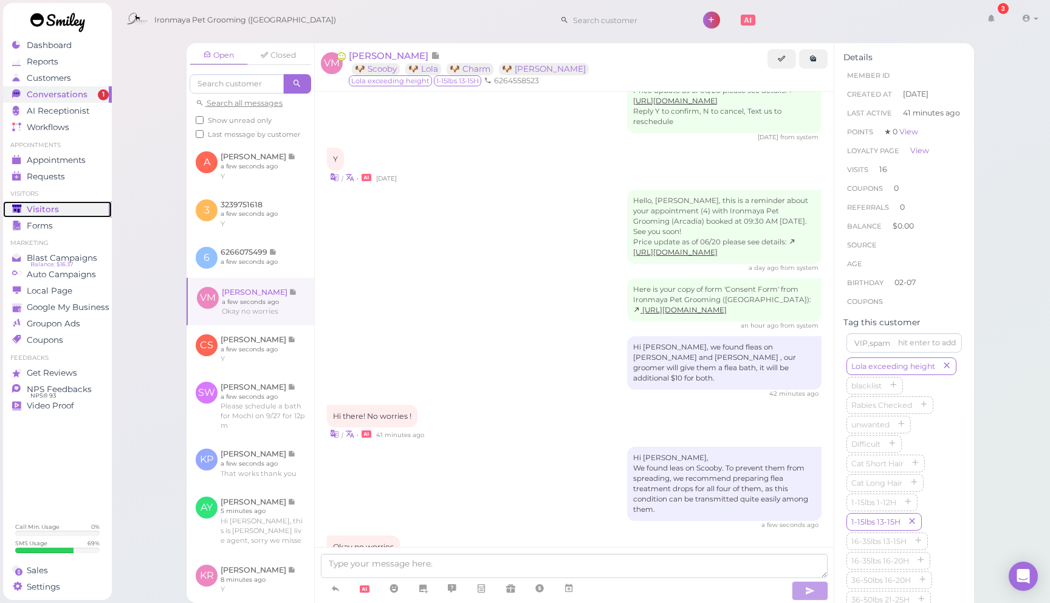
click at [89, 214] on link "Visitors" at bounding box center [57, 209] width 109 height 16
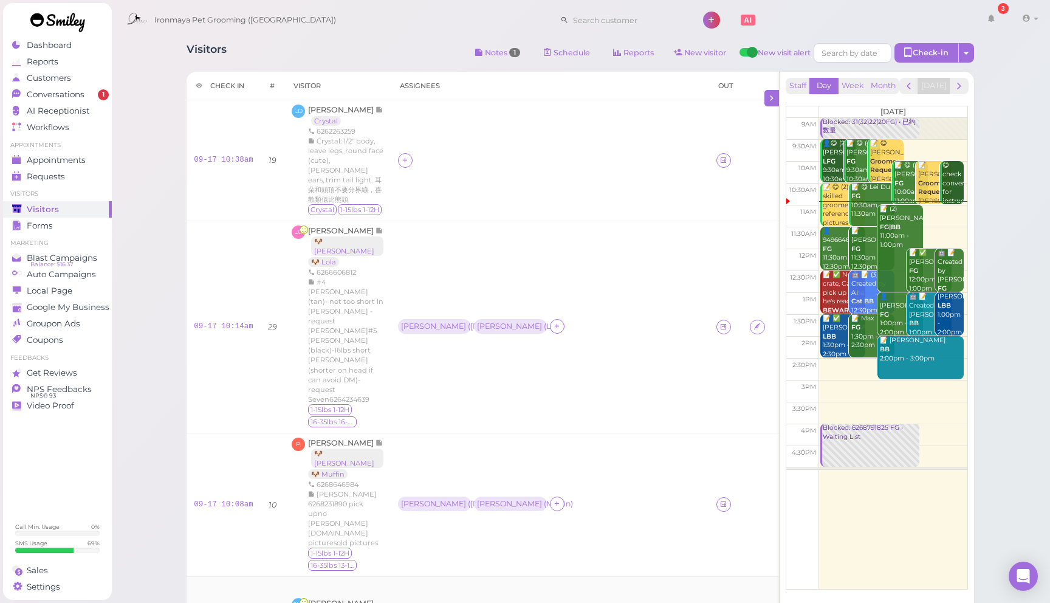
scroll to position [92, 0]
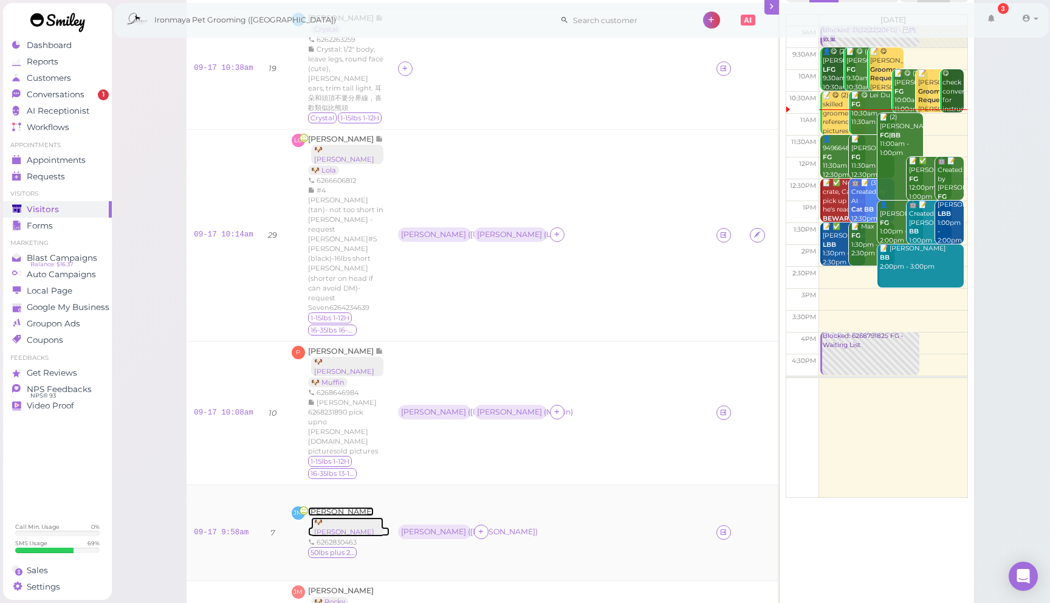
click at [334, 507] on span "[PERSON_NAME]" at bounding box center [341, 511] width 66 height 9
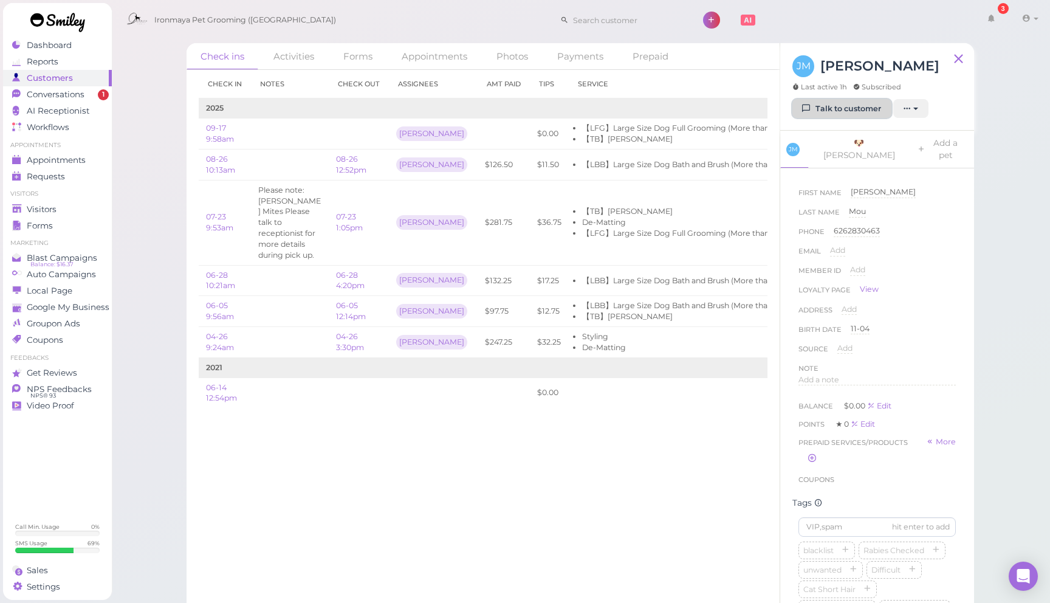
drag, startPoint x: 849, startPoint y: 112, endPoint x: 829, endPoint y: 126, distance: 24.9
click at [849, 112] on link "Talk to customer" at bounding box center [841, 108] width 99 height 19
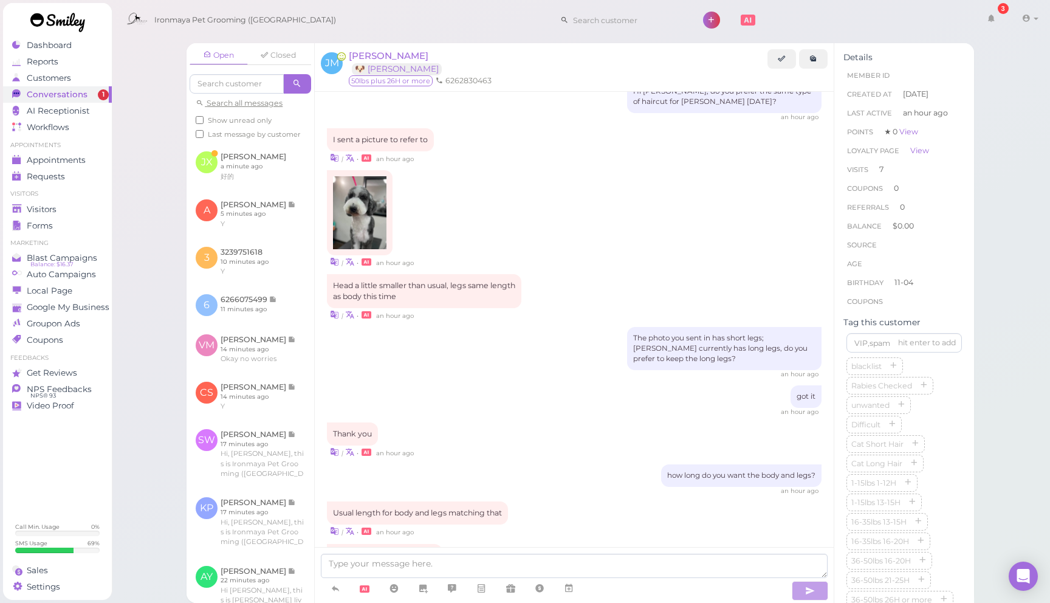
scroll to position [1221, 0]
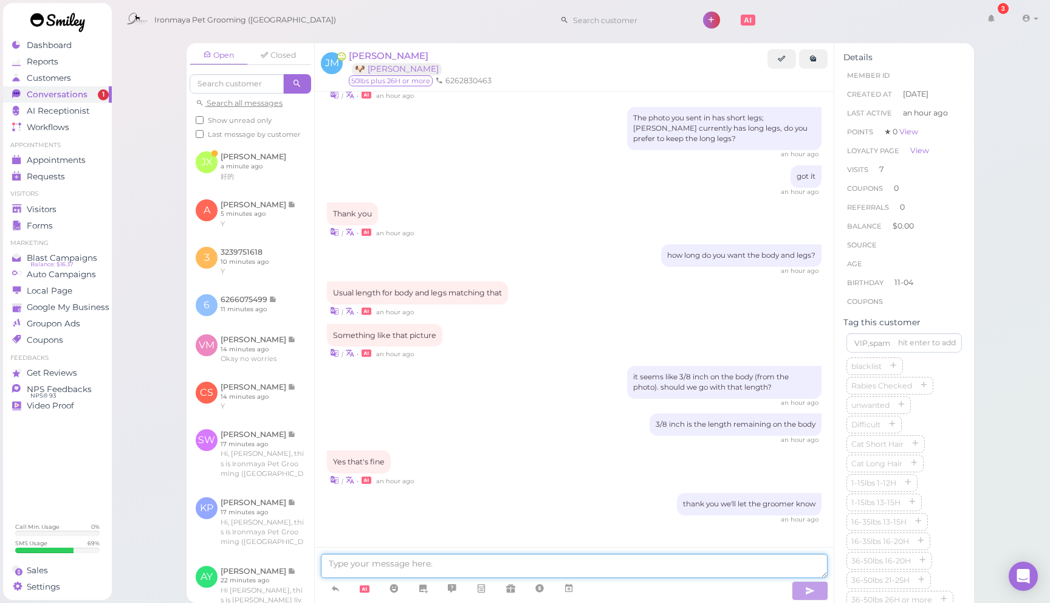
click at [515, 563] on textarea at bounding box center [574, 566] width 507 height 24
type textarea "Hi Jason, do you still want to keep poodle feet?"
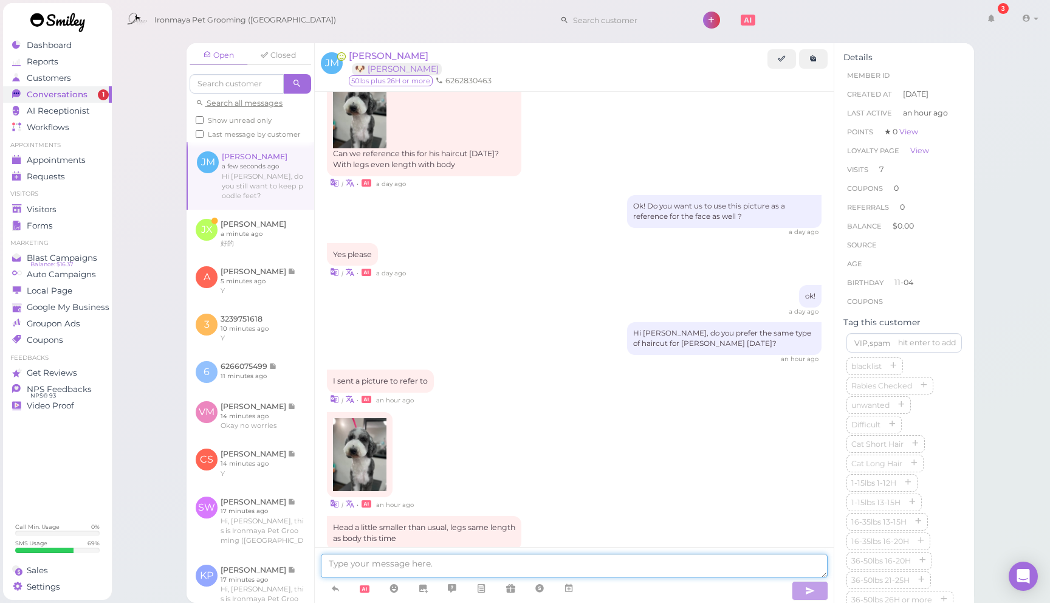
scroll to position [799, 0]
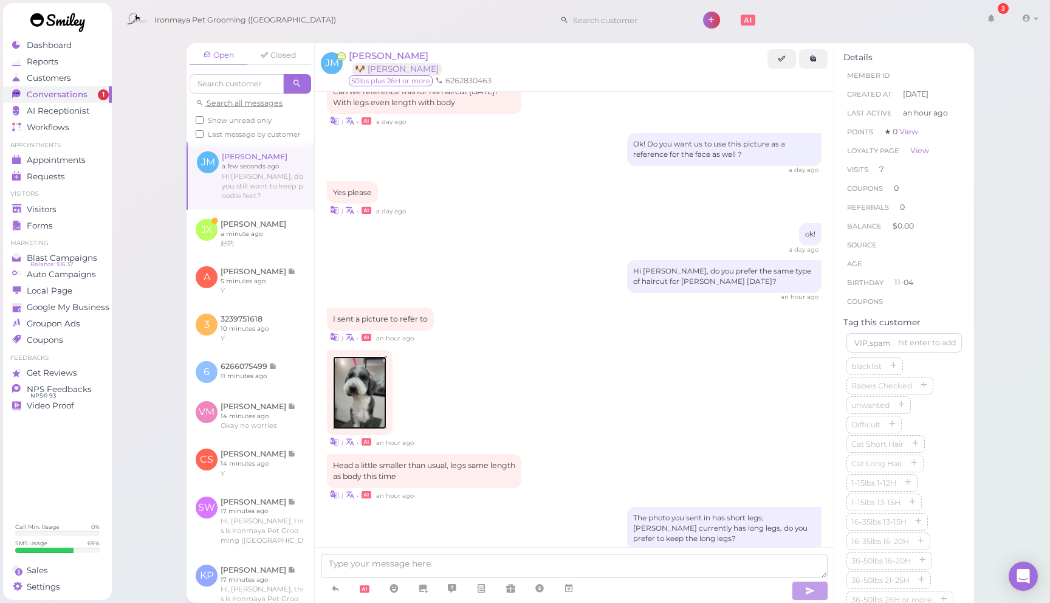
click at [369, 382] on img at bounding box center [359, 392] width 53 height 73
click at [519, 211] on div "| • a day ago" at bounding box center [574, 210] width 495 height 13
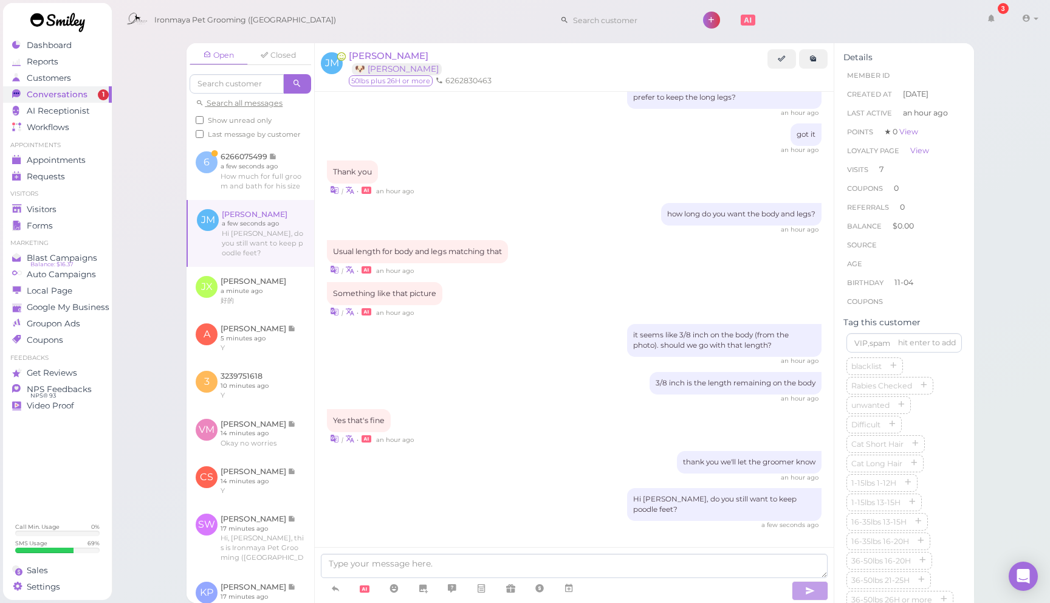
scroll to position [1283, 0]
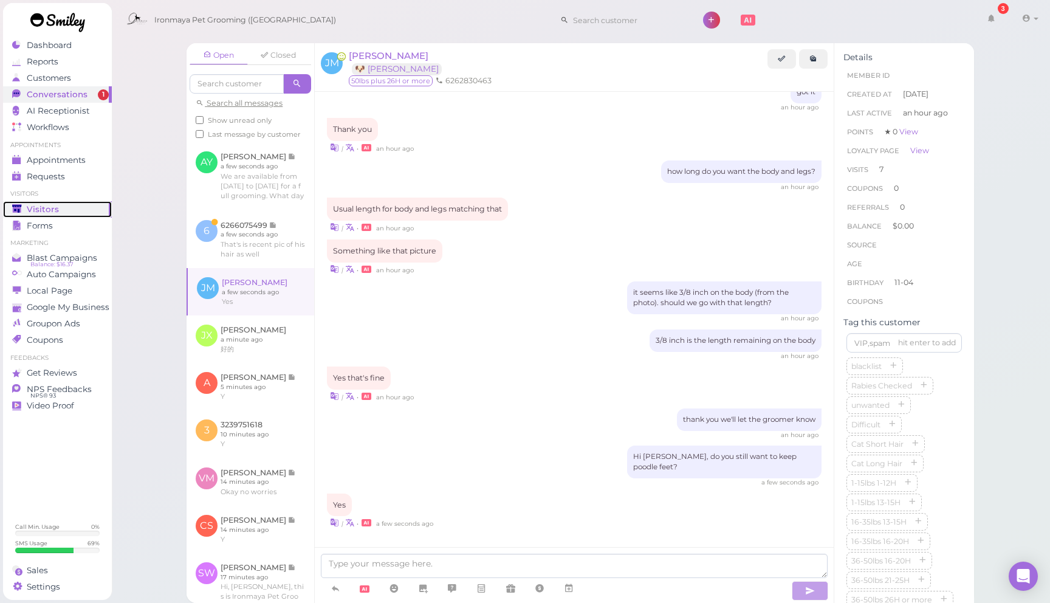
click at [71, 205] on div "Visitors" at bounding box center [55, 209] width 87 height 10
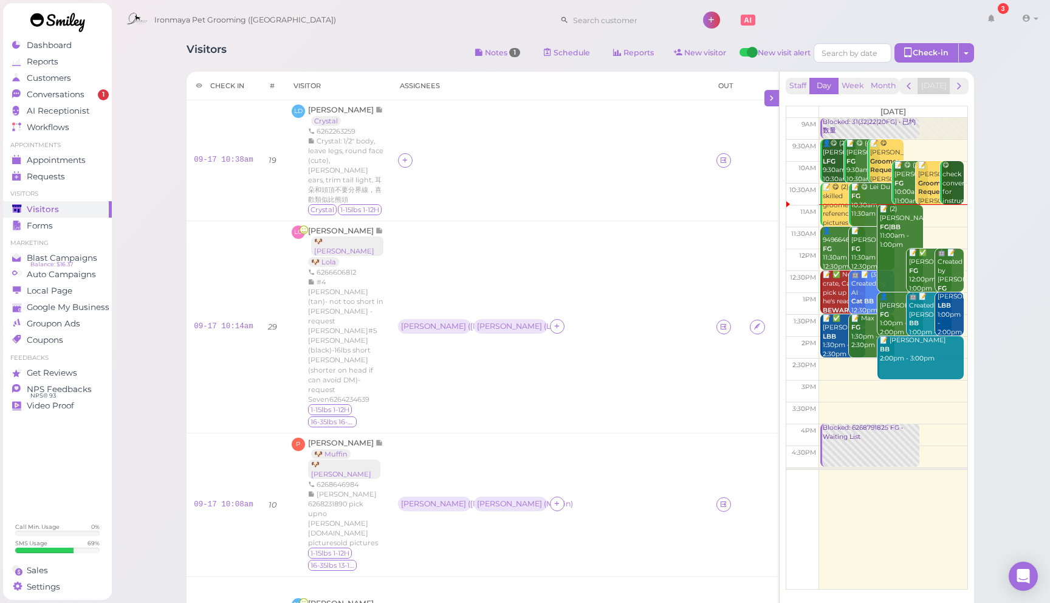
click at [1018, 177] on div "Visitors Notes 1 Schedule Reports New visitor New visit alert Check-in Customer…" at bounding box center [580, 589] width 939 height 1179
click at [1018, 170] on div "Visitors Notes 1 Schedule Reports New visitor New visit alert Check-in Customer…" at bounding box center [580, 589] width 939 height 1179
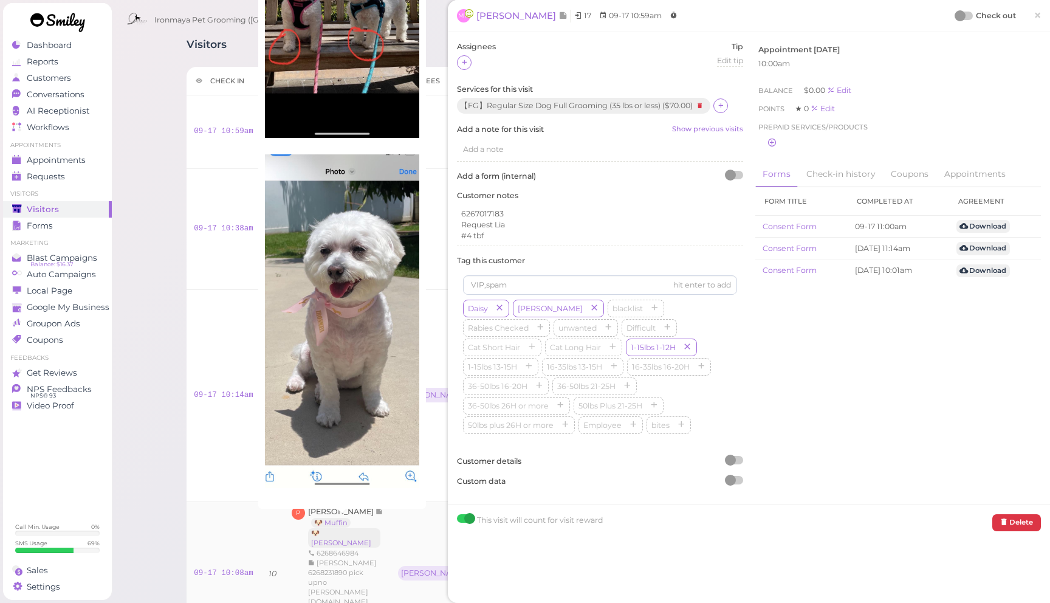
scroll to position [2, 0]
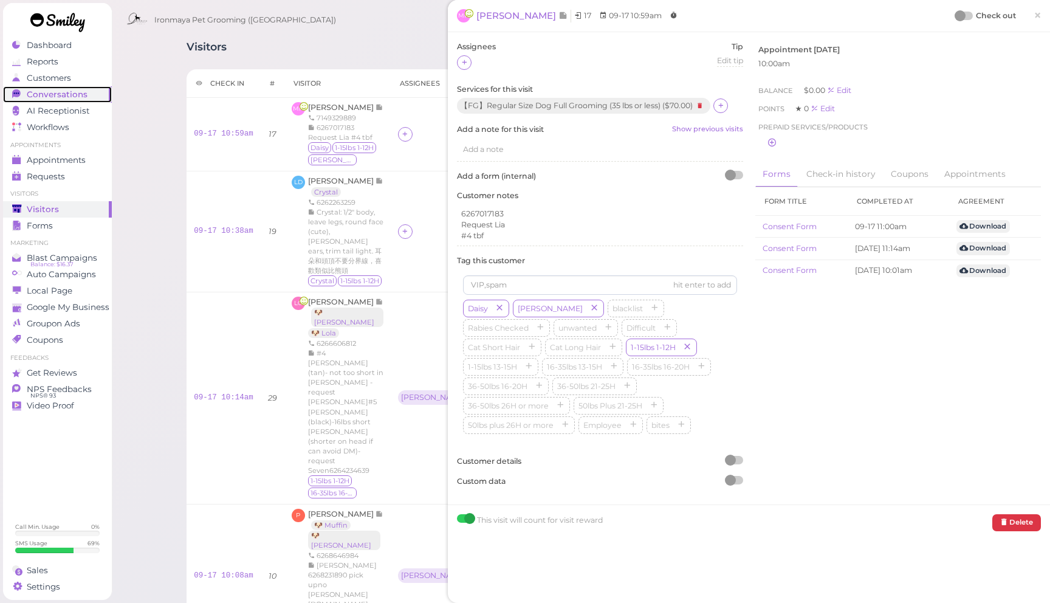
click at [80, 94] on span "Conversations" at bounding box center [57, 94] width 61 height 10
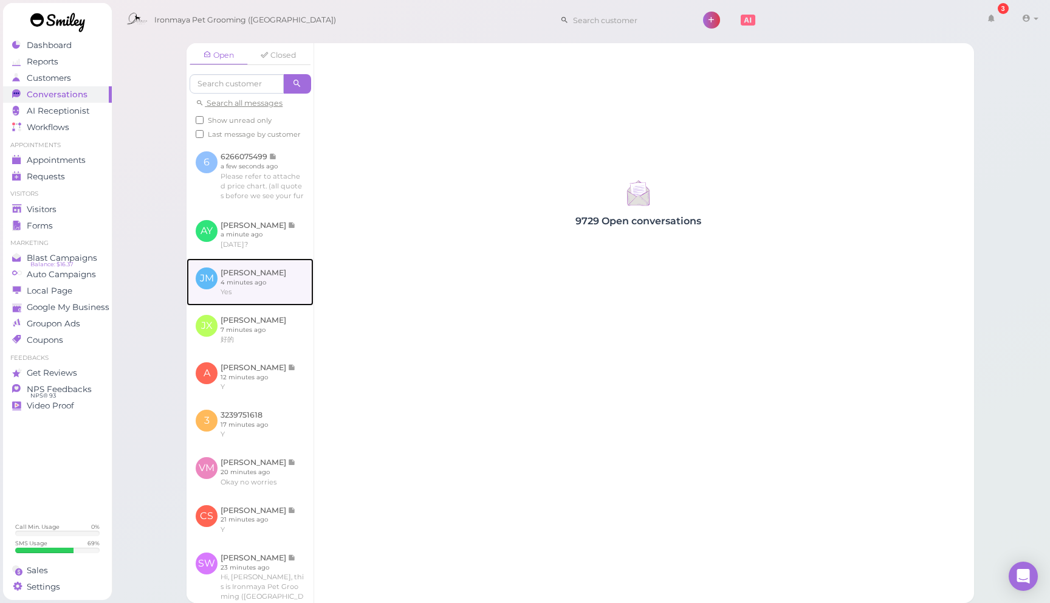
click at [275, 290] on link at bounding box center [250, 281] width 127 height 47
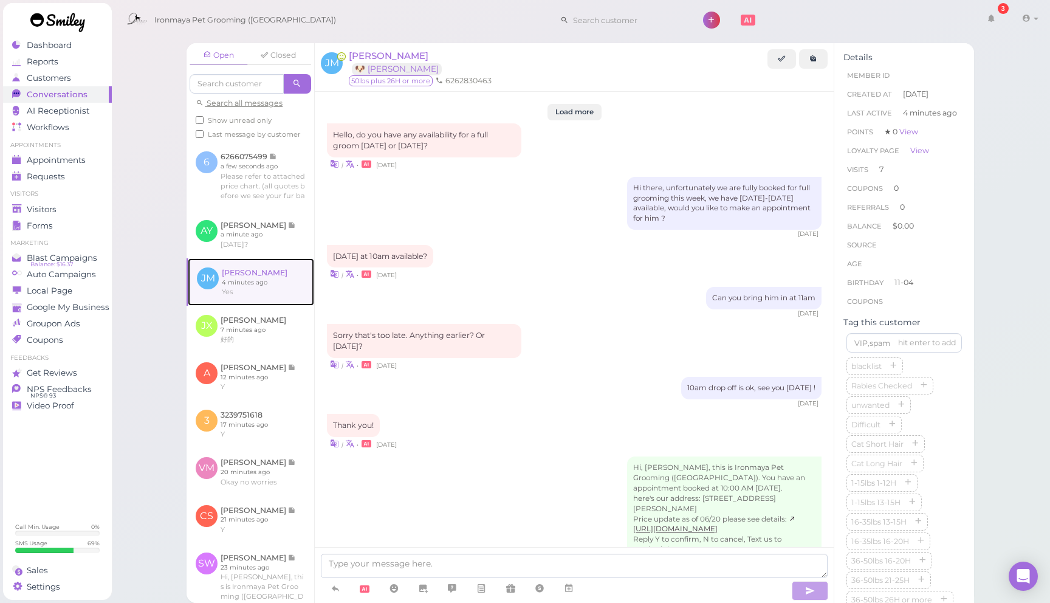
scroll to position [1218, 0]
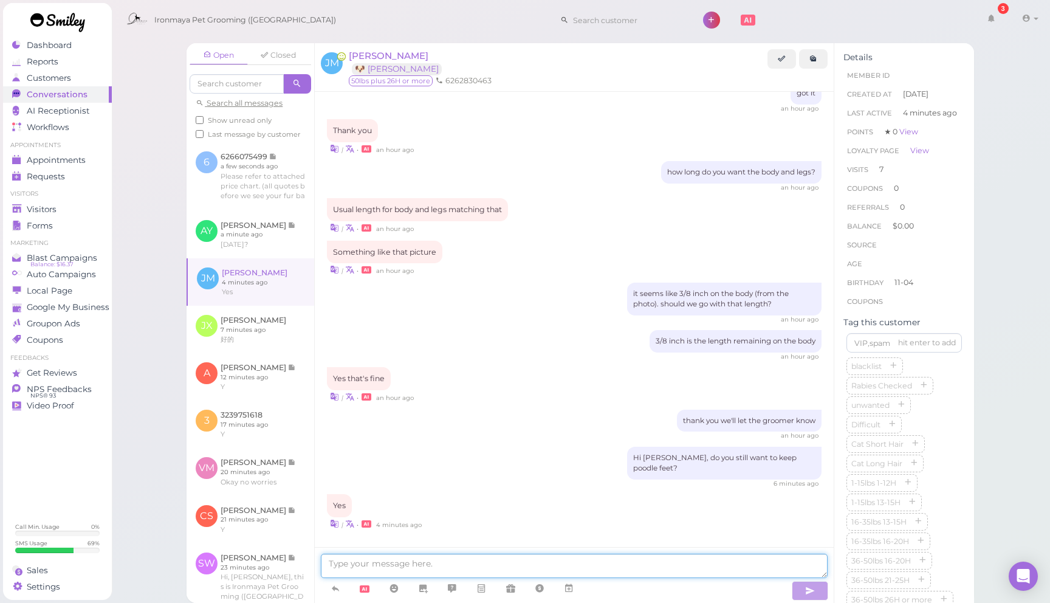
click at [507, 562] on textarea at bounding box center [574, 566] width 507 height 24
type textarea "喔"
type textarea "got it"
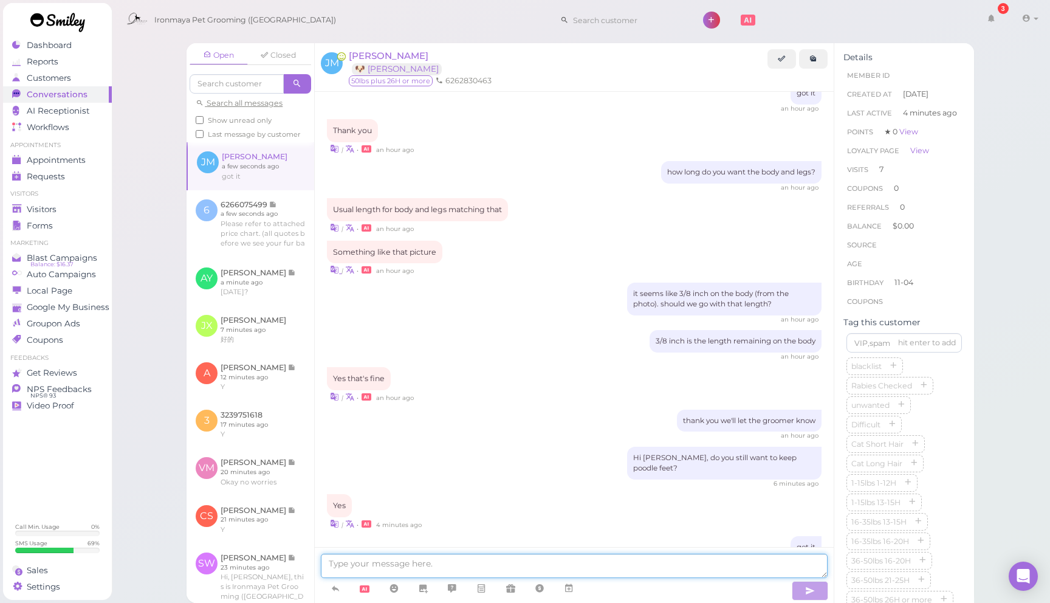
scroll to position [1246, 0]
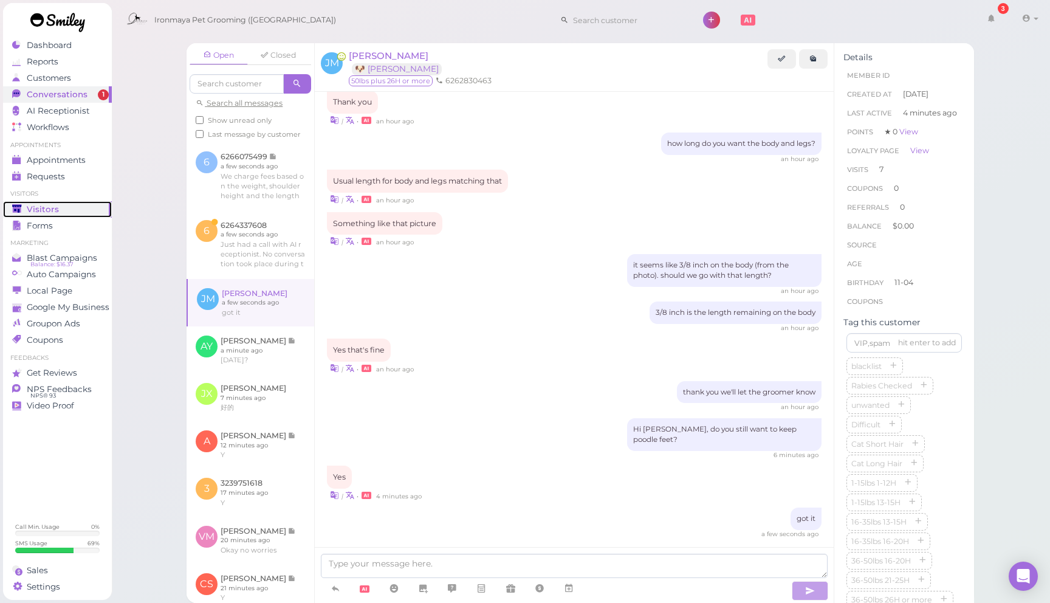
click at [78, 207] on div "Visitors" at bounding box center [55, 209] width 87 height 10
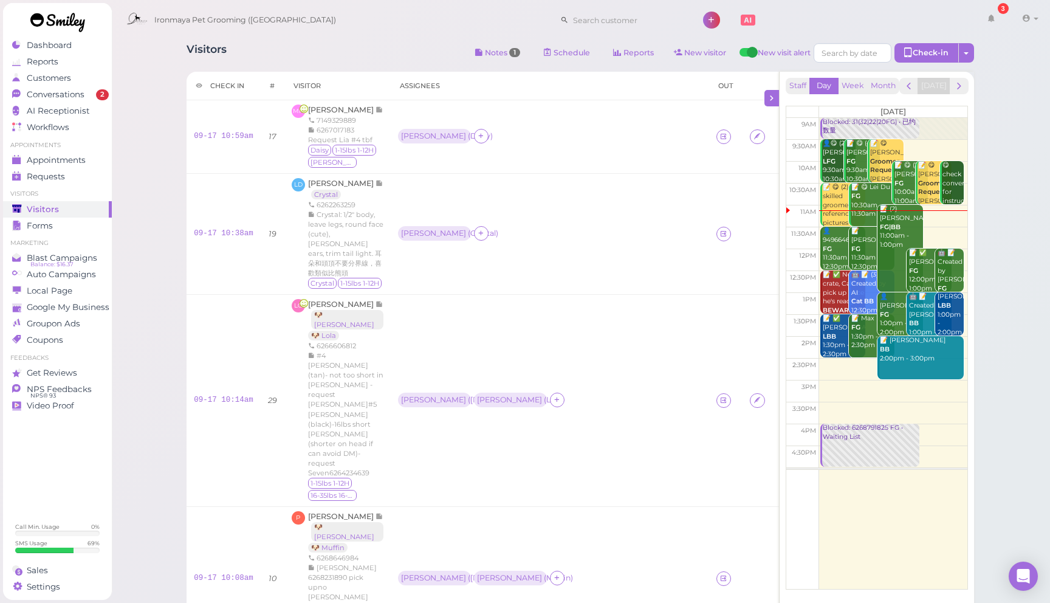
click at [427, 43] on div "Visitors Notes 1 Schedule Reports New visitor New visit alert Check-in Customer…" at bounding box center [580, 54] width 787 height 22
click at [72, 209] on div "Visitors" at bounding box center [55, 209] width 87 height 10
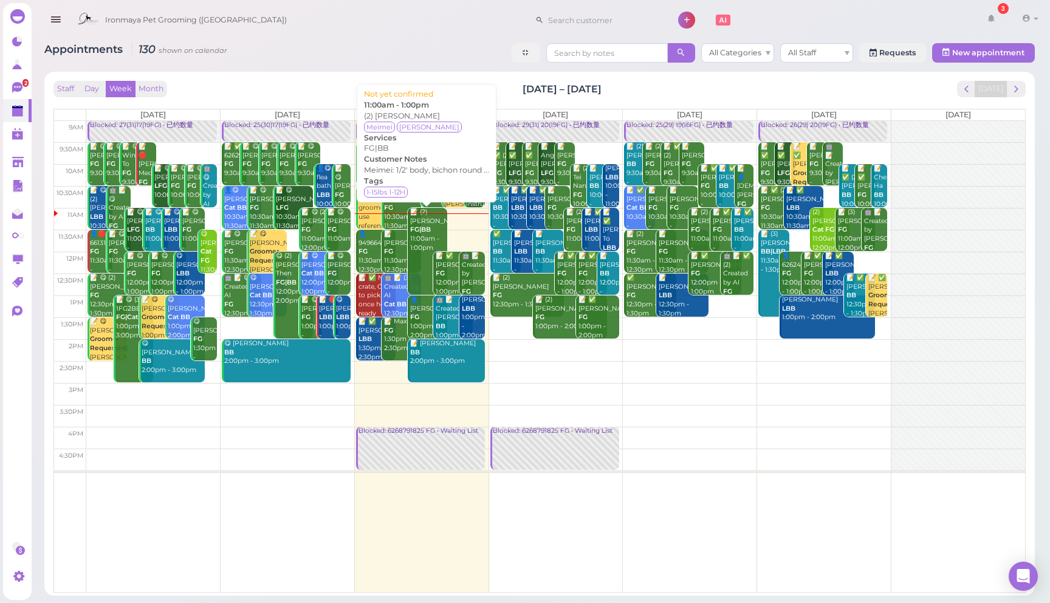
click at [431, 232] on div "📝 (2) [PERSON_NAME] FG|BB 11:00am - 1:00pm" at bounding box center [429, 230] width 38 height 44
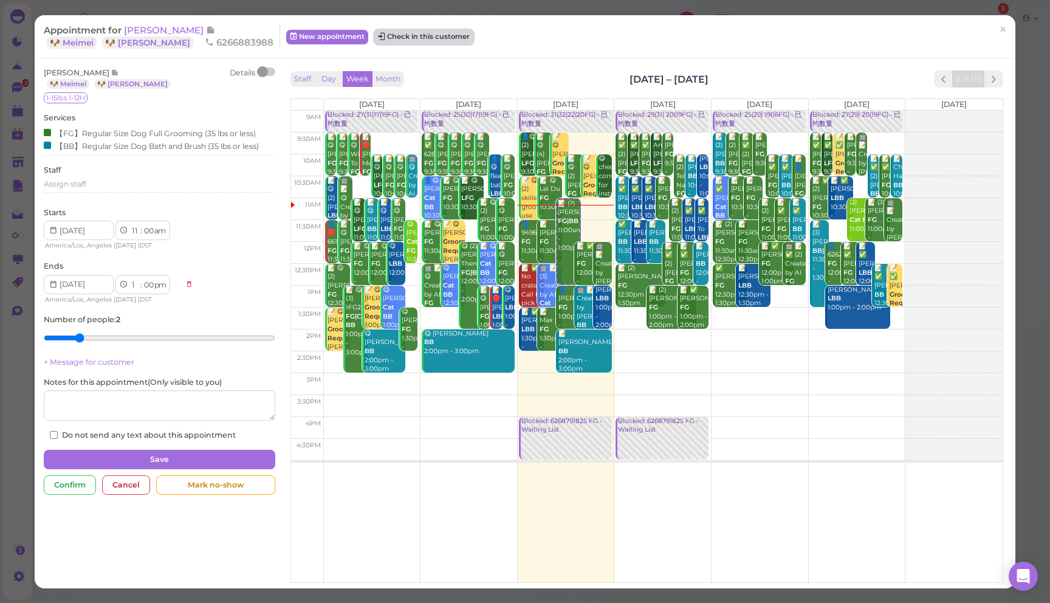
click at [392, 40] on button "Check in this customer" at bounding box center [423, 37] width 99 height 15
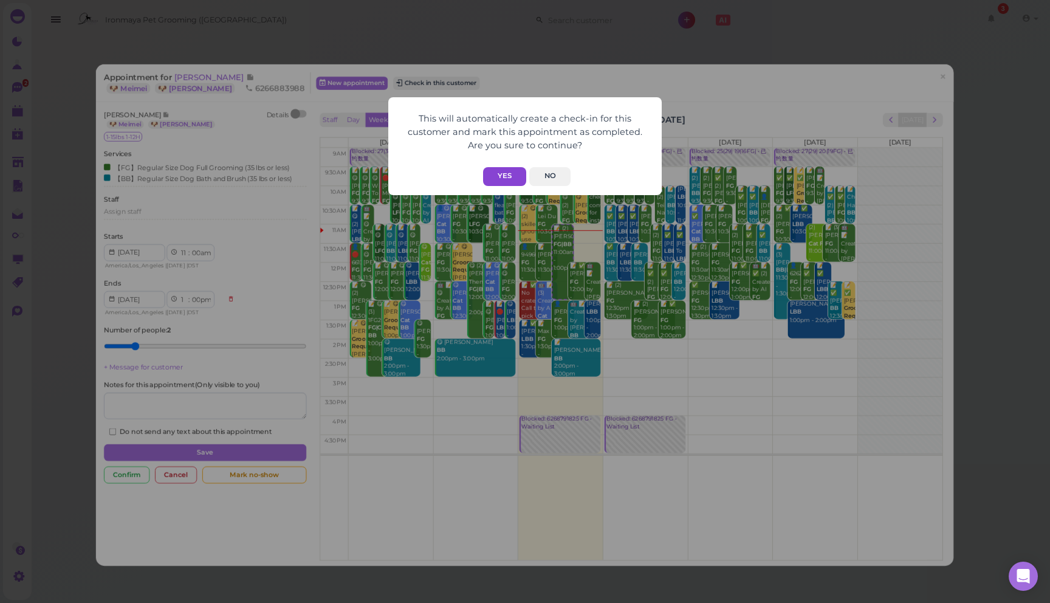
click at [507, 177] on button "Yes" at bounding box center [504, 176] width 43 height 19
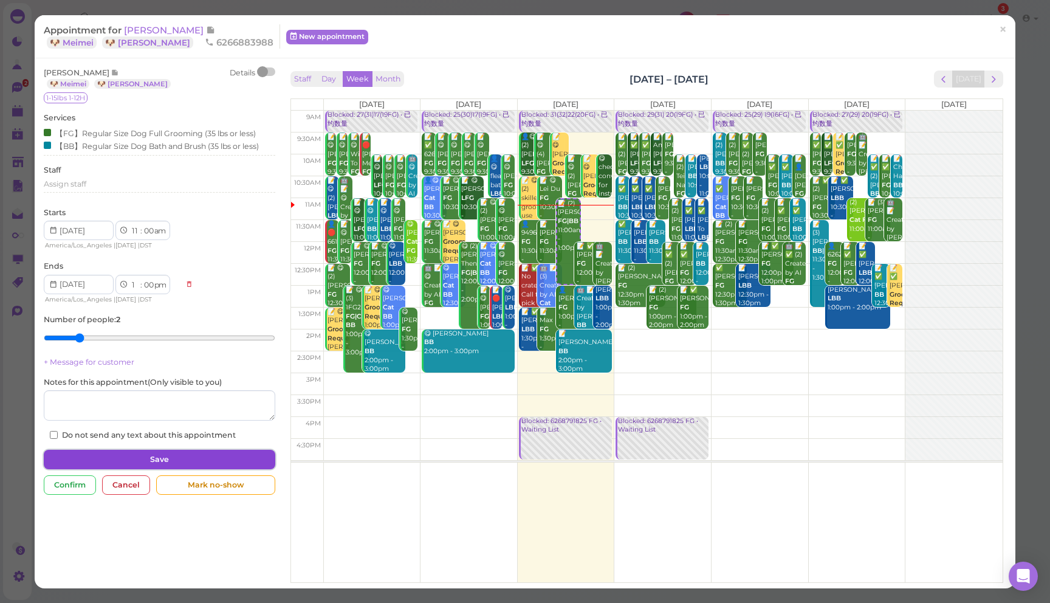
click at [146, 456] on button "Save" at bounding box center [159, 459] width 231 height 19
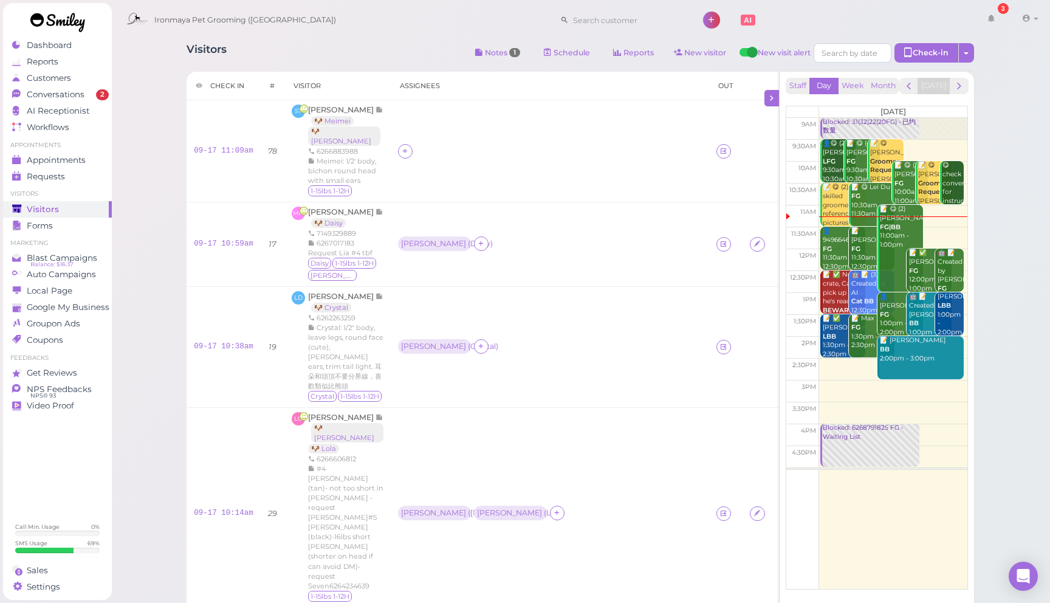
click at [388, 35] on div "Ironmaya Pet Grooming ([GEOGRAPHIC_DATA]) 3 Account" at bounding box center [581, 20] width 922 height 35
click at [379, 35] on div "Ironmaya Pet Grooming ([GEOGRAPHIC_DATA]) 3 Account" at bounding box center [581, 20] width 922 height 35
drag, startPoint x: 379, startPoint y: 36, endPoint x: 368, endPoint y: 34, distance: 11.1
click at [379, 36] on div "Ironmaya Pet Grooming ([GEOGRAPHIC_DATA]) 3 Account" at bounding box center [581, 20] width 922 height 35
click at [368, 33] on div "Ironmaya Pet Grooming ([GEOGRAPHIC_DATA]) 3 Account" at bounding box center [581, 20] width 922 height 35
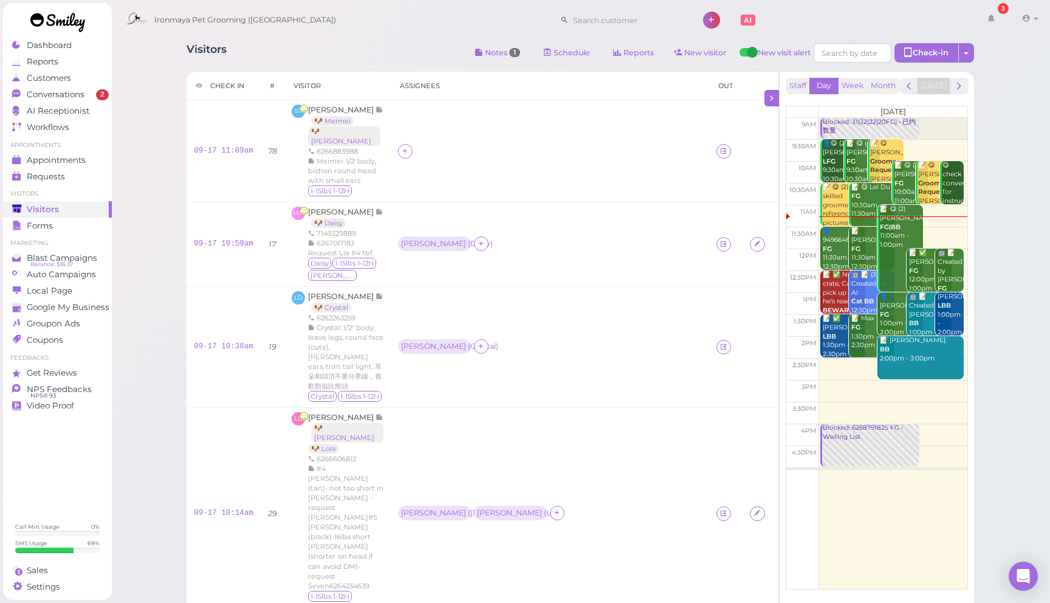
click at [331, 109] on span "[PERSON_NAME]" at bounding box center [341, 109] width 67 height 9
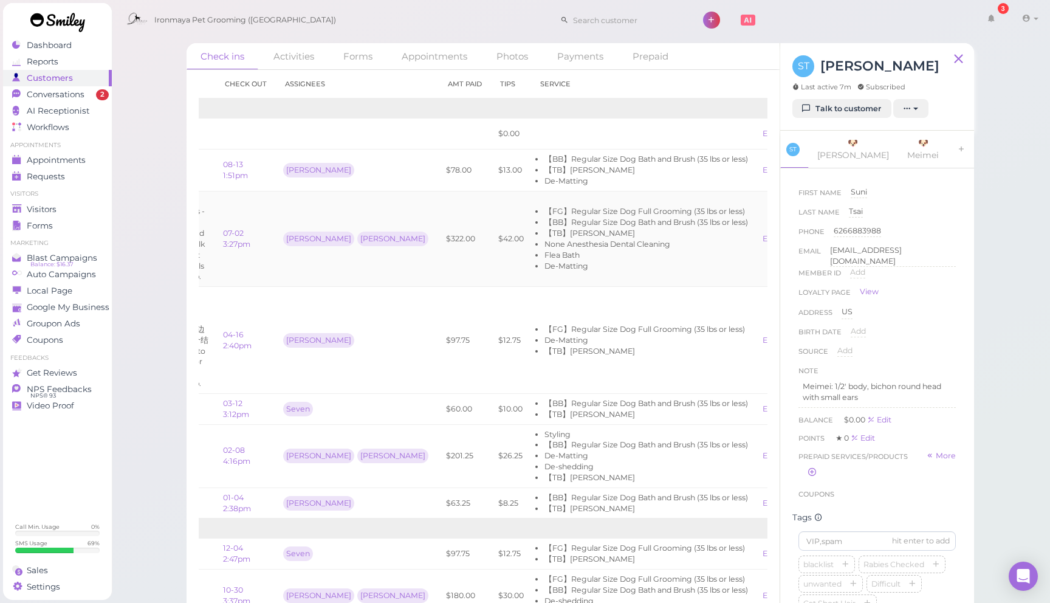
scroll to position [0, 114]
click at [788, 239] on link "View receipt" at bounding box center [813, 238] width 50 height 9
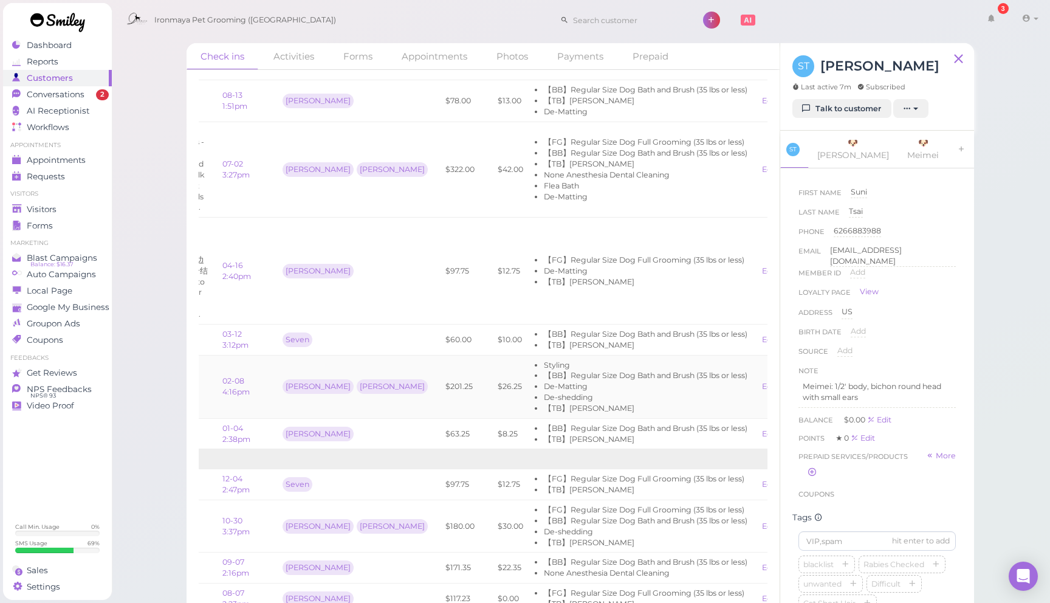
scroll to position [70, 0]
click at [788, 340] on link "View receipt" at bounding box center [813, 338] width 50 height 9
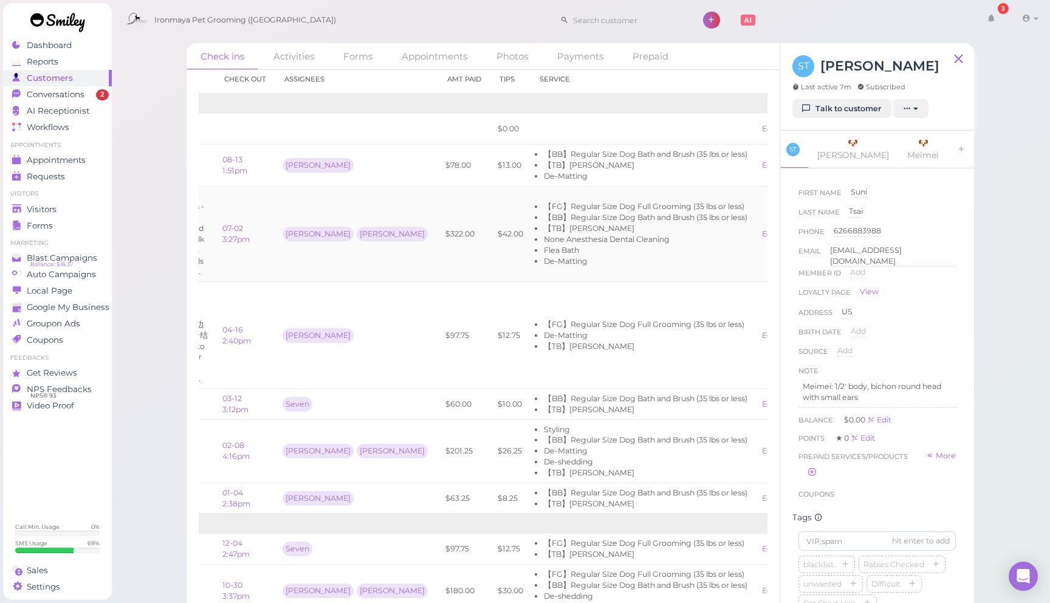
scroll to position [0, 0]
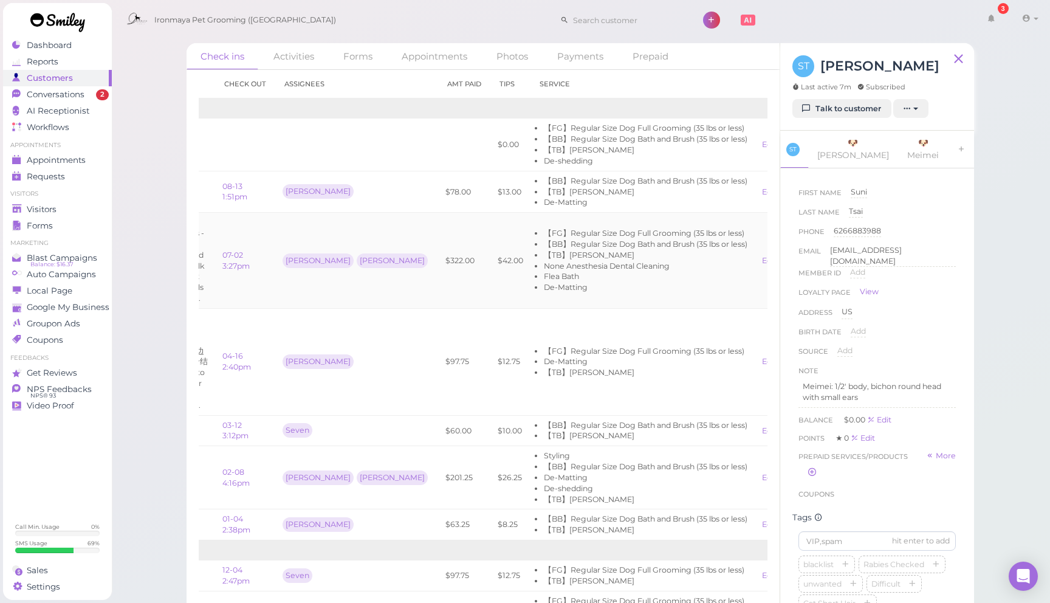
click at [788, 262] on link "View receipt" at bounding box center [813, 260] width 50 height 9
click at [788, 191] on link "View receipt" at bounding box center [813, 191] width 50 height 9
click at [55, 94] on span "Conversations" at bounding box center [57, 94] width 61 height 10
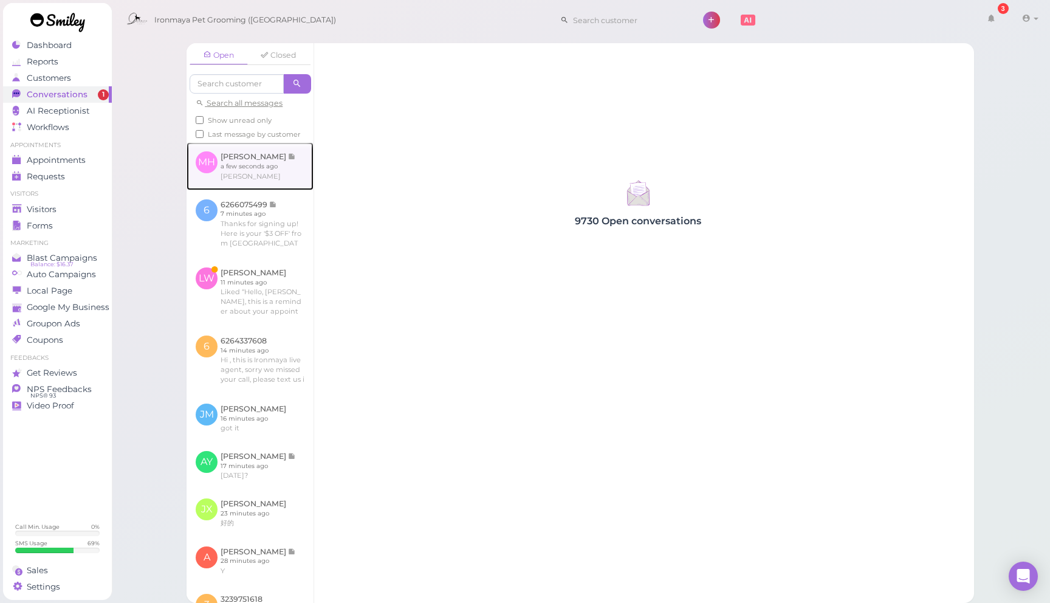
click at [281, 166] on link at bounding box center [250, 165] width 127 height 47
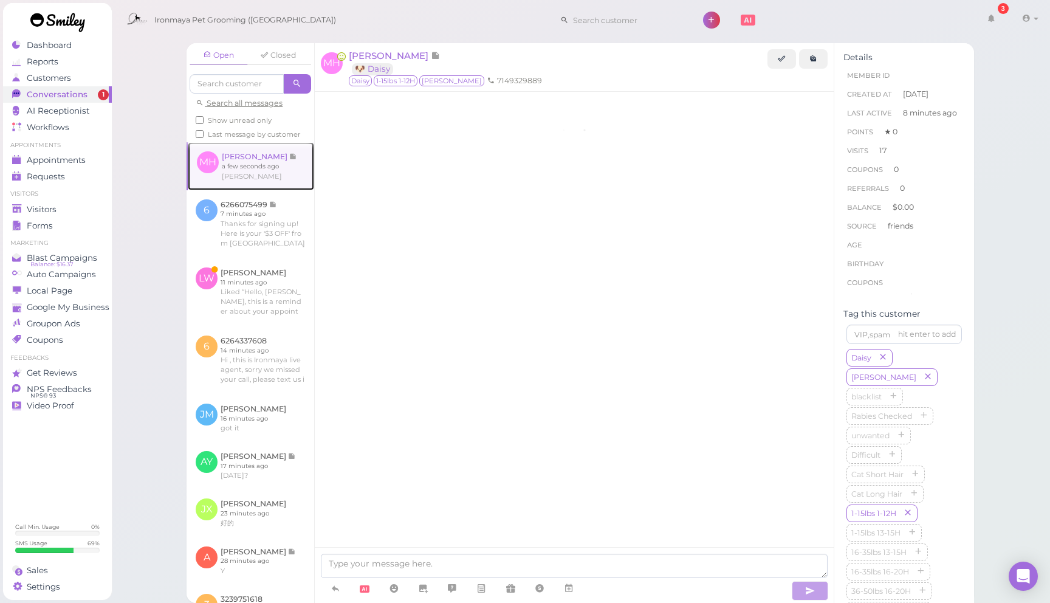
scroll to position [1157, 0]
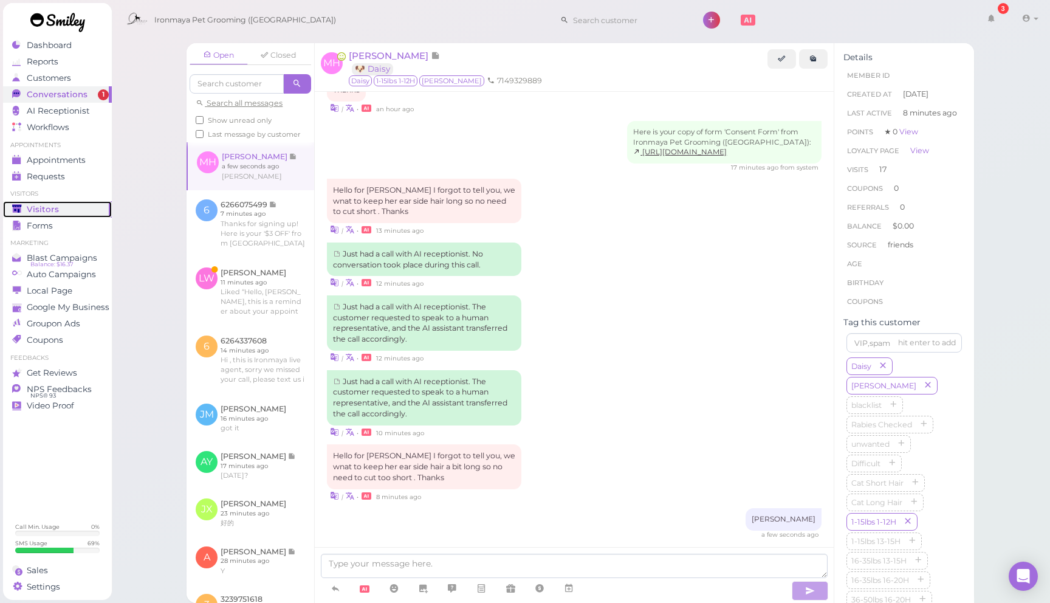
click at [74, 205] on div "Visitors" at bounding box center [55, 209] width 87 height 10
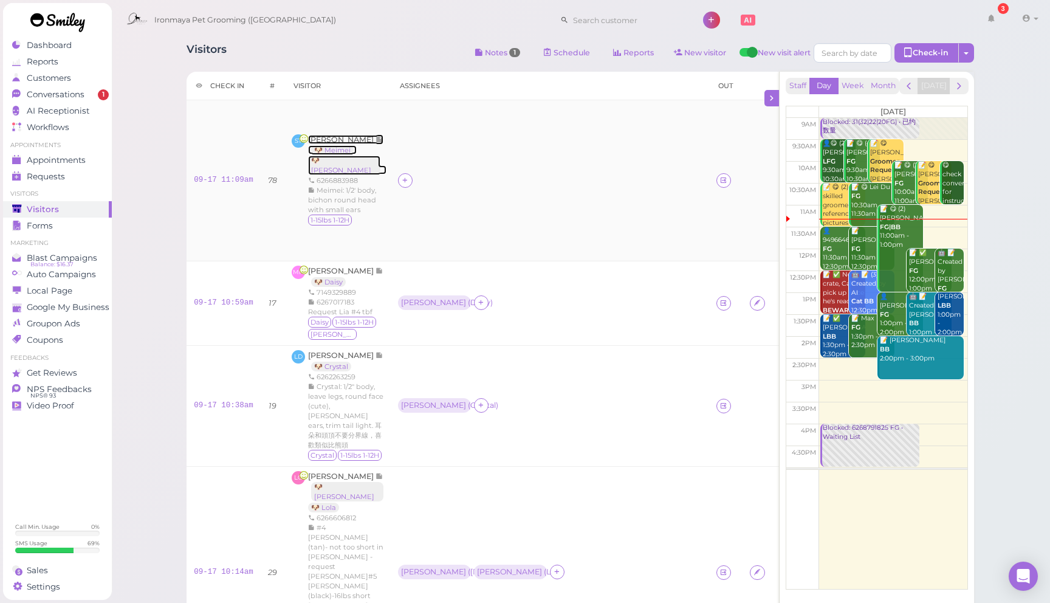
click at [335, 138] on span "[PERSON_NAME]" at bounding box center [341, 139] width 67 height 9
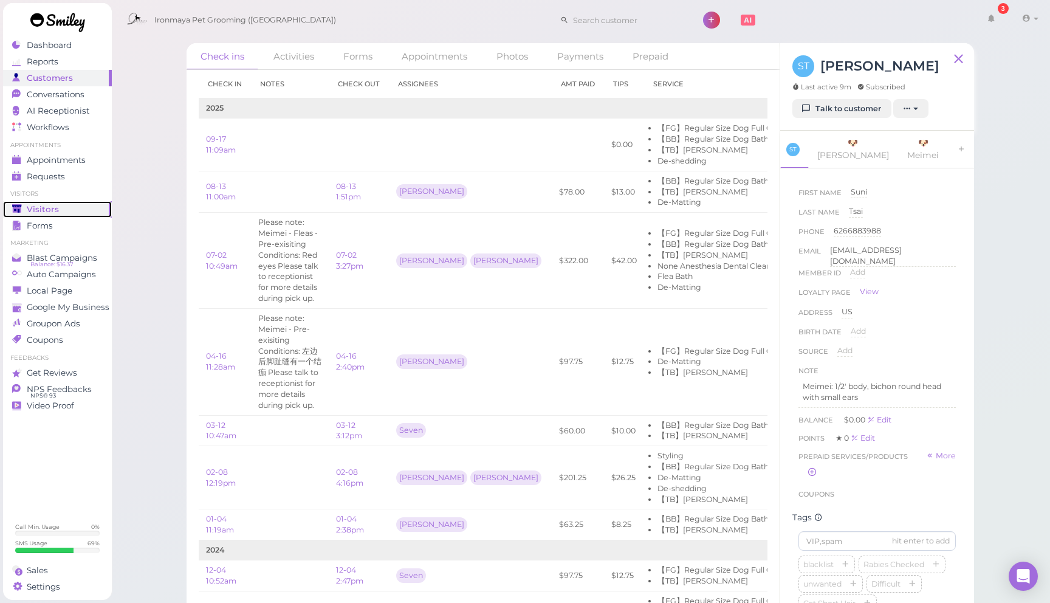
click at [58, 211] on div "Visitors" at bounding box center [55, 209] width 87 height 10
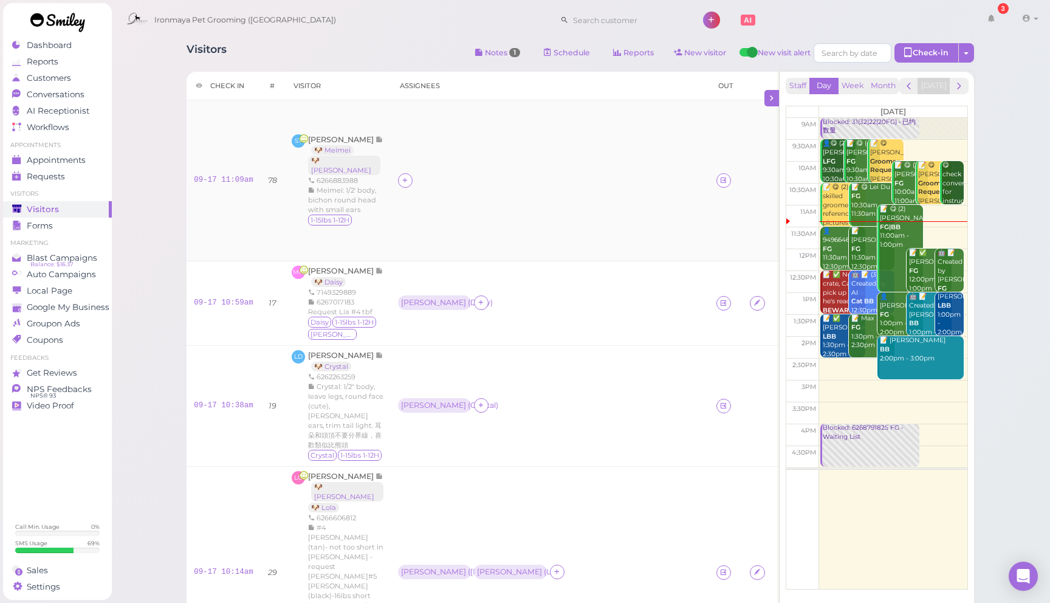
scroll to position [363, 0]
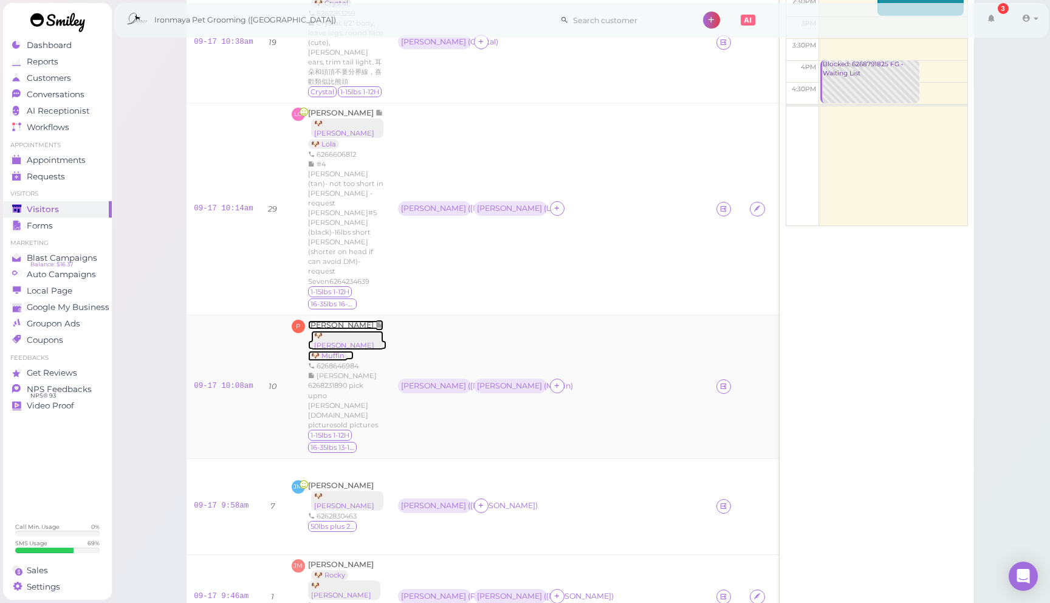
click at [332, 320] on span "[PERSON_NAME]" at bounding box center [341, 324] width 67 height 9
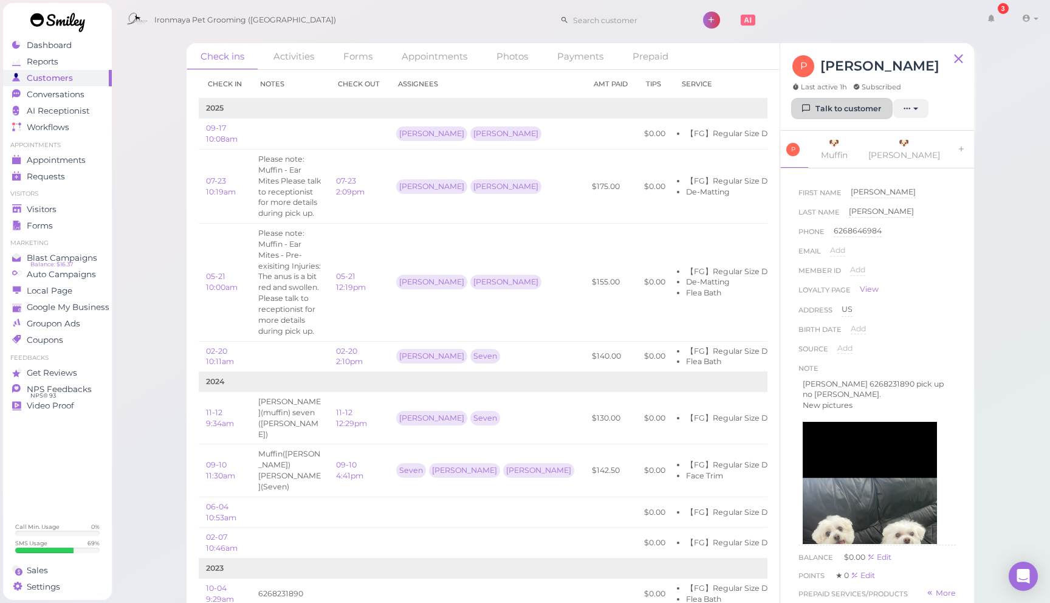
drag, startPoint x: 829, startPoint y: 111, endPoint x: 823, endPoint y: 112, distance: 6.7
click at [829, 111] on link "Talk to customer" at bounding box center [841, 108] width 99 height 19
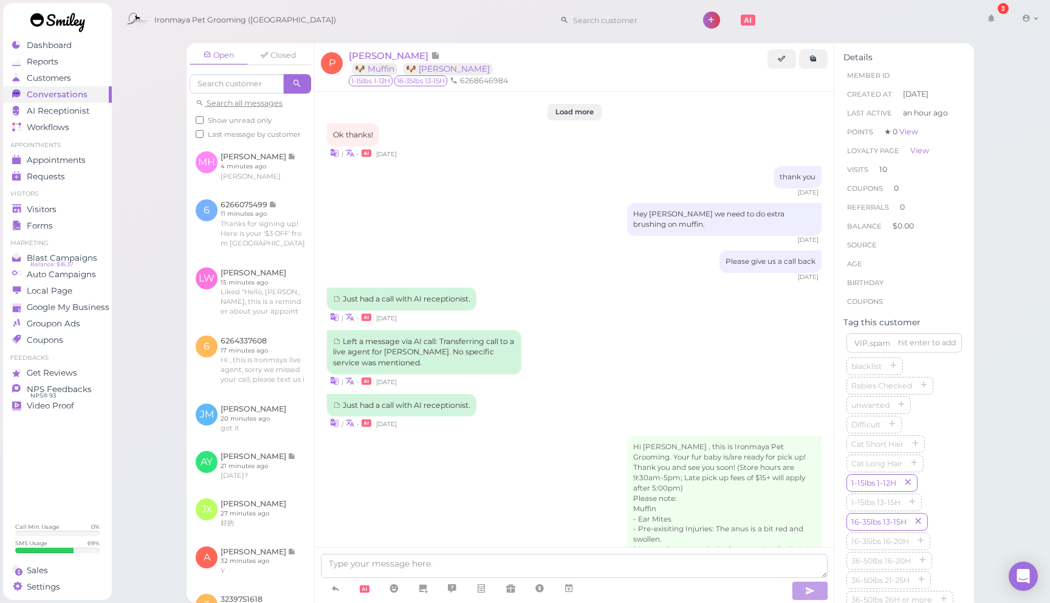
scroll to position [1616, 0]
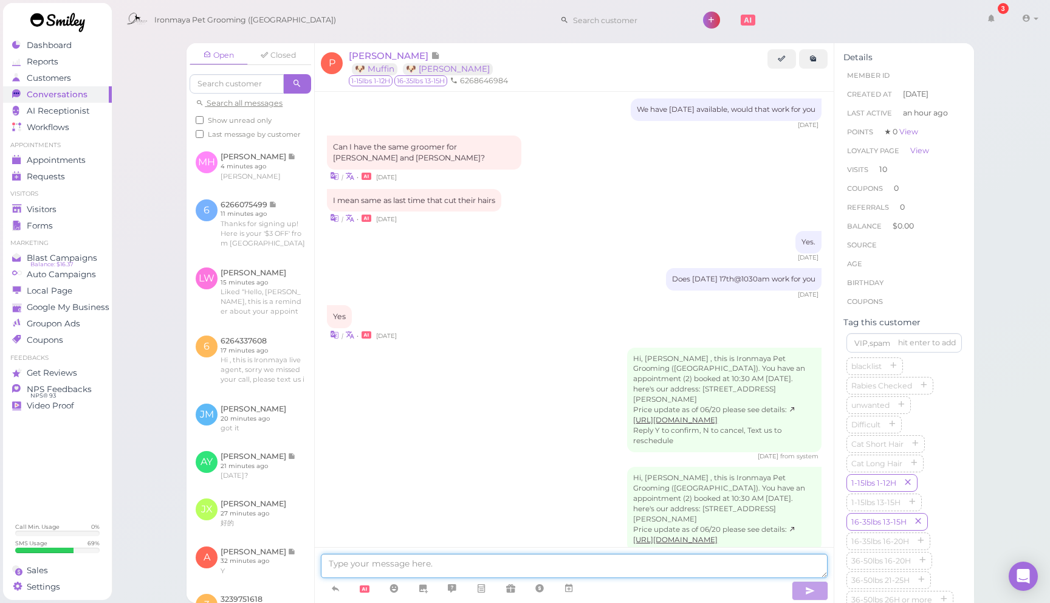
click at [444, 559] on textarea at bounding box center [574, 566] width 507 height 24
type textarea "f"
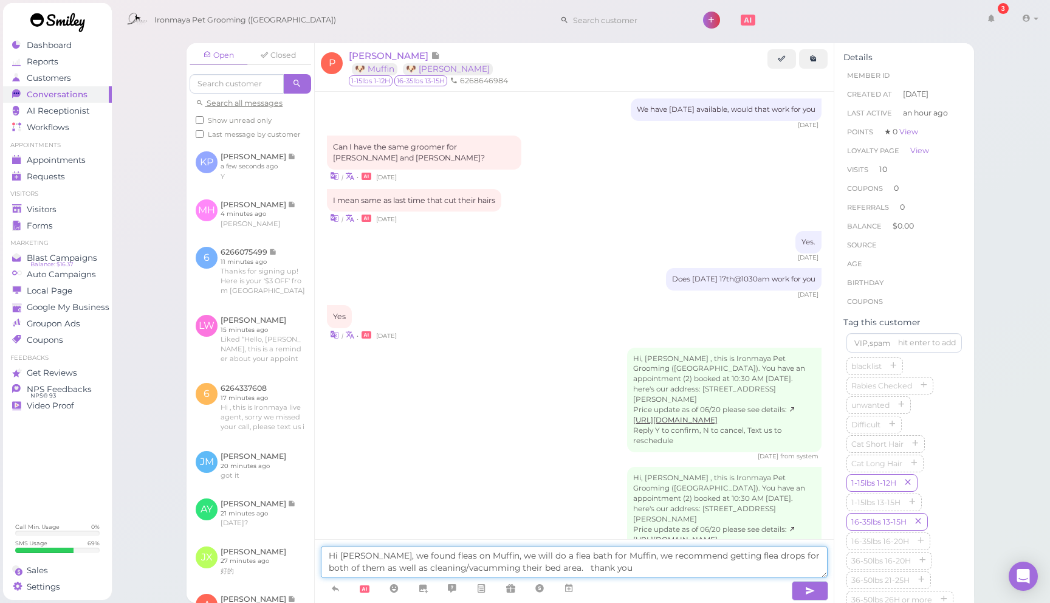
click at [425, 567] on textarea "Hi [PERSON_NAME], we found fleas on Muffin, we will do a flea bath for Muffin, …" at bounding box center [574, 562] width 507 height 32
click at [437, 566] on textarea "Hi [PERSON_NAME], we found fleas on Muffin, we will do a flea bath for Muffin, …" at bounding box center [574, 562] width 507 height 32
click at [434, 569] on textarea "Hi [PERSON_NAME], we found fleas on Muffin, we will do a flea bath for Muffin, …" at bounding box center [574, 562] width 507 height 32
type textarea "Hi [PERSON_NAME], we found fleas on Muffin, we will do a flea bath for Muffin, …"
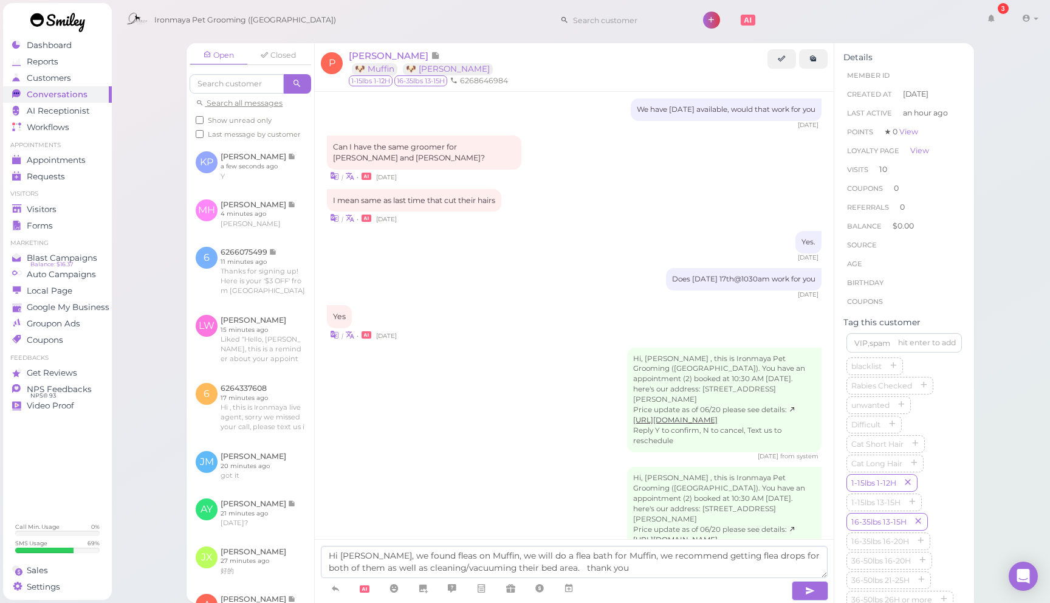
drag, startPoint x: 505, startPoint y: 400, endPoint x: 525, endPoint y: 413, distance: 23.4
click at [506, 400] on div "Hi, [PERSON_NAME] , this is Ironmaya Pet Grooming ([GEOGRAPHIC_DATA]). You have…" at bounding box center [574, 405] width 495 height 114
click at [811, 591] on icon "button" at bounding box center [810, 590] width 10 height 12
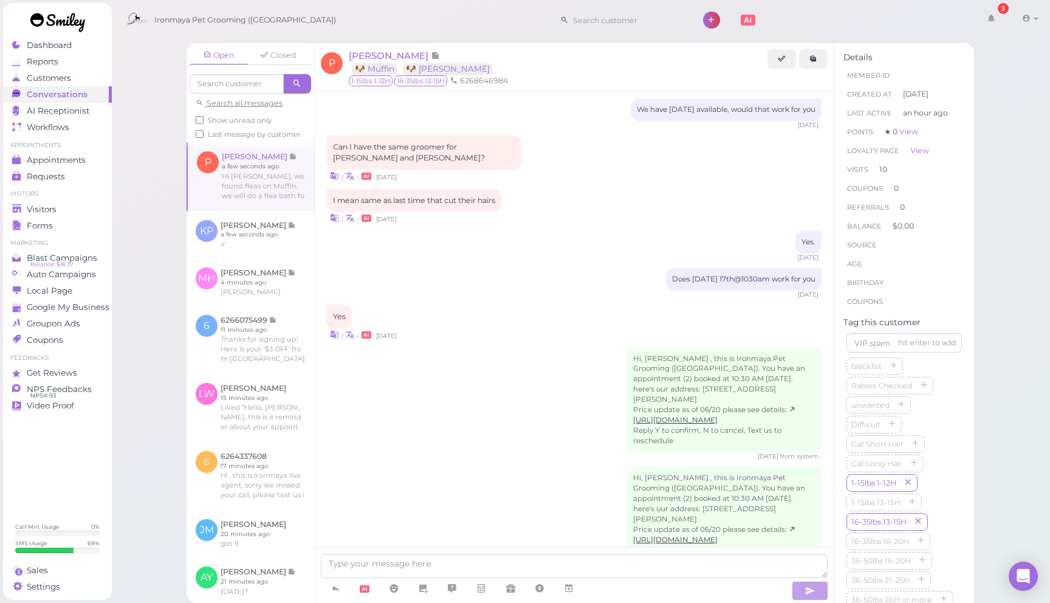
scroll to position [1675, 0]
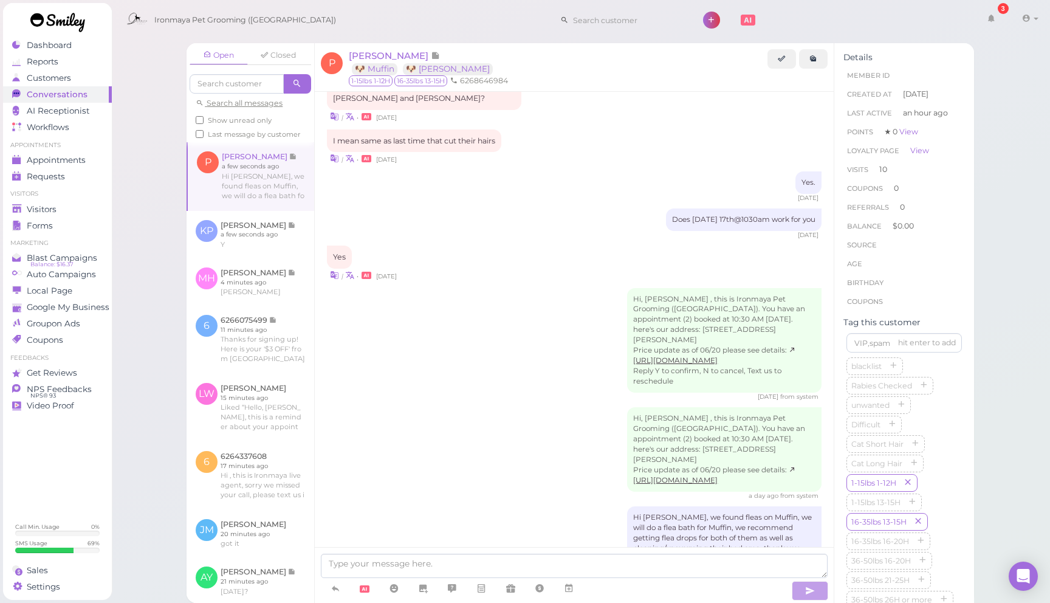
click at [506, 492] on div "a day ago from system" at bounding box center [574, 496] width 495 height 9
